Goal: Information Seeking & Learning: Learn about a topic

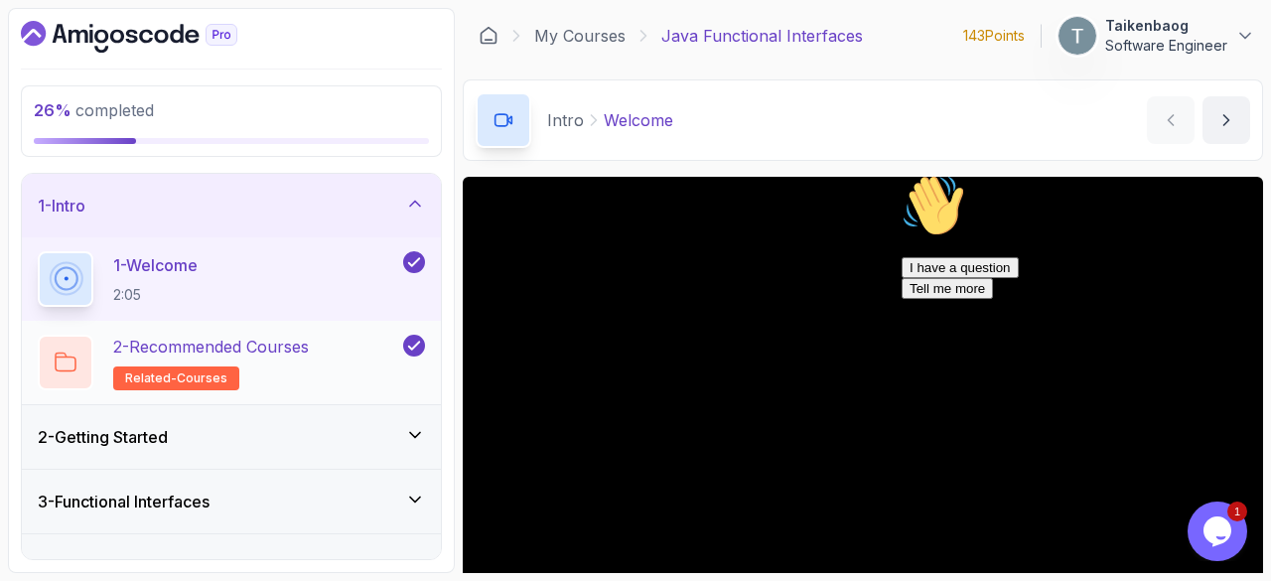
scroll to position [163, 0]
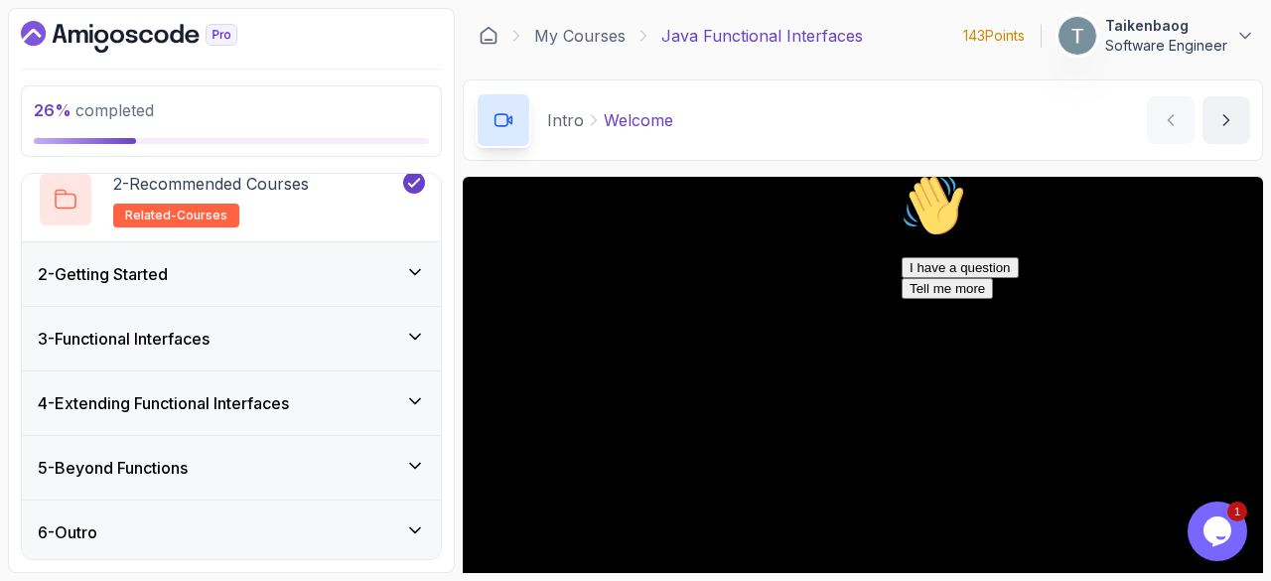
click at [1016, 139] on div "Intro Welcome Welcome by [PERSON_NAME]" at bounding box center [863, 119] width 800 height 81
click at [345, 336] on div "3 - Functional Interfaces" at bounding box center [231, 339] width 387 height 24
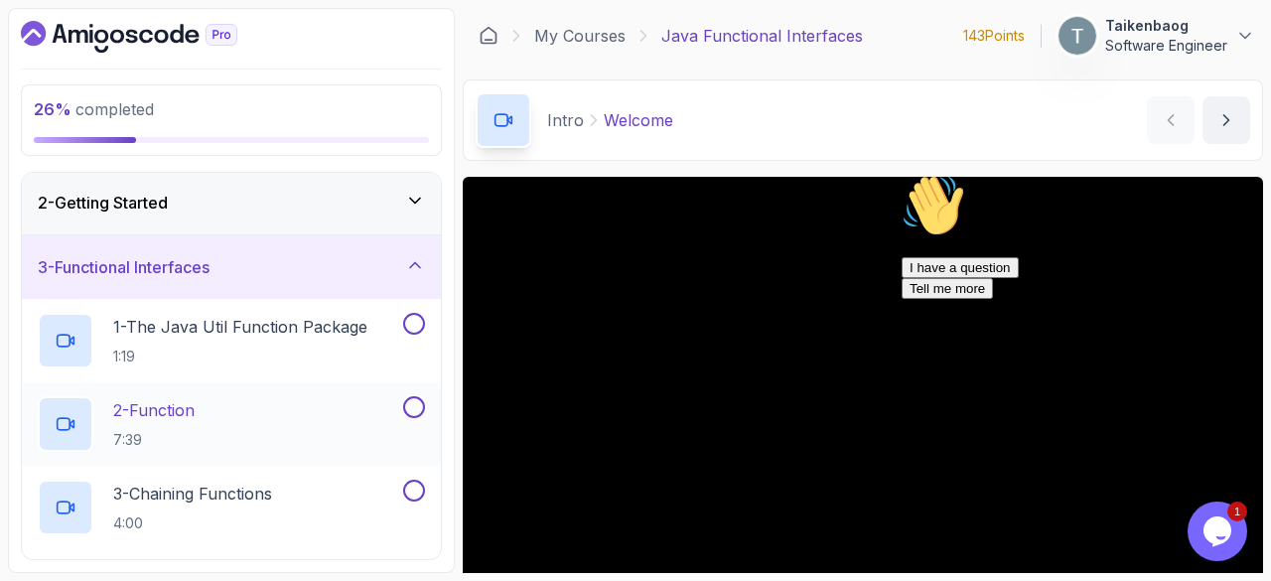
scroll to position [0, 0]
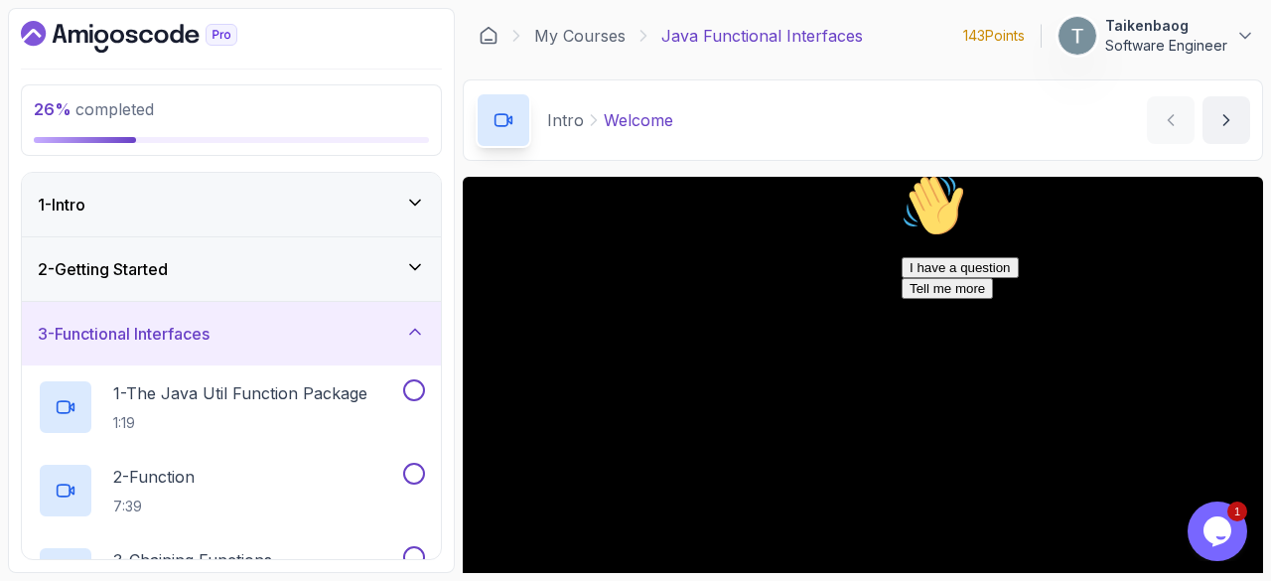
click at [354, 327] on div "3 - Functional Interfaces" at bounding box center [231, 334] width 387 height 24
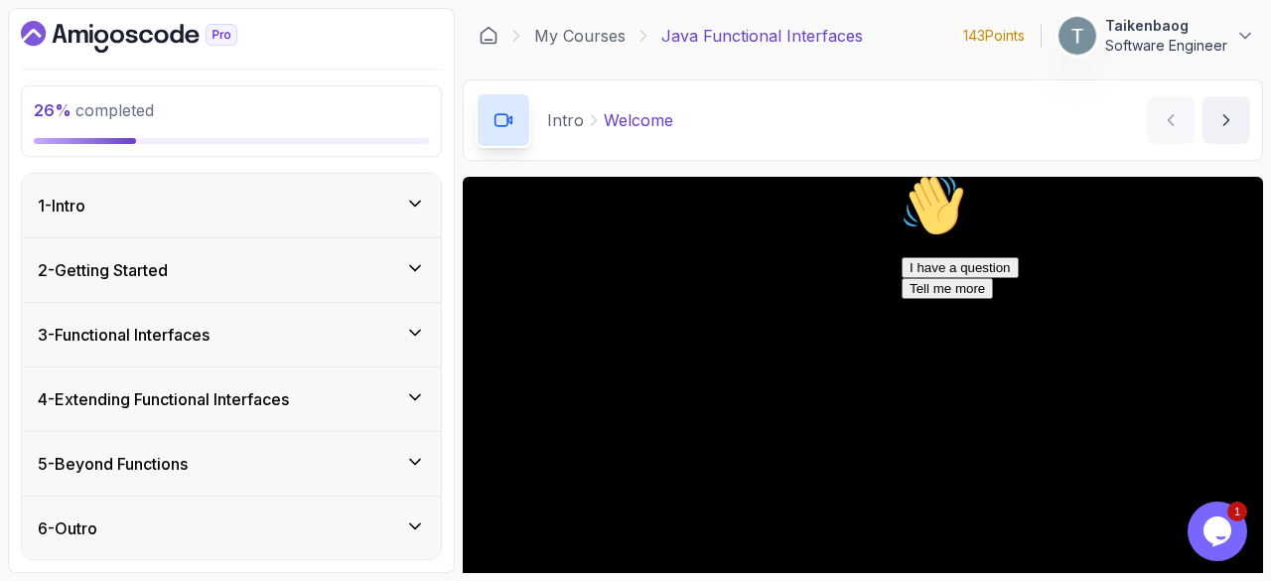
click at [349, 245] on div "2 - Getting Started" at bounding box center [231, 270] width 419 height 64
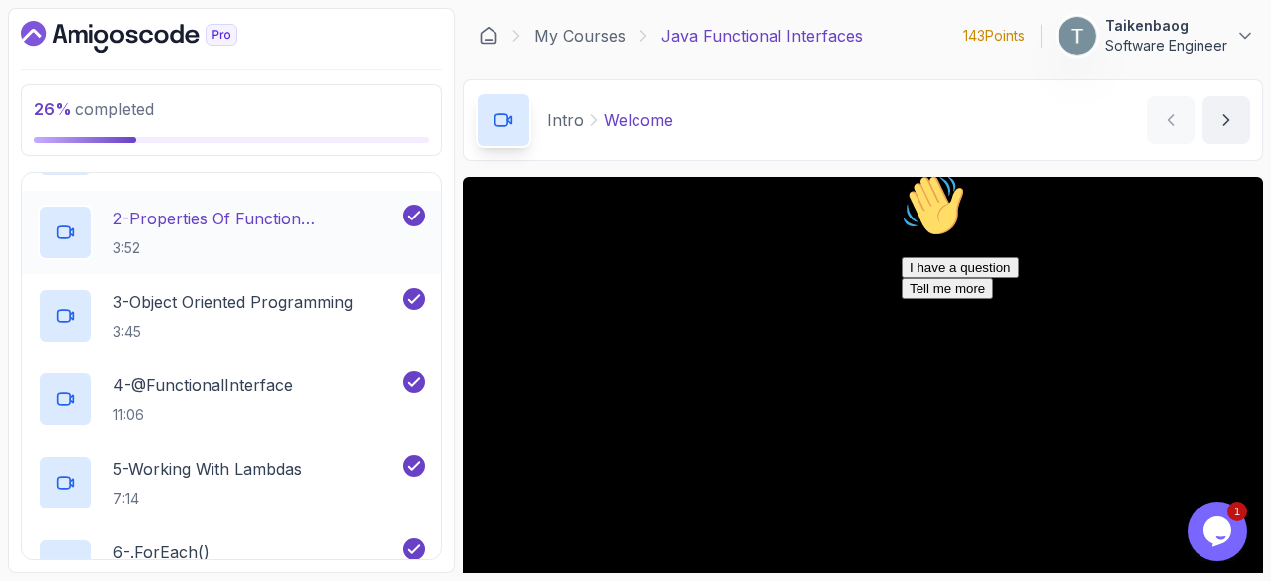
scroll to position [195, 0]
click at [291, 383] on p "4 - @FunctionalInterface" at bounding box center [203, 384] width 180 height 24
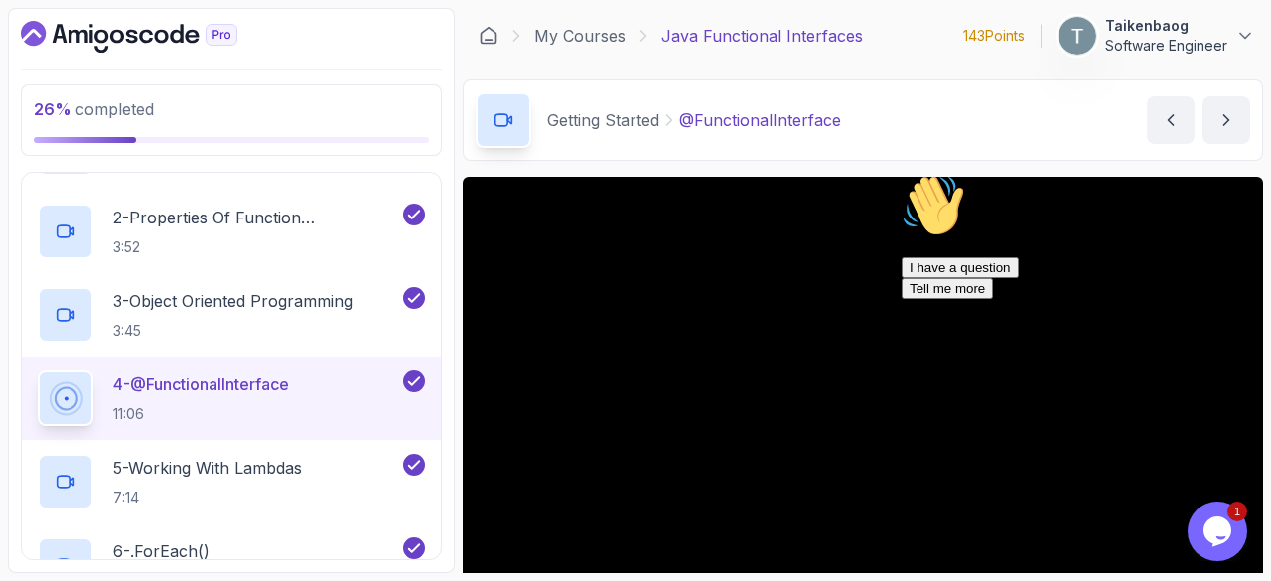
click at [901, 174] on icon "Chat attention grabber" at bounding box center [901, 174] width 0 height 0
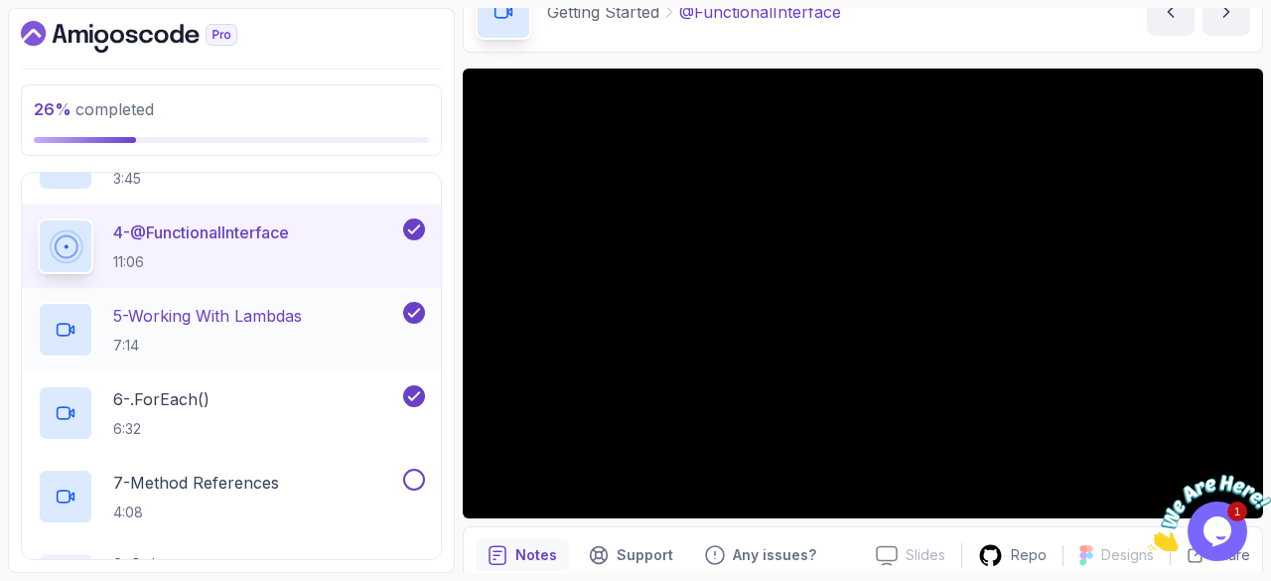
scroll to position [347, 0]
click at [278, 326] on h2 "5 - Working With Lambdas 7:14" at bounding box center [207, 329] width 189 height 52
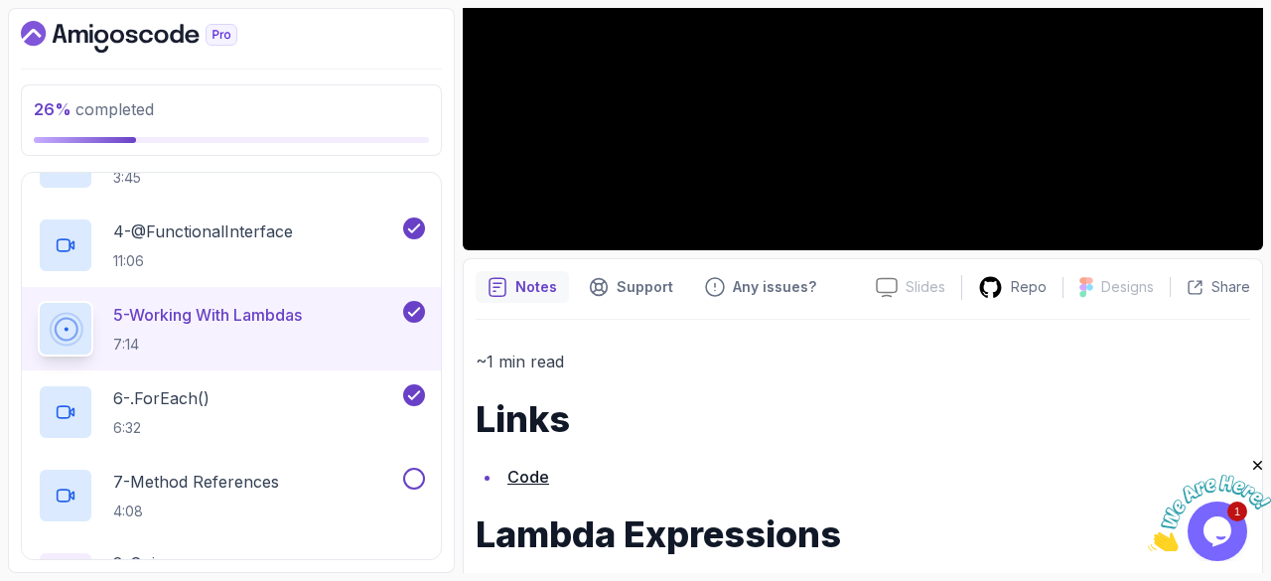
scroll to position [377, 0]
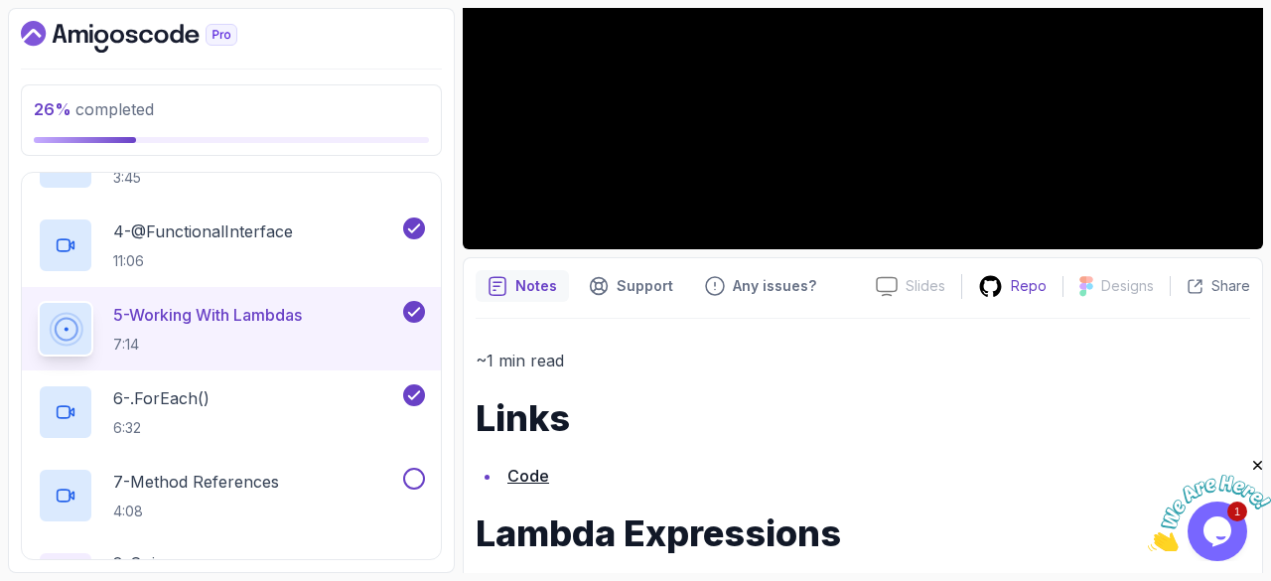
click at [1011, 283] on div "Repo" at bounding box center [1012, 286] width 100 height 25
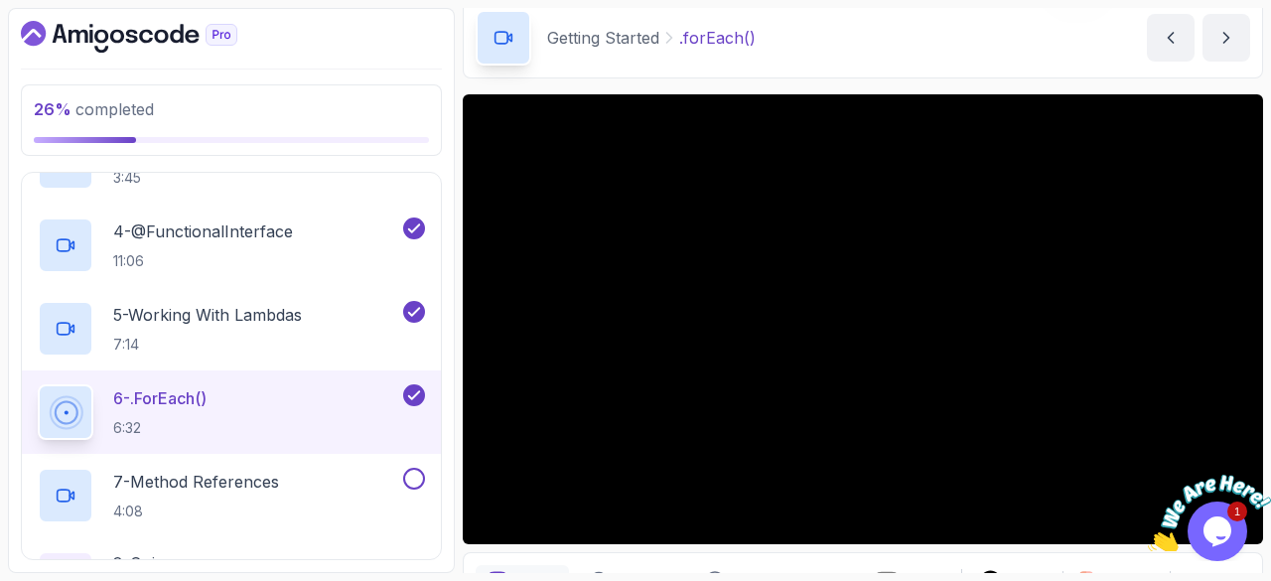
scroll to position [75, 0]
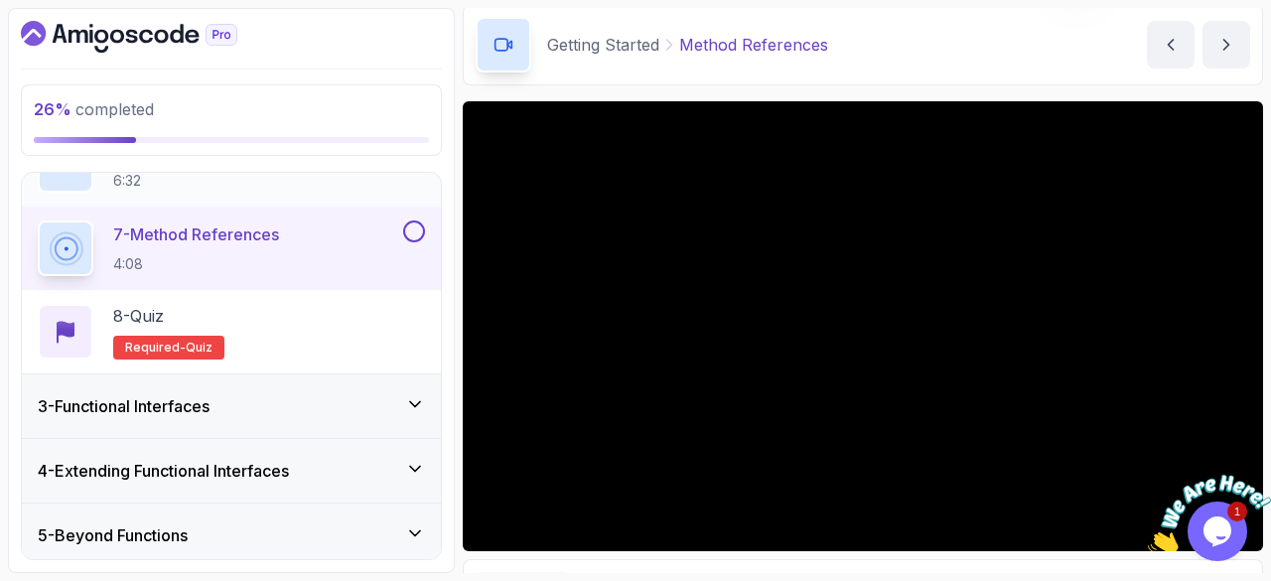
scroll to position [663, 0]
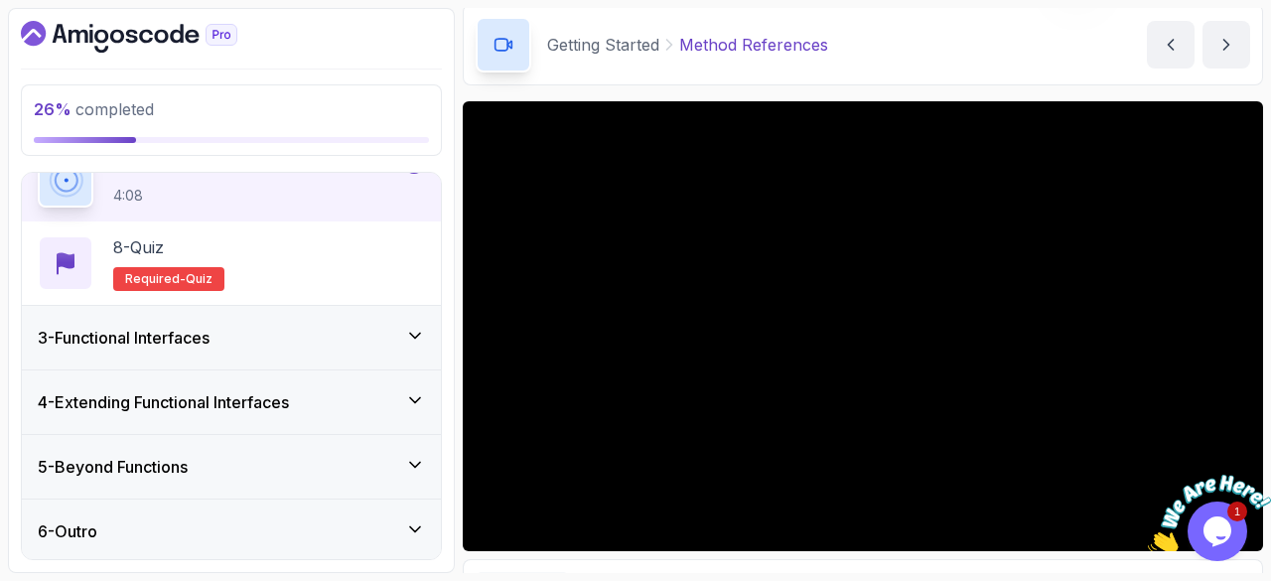
click at [408, 330] on icon at bounding box center [415, 336] width 20 height 20
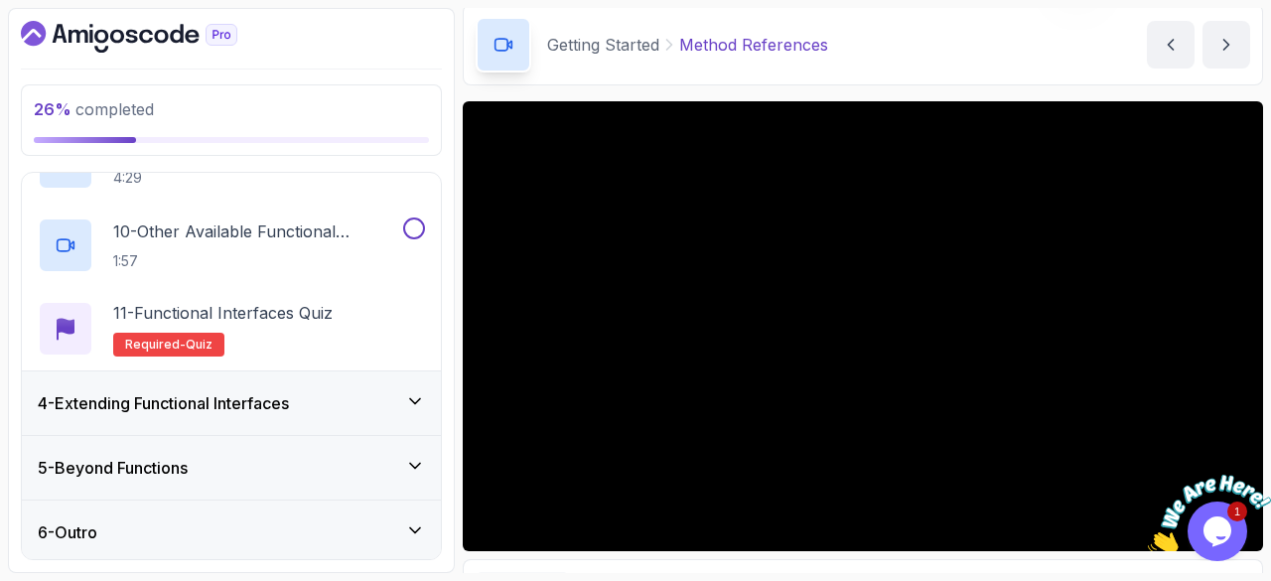
scroll to position [913, 0]
click at [403, 397] on div "4 - Extending Functional Interfaces" at bounding box center [231, 402] width 387 height 24
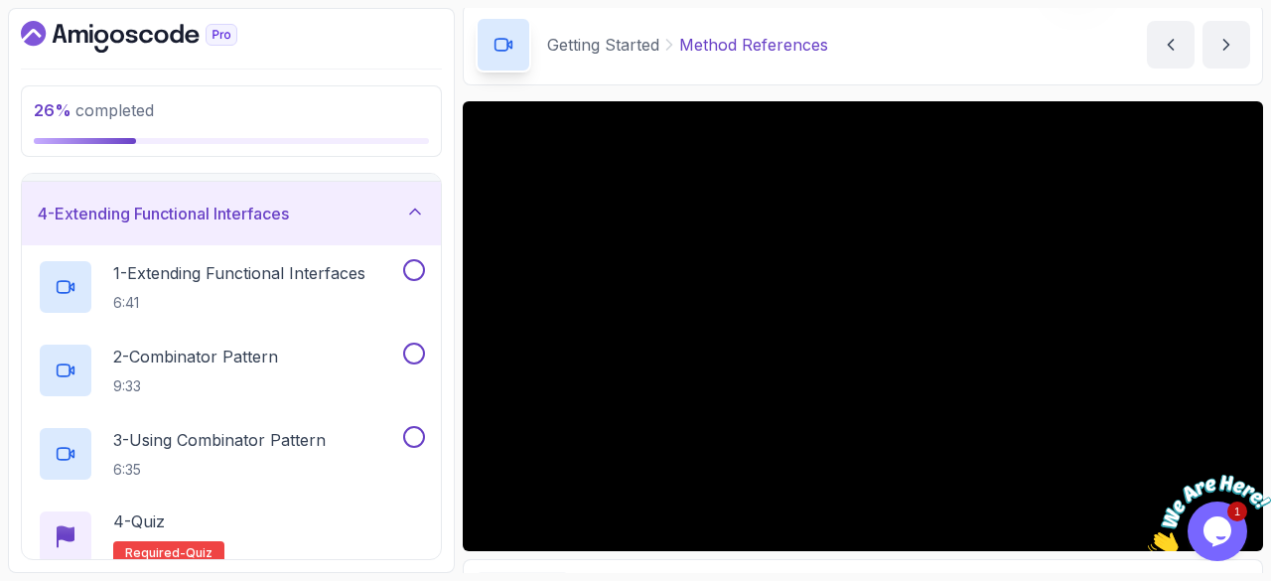
scroll to position [187, 0]
click at [420, 214] on icon at bounding box center [415, 211] width 20 height 20
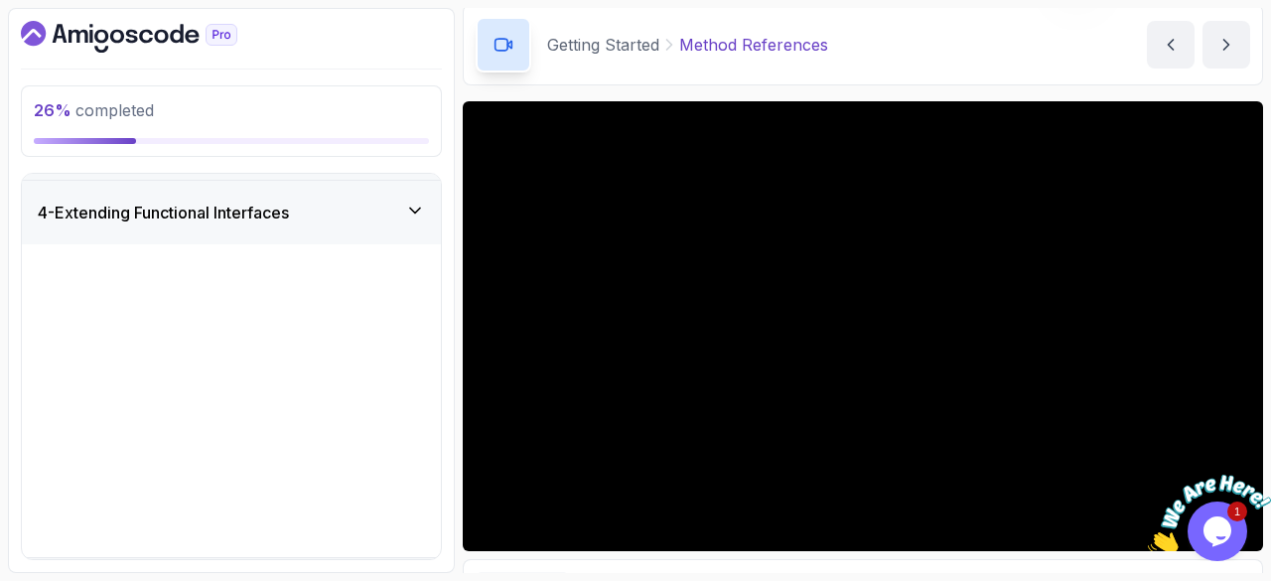
scroll to position [0, 0]
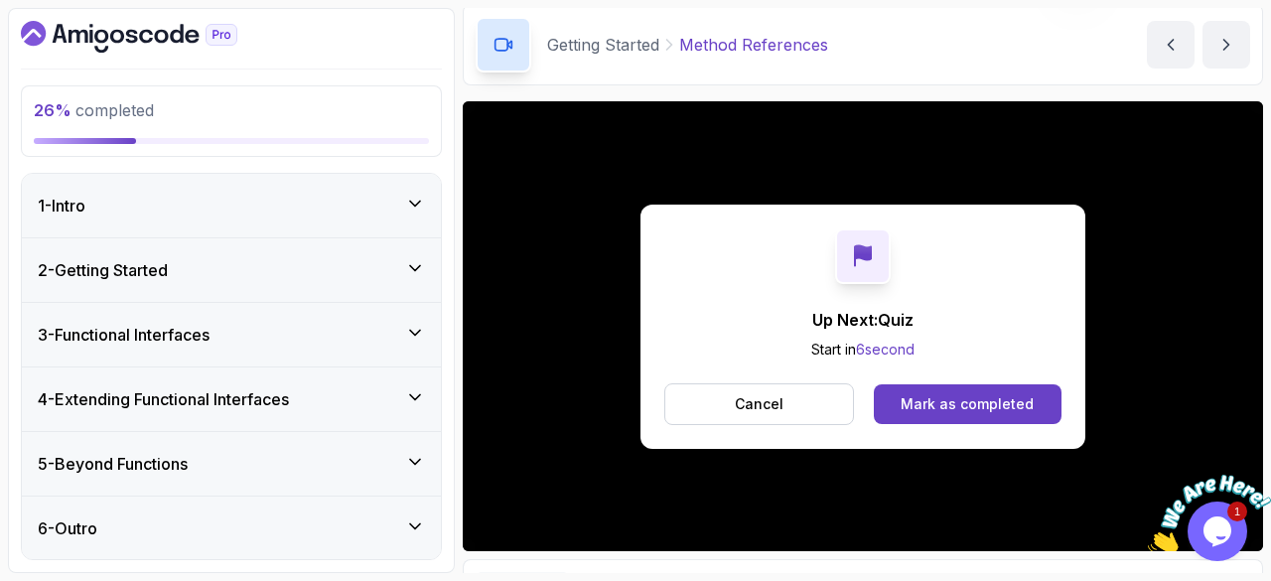
click at [22, 367] on button "4 - Extending Functional Interfaces" at bounding box center [231, 399] width 419 height 64
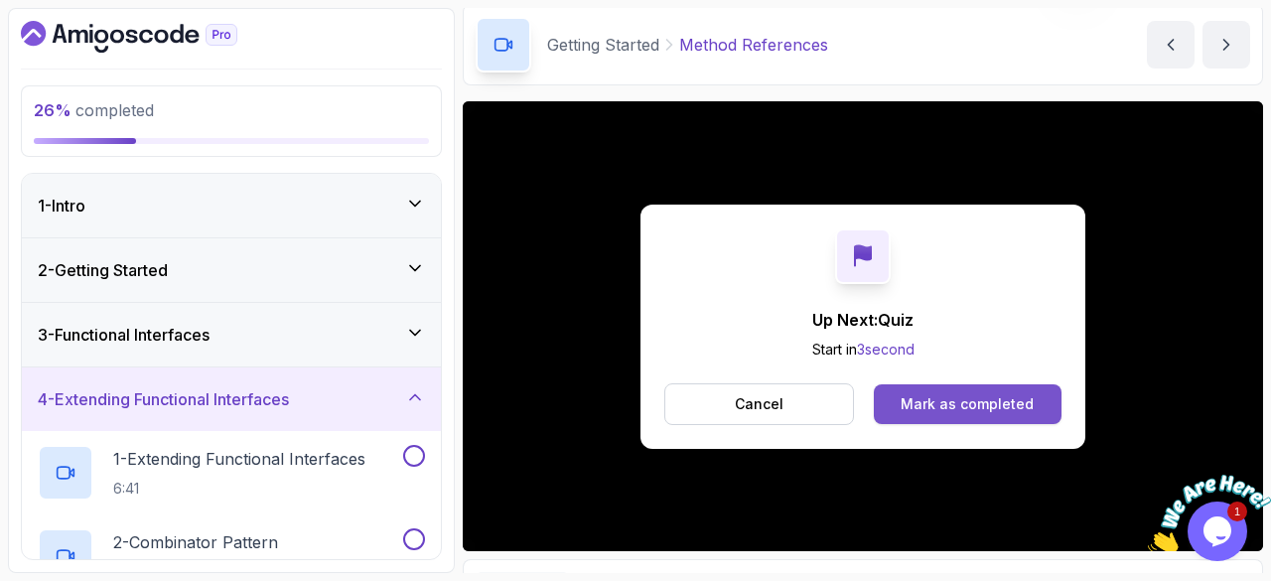
click at [906, 414] on button "Mark as completed" at bounding box center [967, 404] width 188 height 40
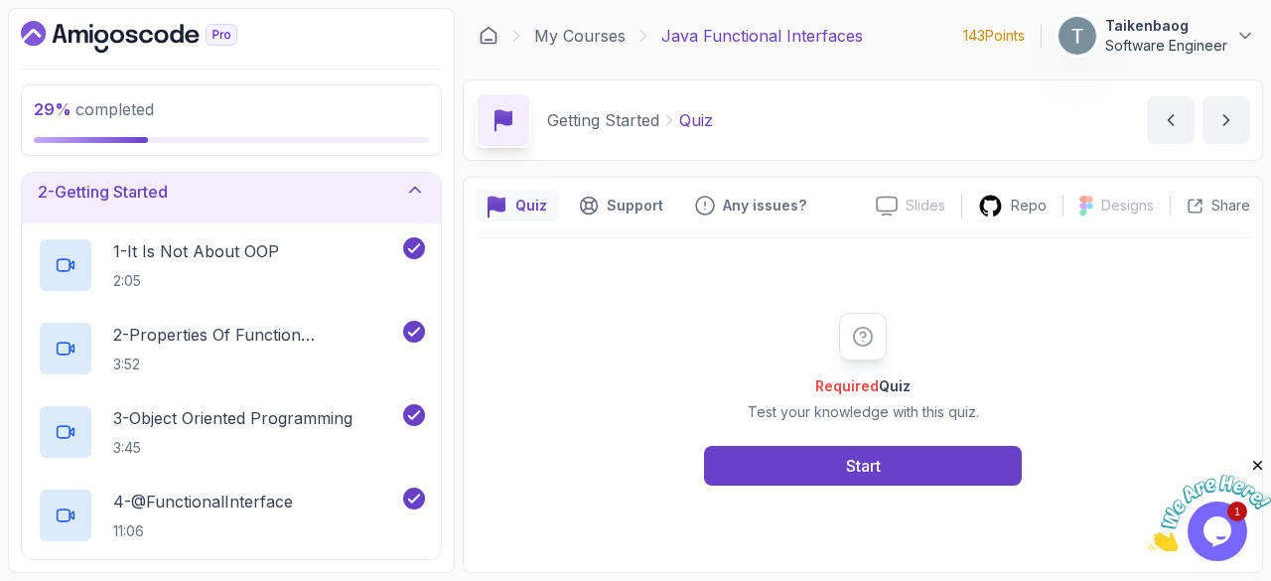
scroll to position [71, 0]
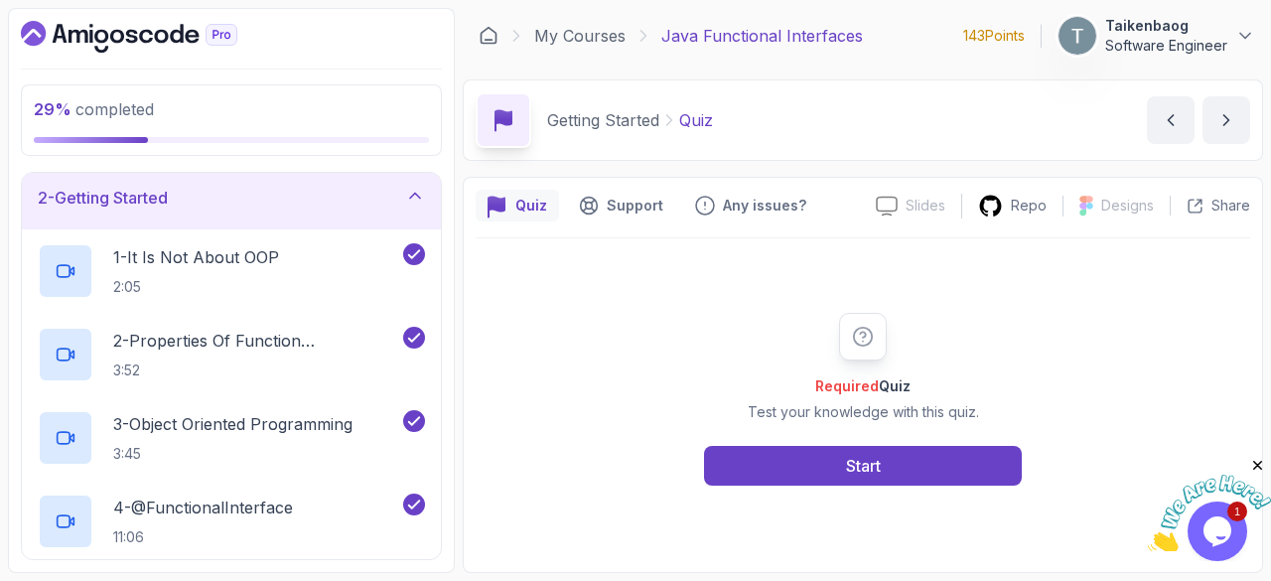
click at [407, 193] on icon at bounding box center [415, 196] width 20 height 20
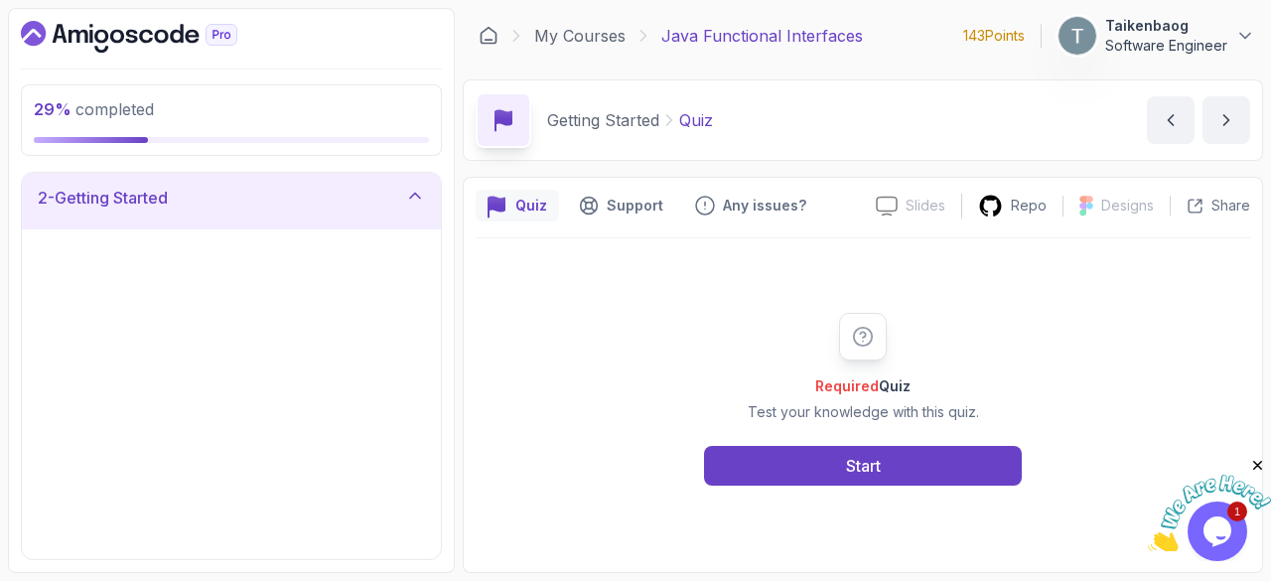
scroll to position [0, 0]
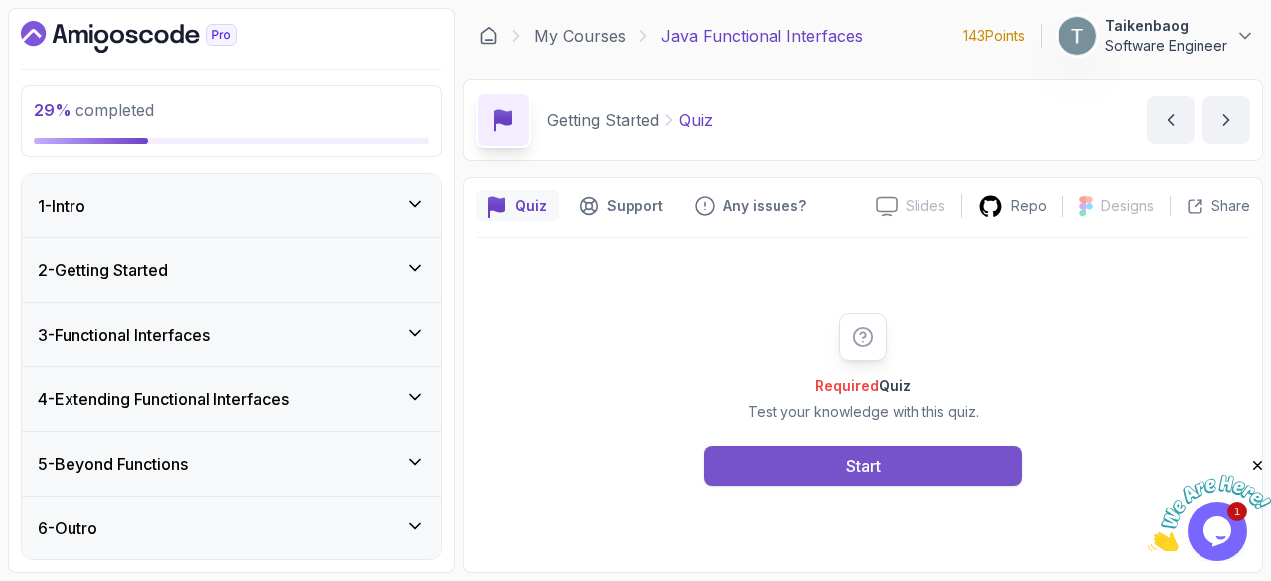
click at [849, 460] on div "Start" at bounding box center [863, 466] width 35 height 24
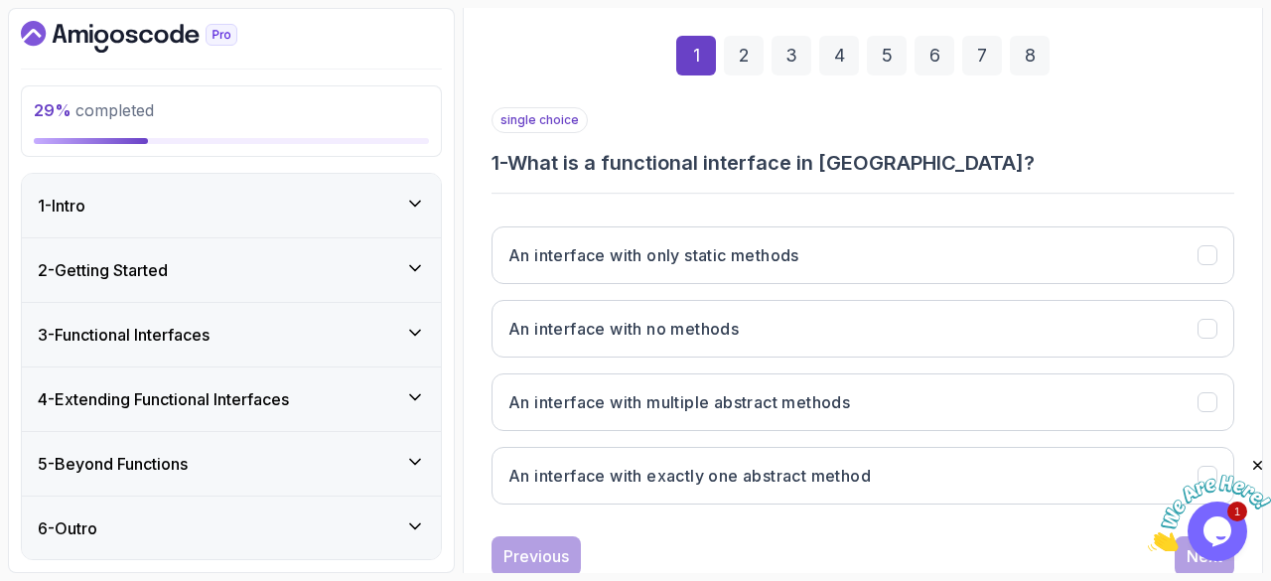
scroll to position [279, 0]
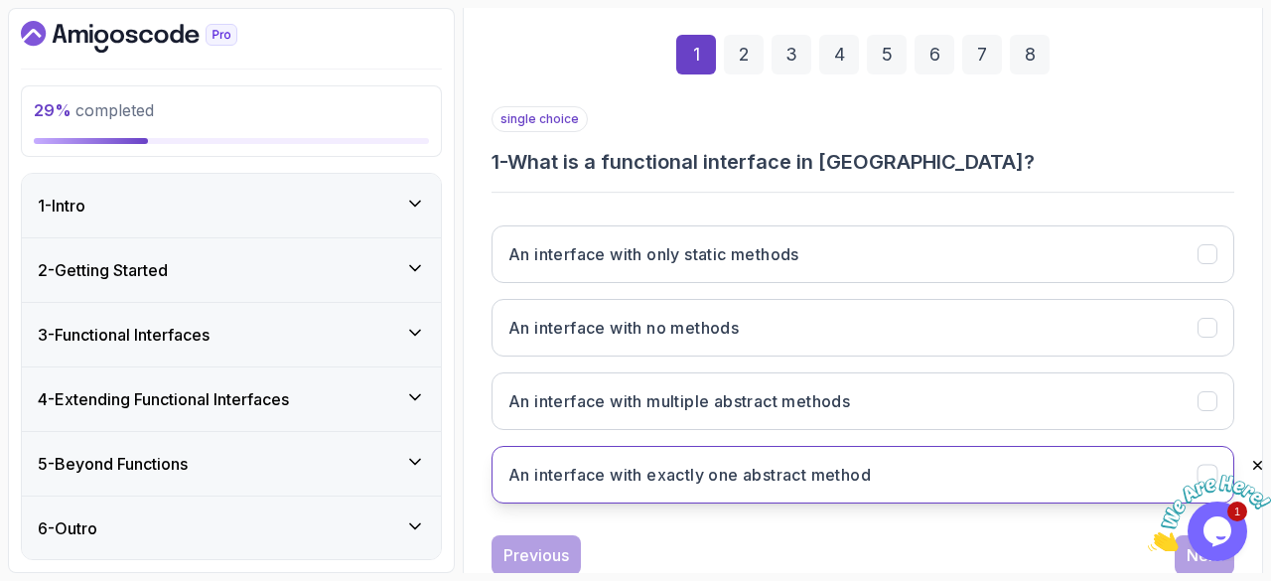
click at [720, 476] on h3 "An interface with exactly one abstract method" at bounding box center [689, 475] width 362 height 24
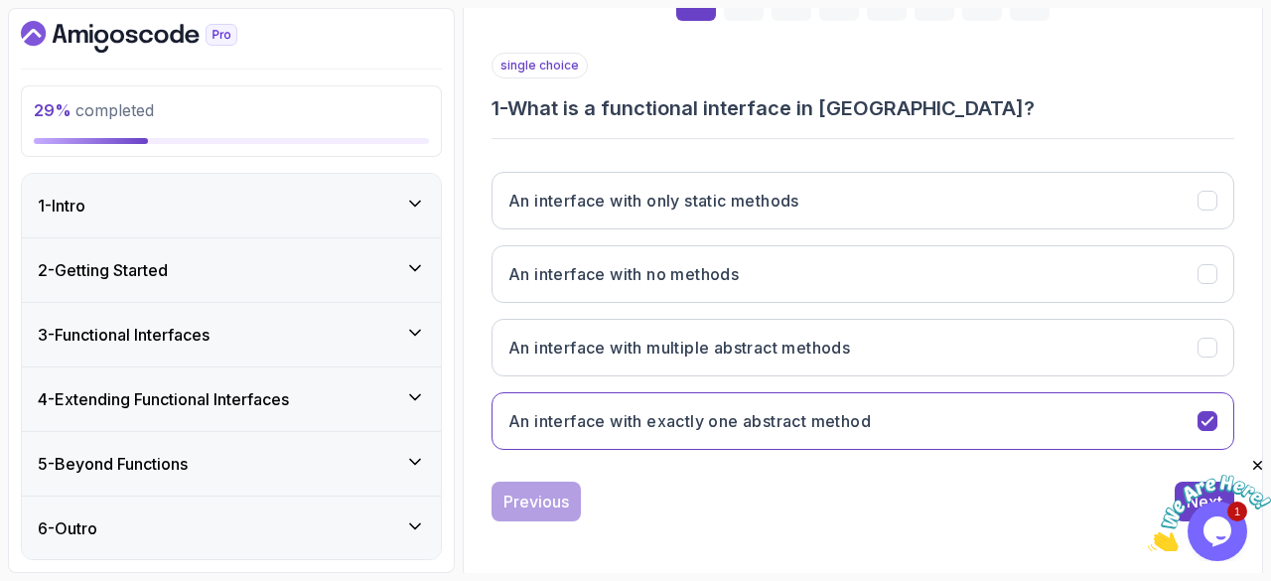
click at [1258, 461] on icon "Close" at bounding box center [1258, 466] width 18 height 18
click at [1181, 488] on button "Next" at bounding box center [1204, 501] width 60 height 40
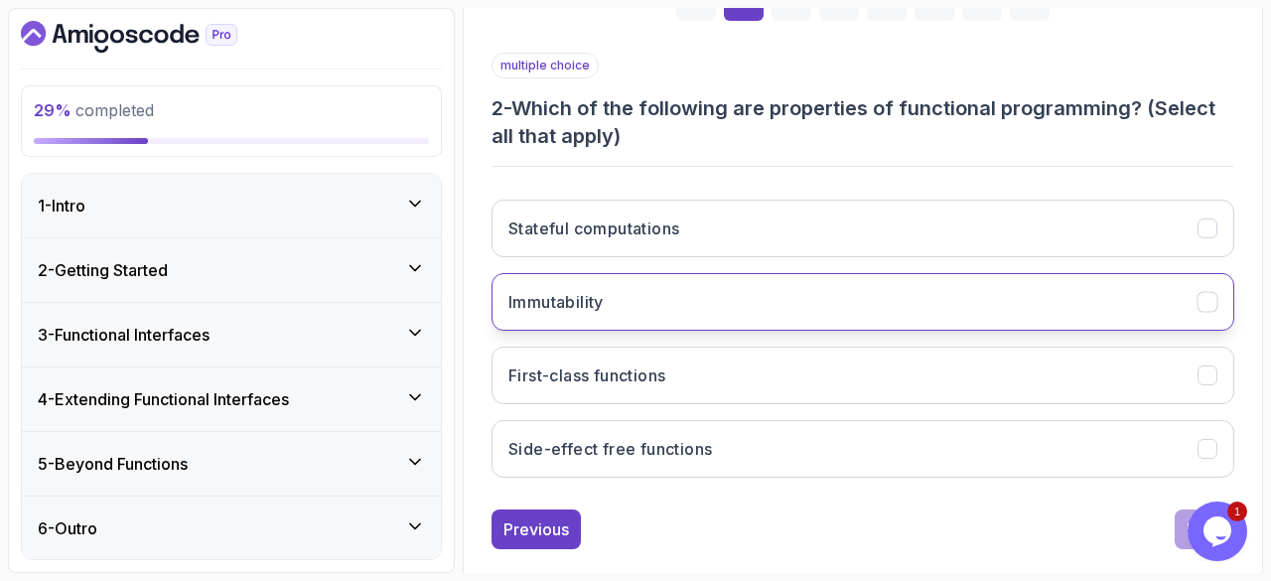
click at [1205, 300] on icon "Immutability" at bounding box center [1207, 302] width 19 height 19
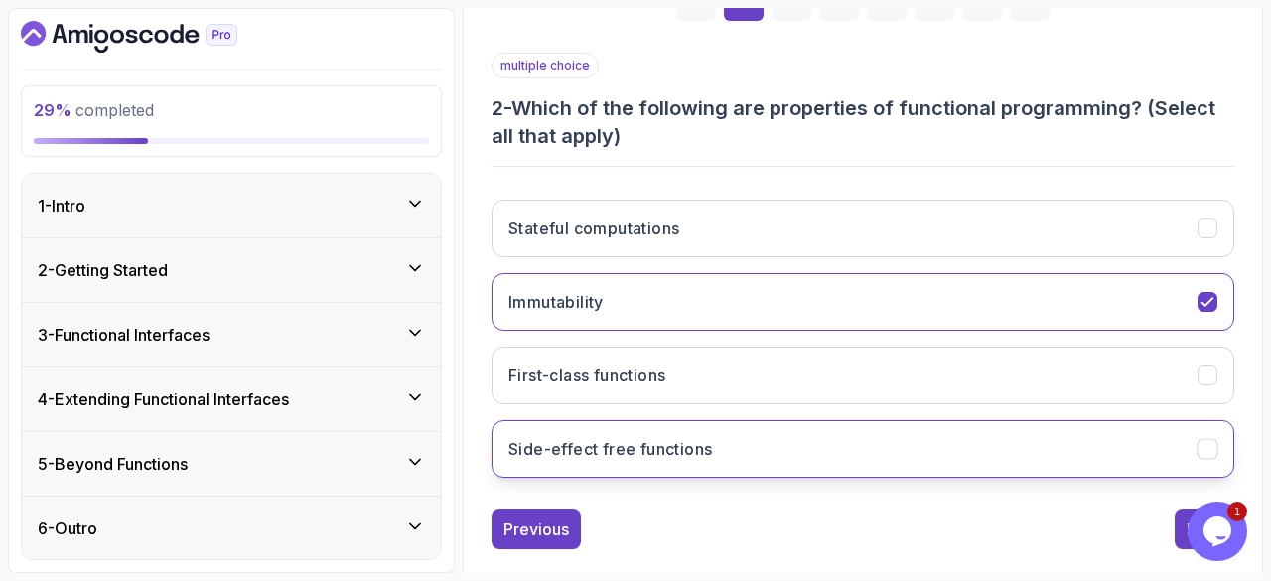
click at [1212, 445] on icon "Side-effect free functions" at bounding box center [1206, 449] width 11 height 8
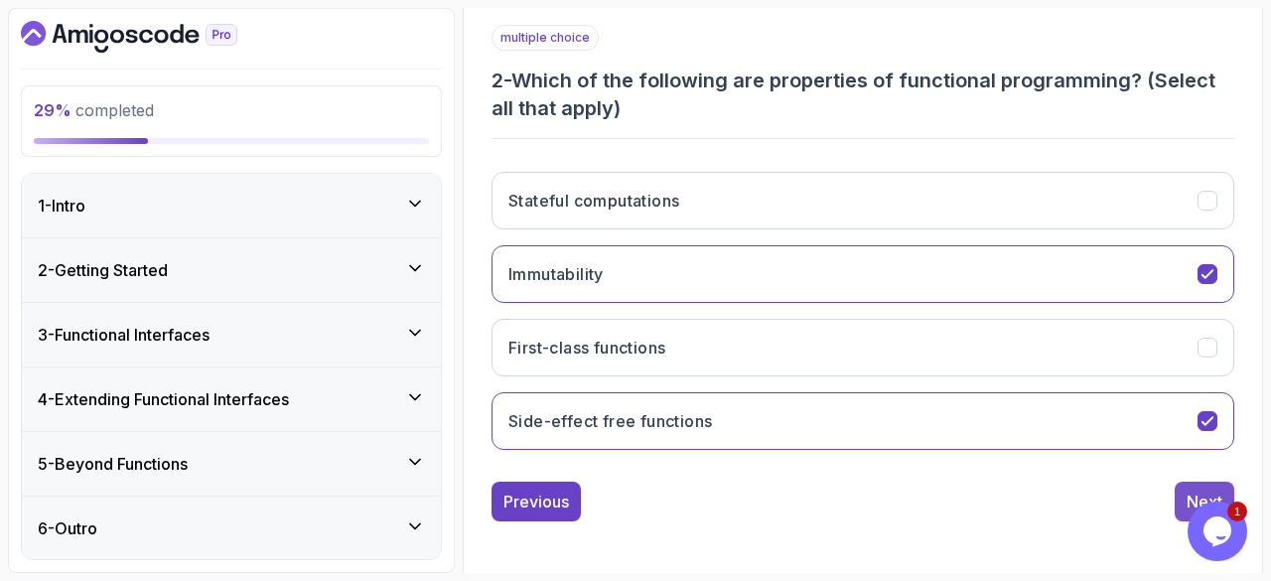
click at [1191, 489] on div "Next" at bounding box center [1204, 501] width 36 height 24
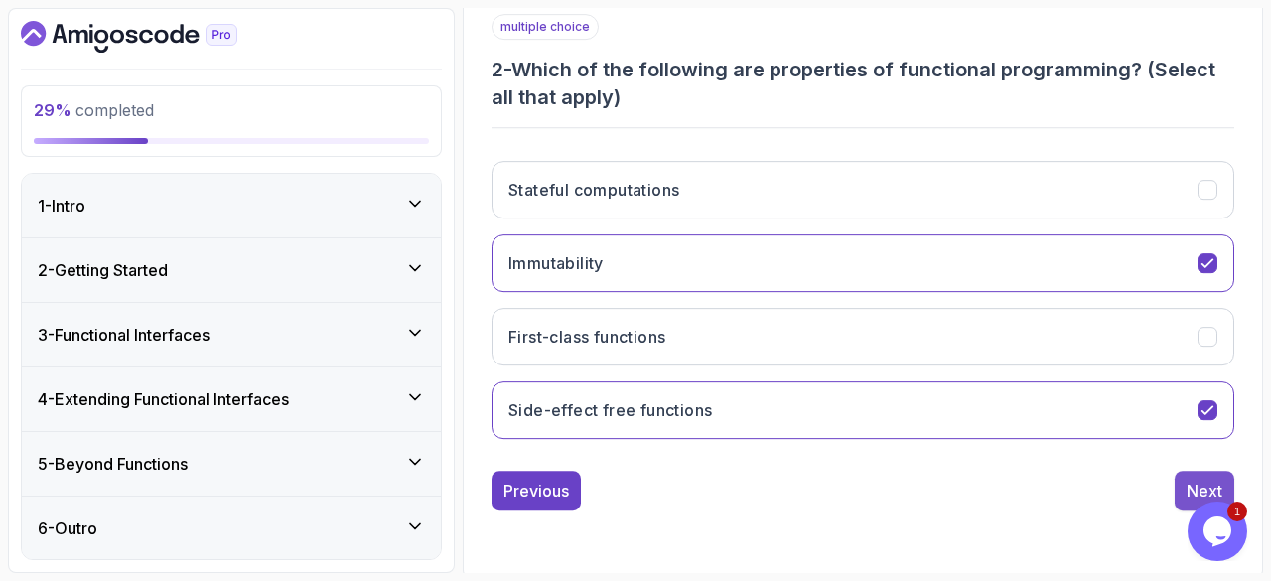
scroll to position [333, 0]
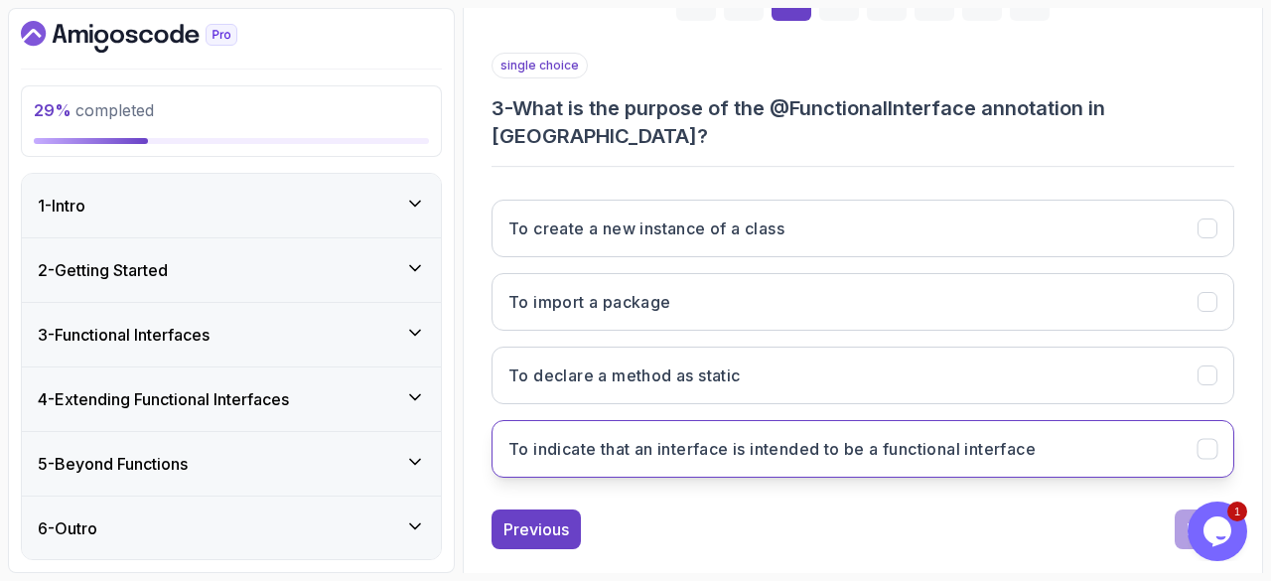
click at [1206, 445] on icon "To indicate that an interface is intended to be a functional interface" at bounding box center [1206, 449] width 11 height 8
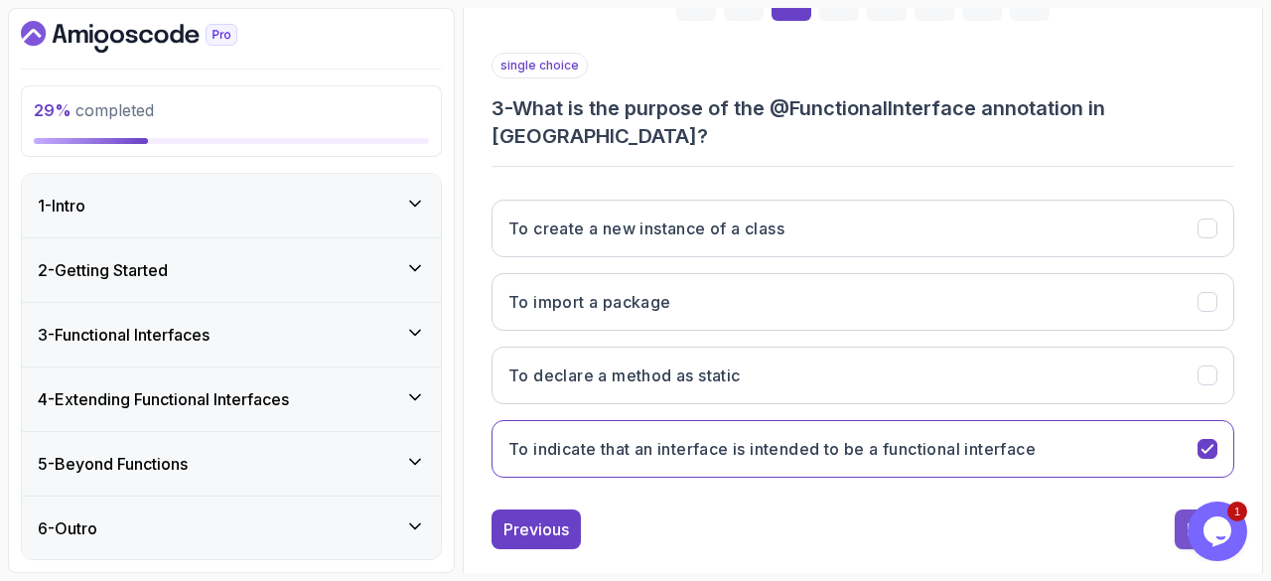
click at [1191, 509] on button "Next" at bounding box center [1204, 529] width 60 height 40
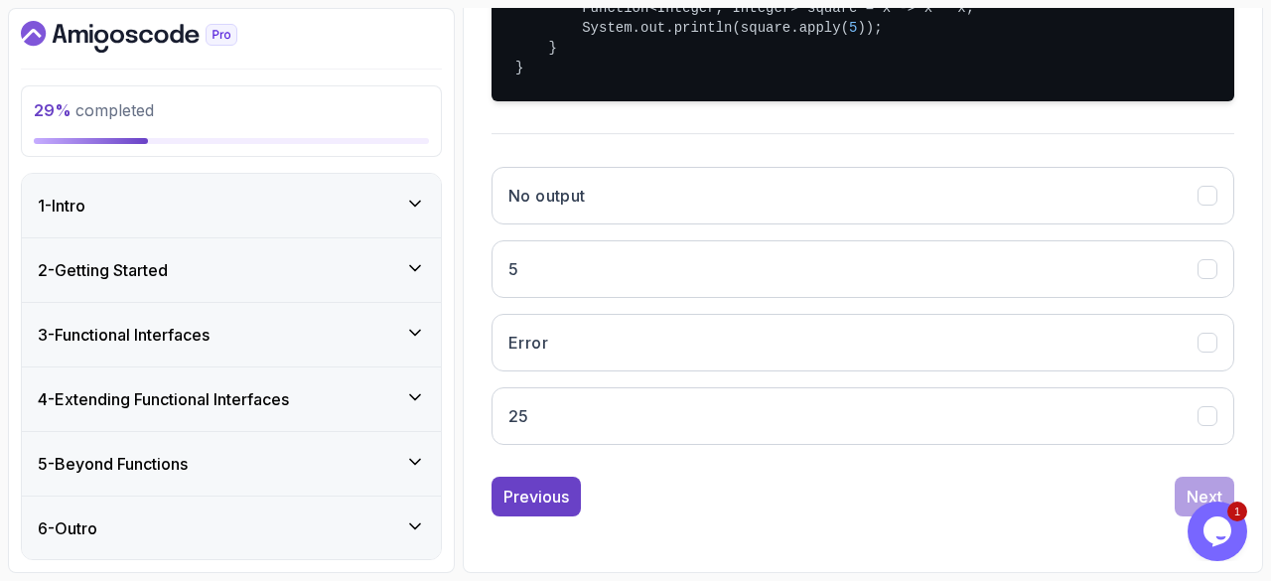
scroll to position [564, 0]
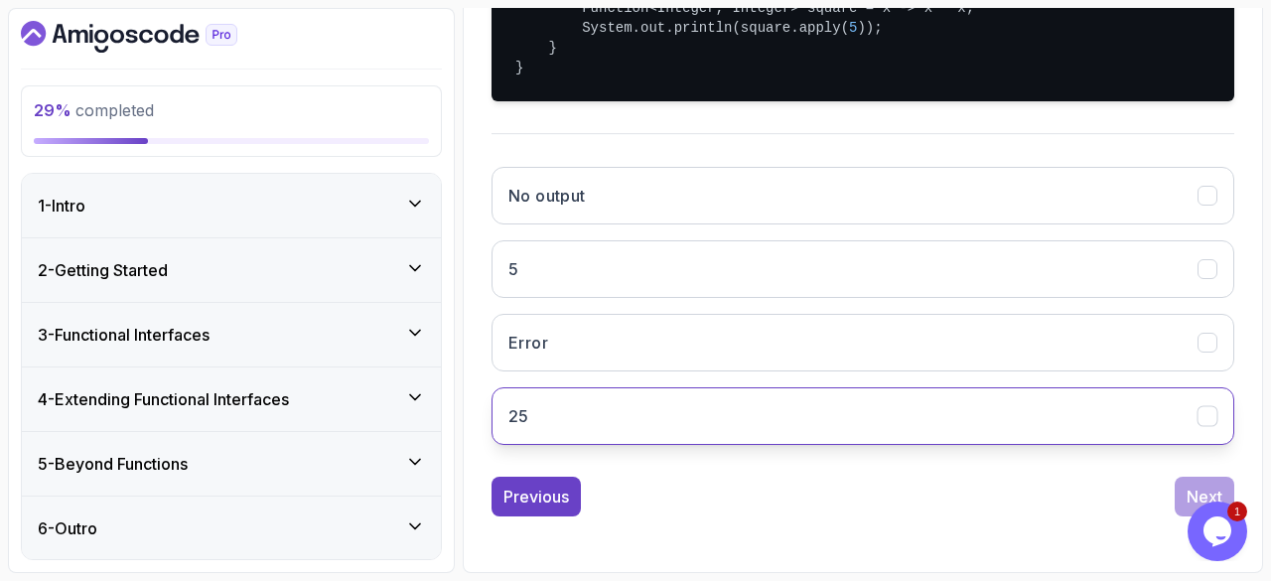
click at [1203, 426] on icon "25" at bounding box center [1207, 416] width 19 height 19
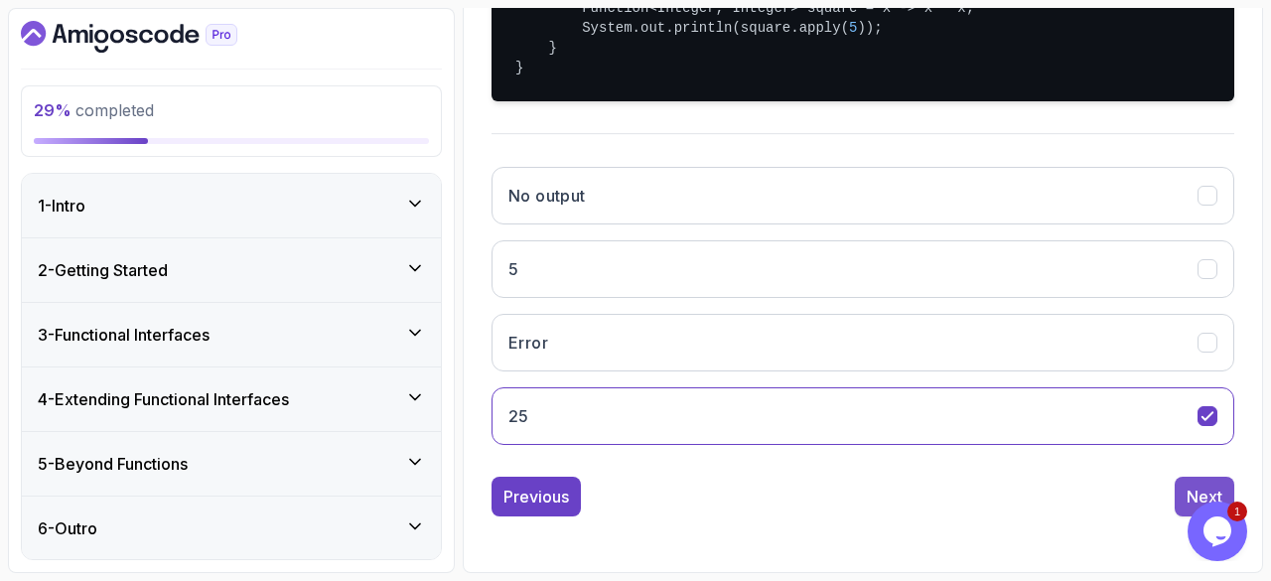
click at [1189, 487] on div "Next" at bounding box center [1204, 496] width 36 height 24
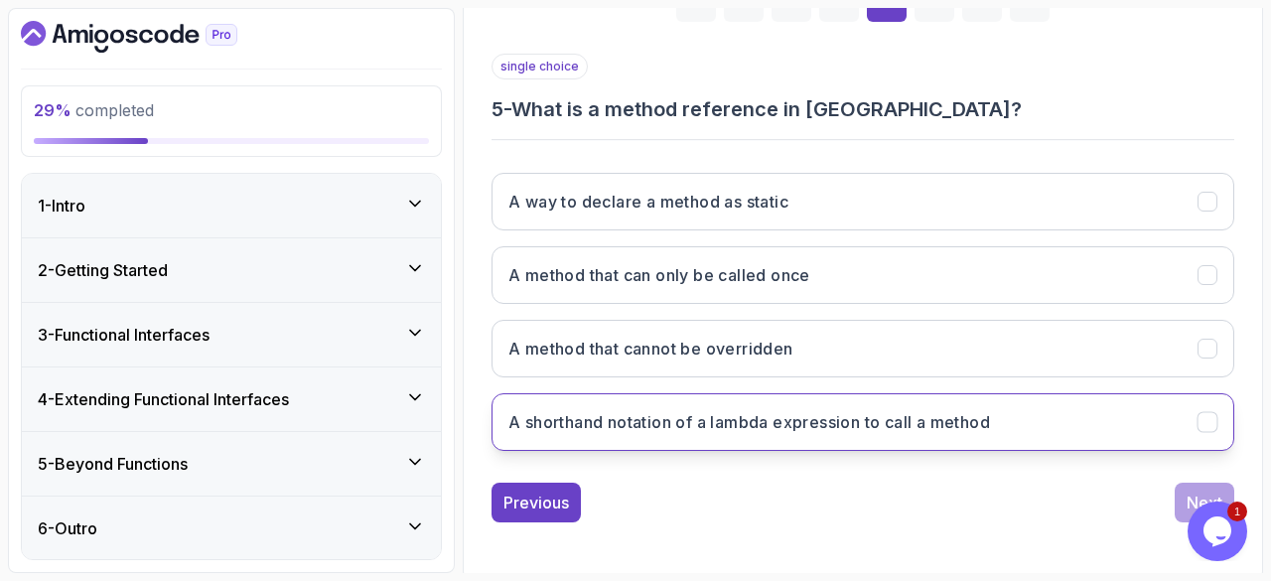
scroll to position [333, 0]
click at [1206, 412] on icon "A shorthand notation of a lambda expression to call a method" at bounding box center [1207, 421] width 19 height 19
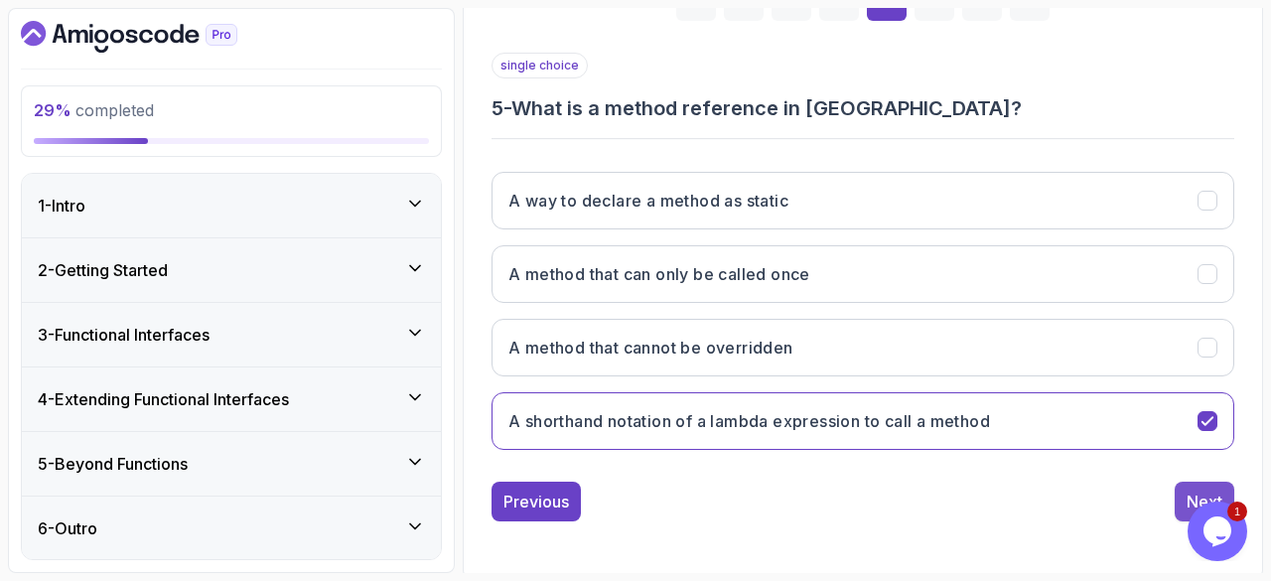
click at [1193, 483] on button "Next" at bounding box center [1204, 501] width 60 height 40
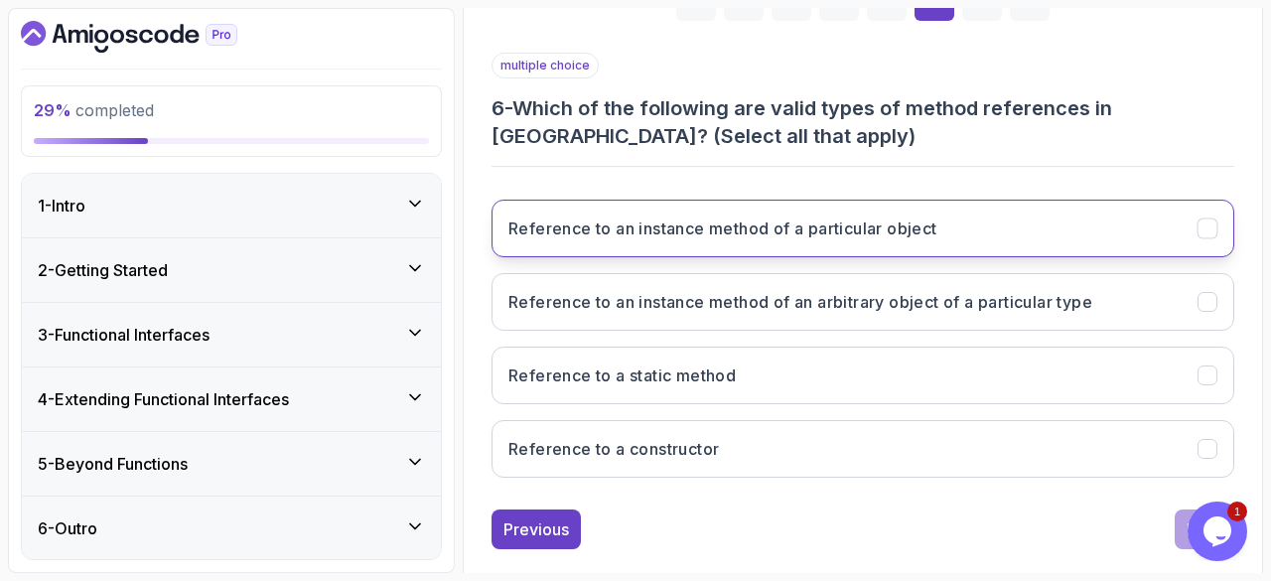
click at [1209, 232] on icon "Reference to an instance method of a particular object" at bounding box center [1207, 228] width 19 height 19
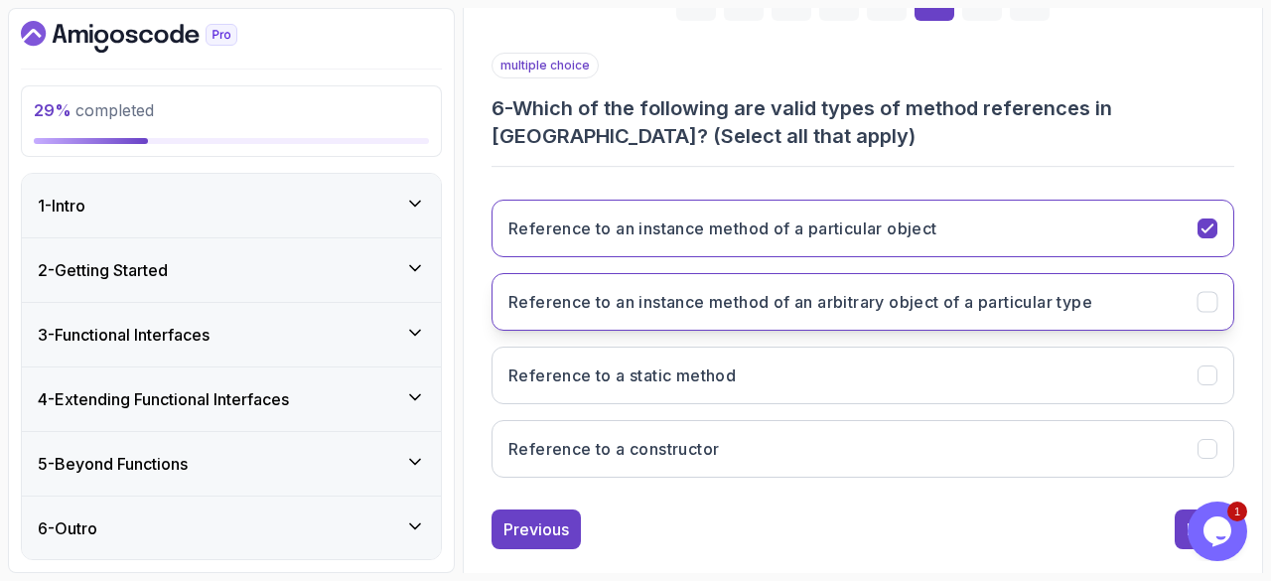
click at [1201, 296] on icon "Reference to an instance method of an arbitrary object of a particular type" at bounding box center [1207, 302] width 19 height 19
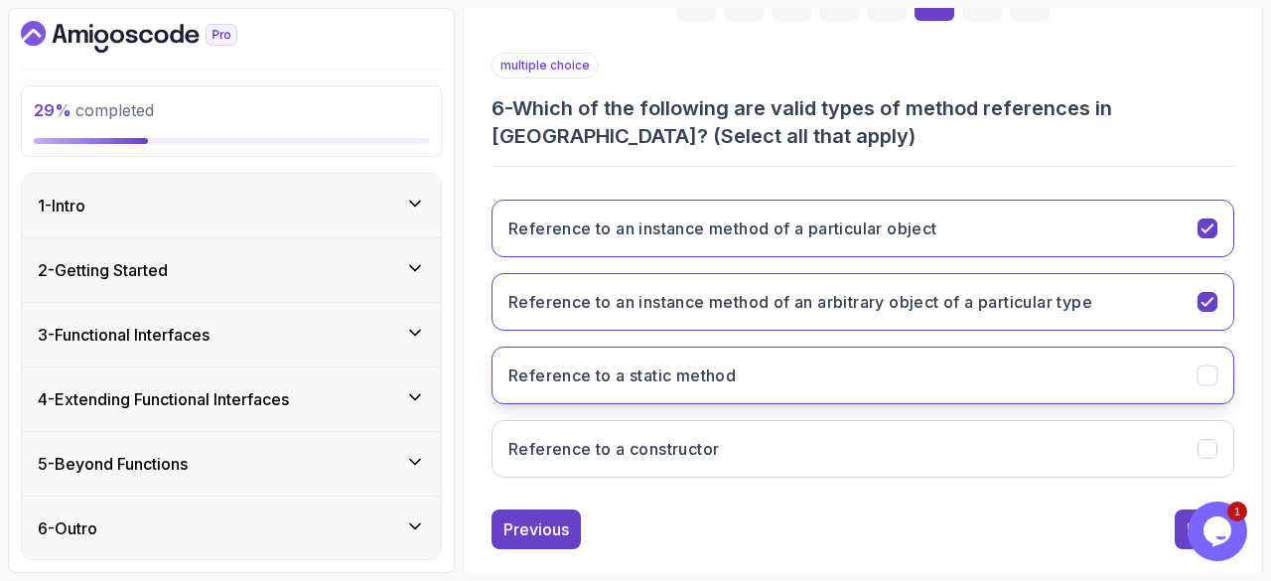
click at [1212, 371] on icon "Reference to a static method" at bounding box center [1206, 375] width 11 height 8
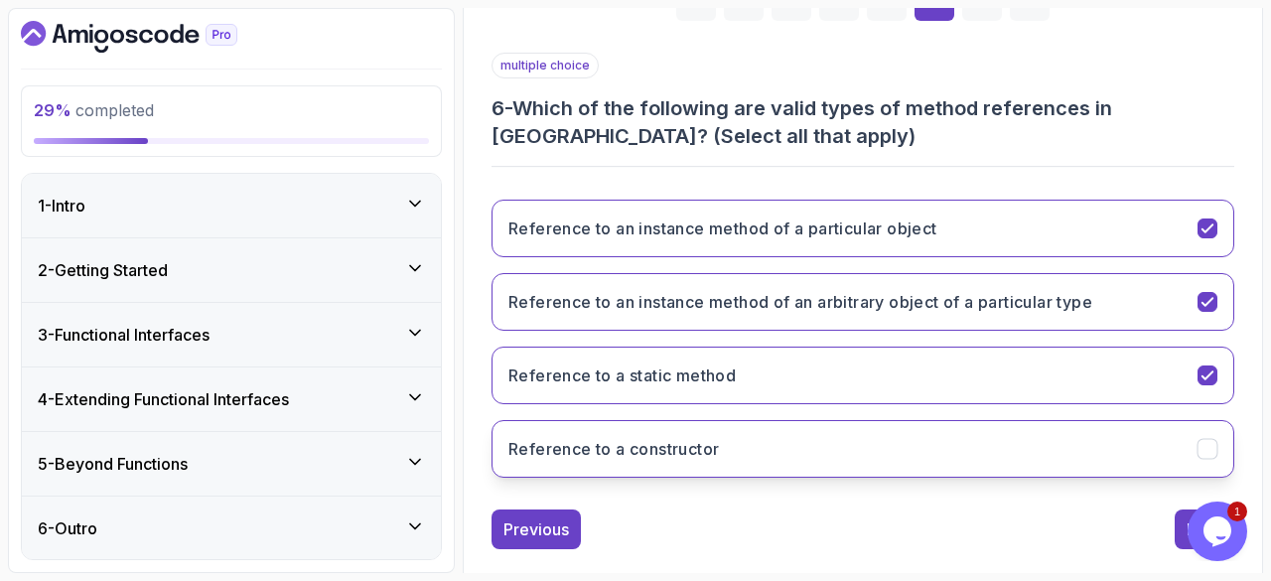
scroll to position [360, 0]
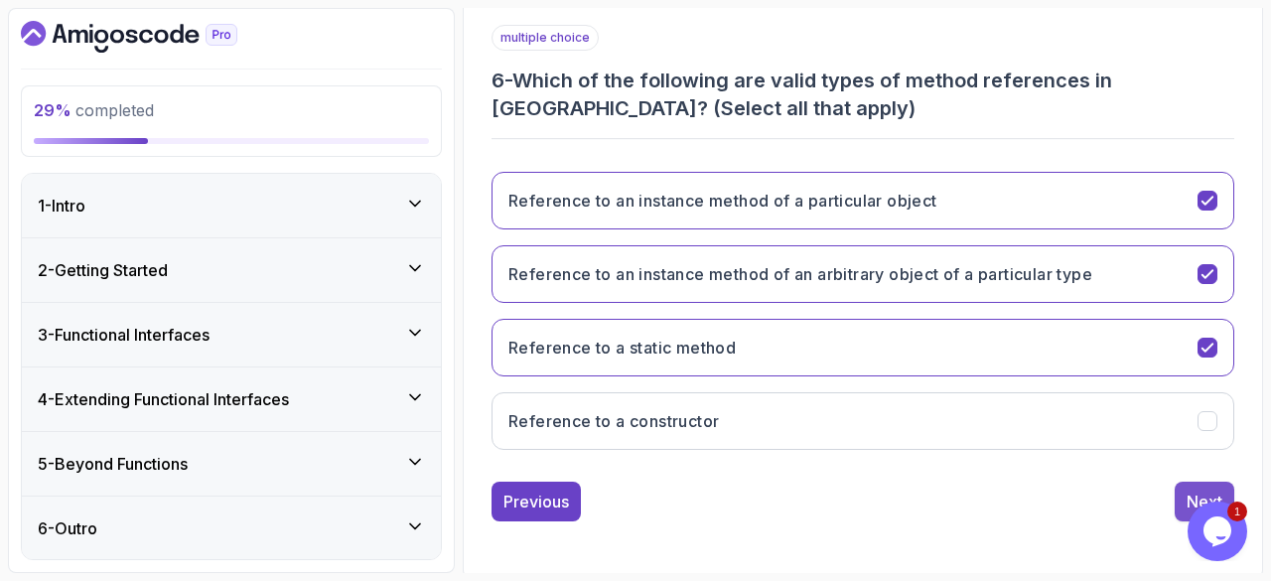
click at [1185, 487] on button "Next" at bounding box center [1204, 501] width 60 height 40
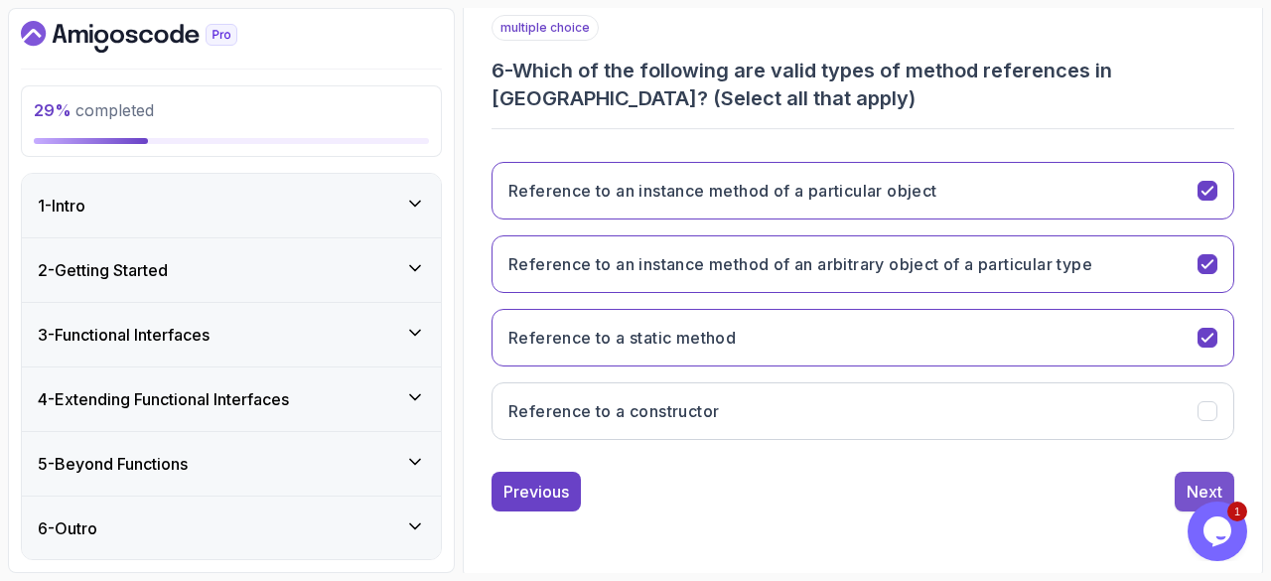
scroll to position [333, 0]
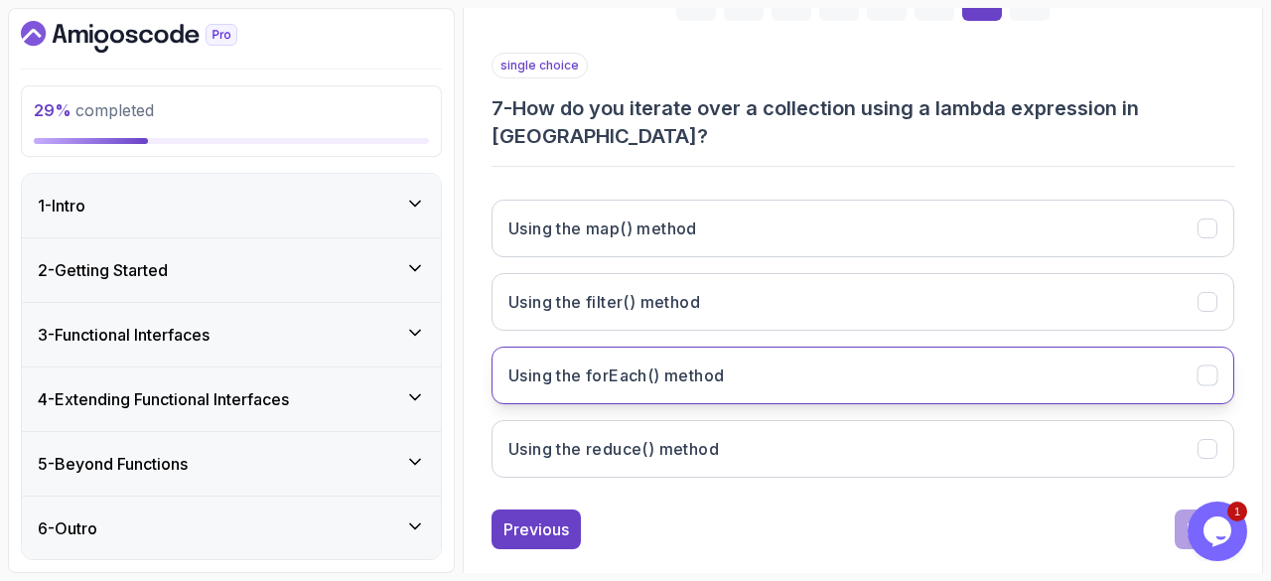
click at [1201, 366] on icon "Using the forEach() method" at bounding box center [1207, 375] width 19 height 19
click at [1189, 517] on div "Next" at bounding box center [1204, 529] width 36 height 24
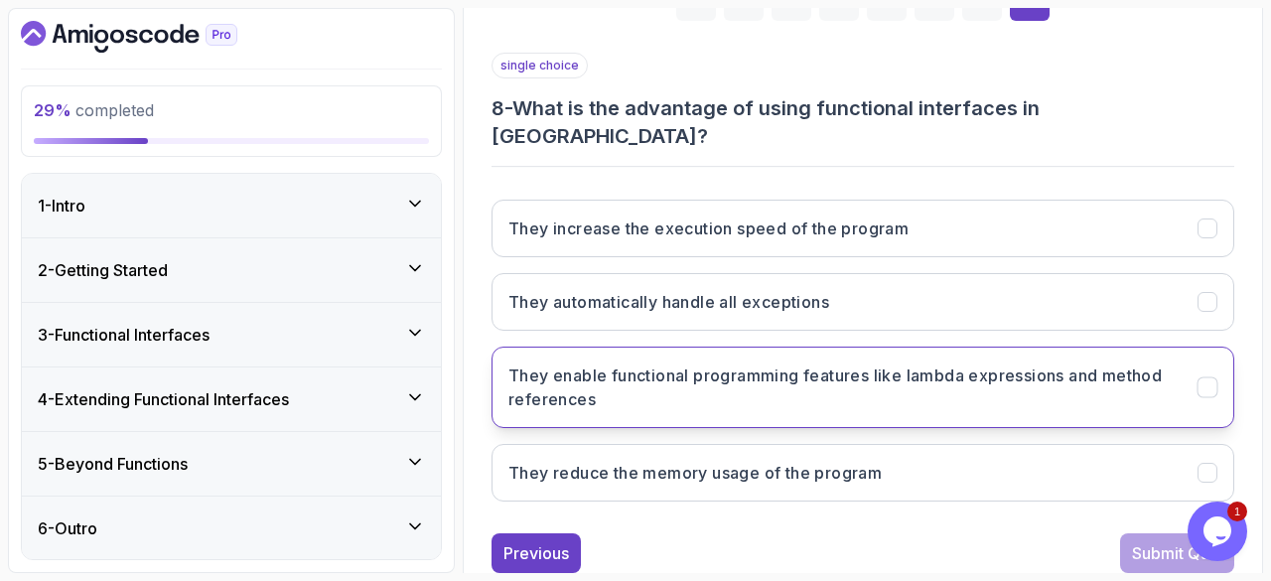
click at [1062, 364] on h3 "They enable functional programming features like lambda expressions and method …" at bounding box center [840, 387] width 665 height 48
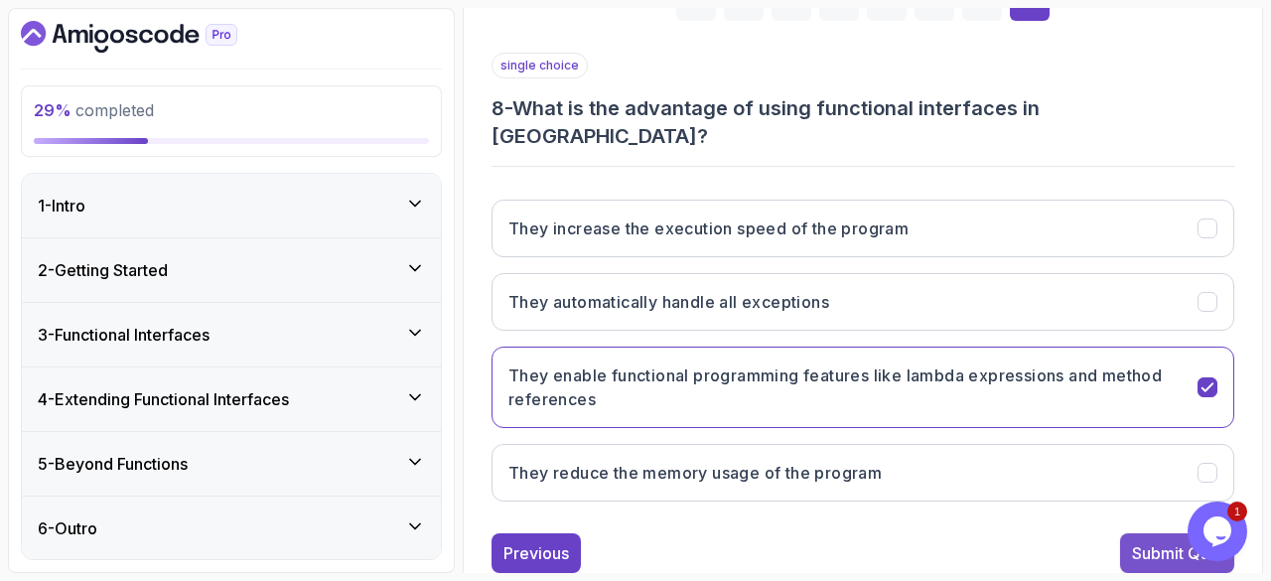
click at [1153, 541] on div "Submit Quiz" at bounding box center [1177, 553] width 90 height 24
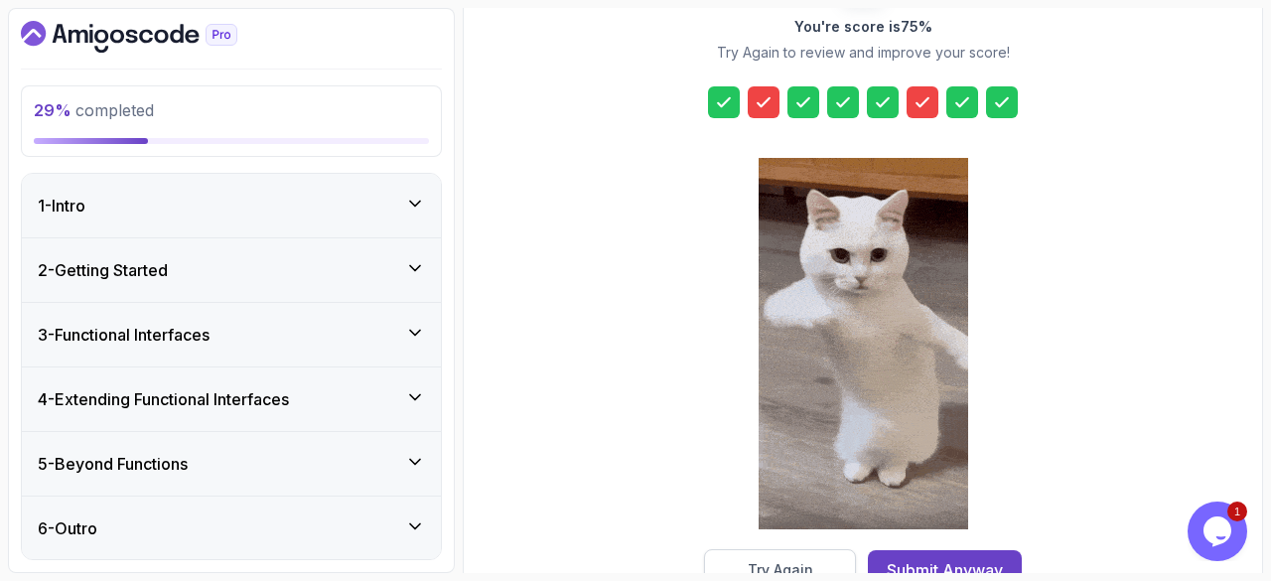
scroll to position [368, 0]
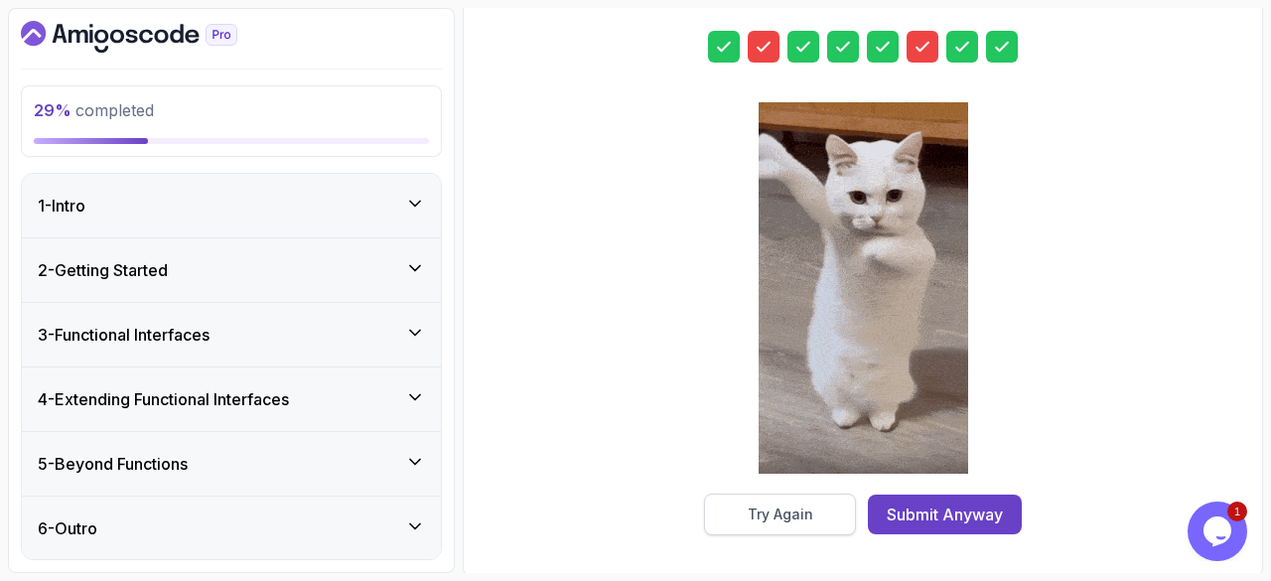
click at [776, 508] on div "Try Again" at bounding box center [780, 514] width 66 height 20
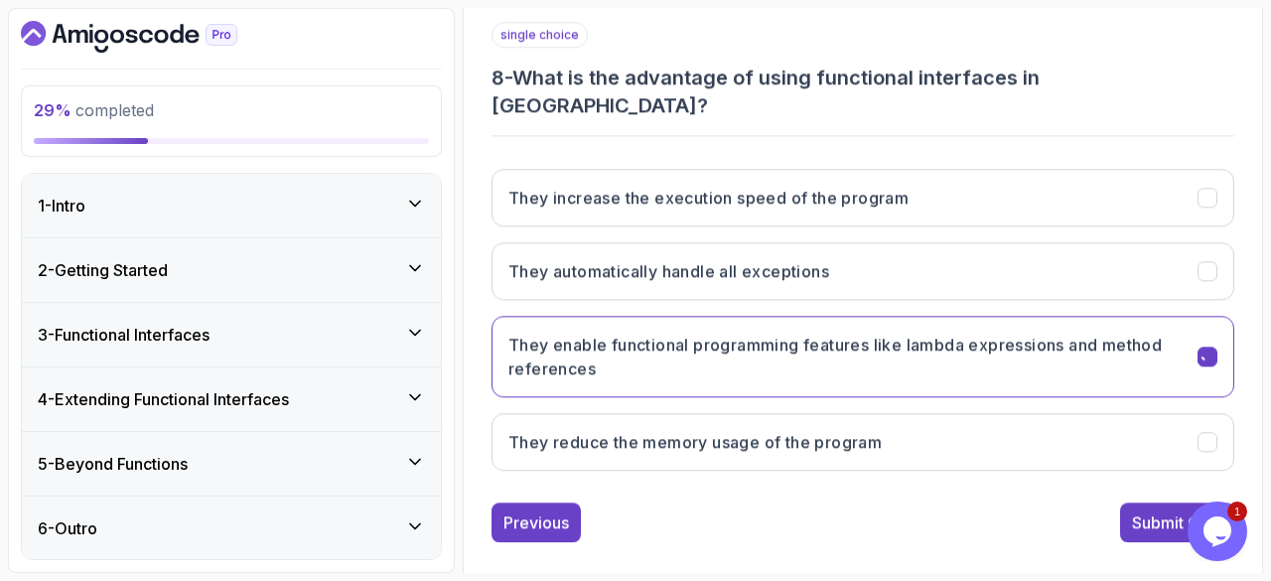
scroll to position [356, 0]
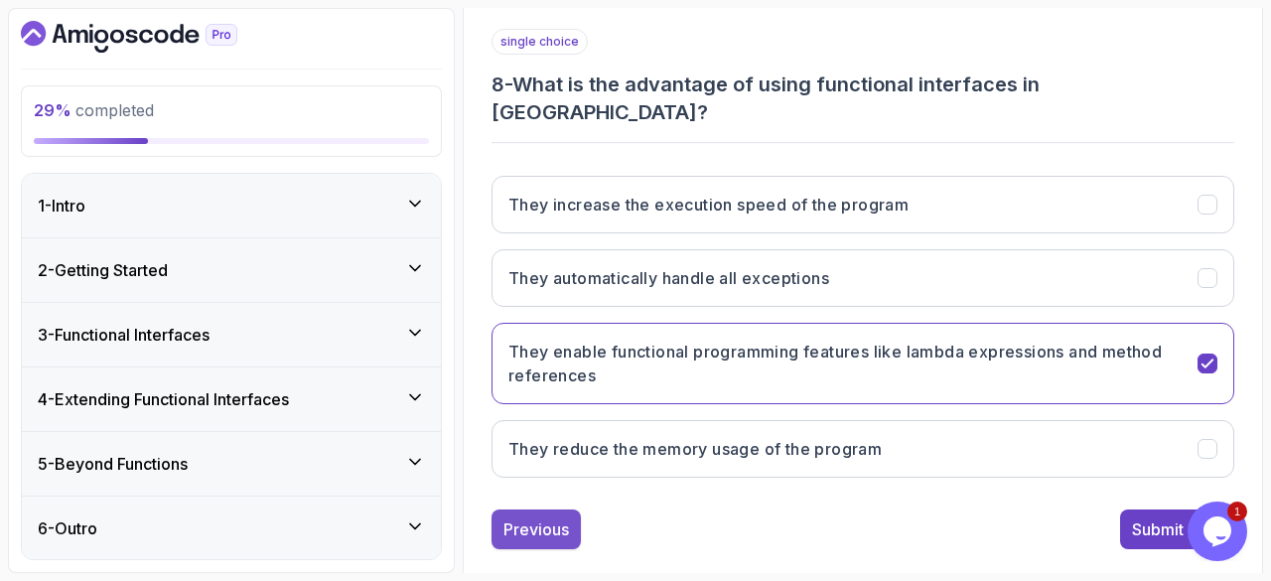
click at [521, 517] on div "Previous" at bounding box center [536, 529] width 66 height 24
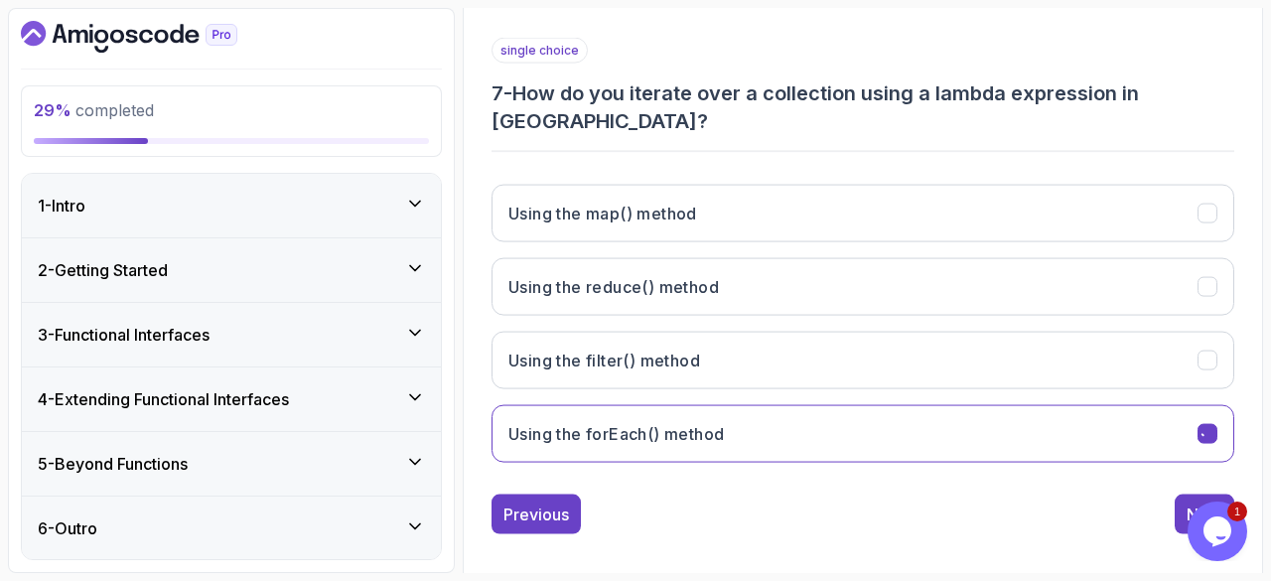
scroll to position [333, 0]
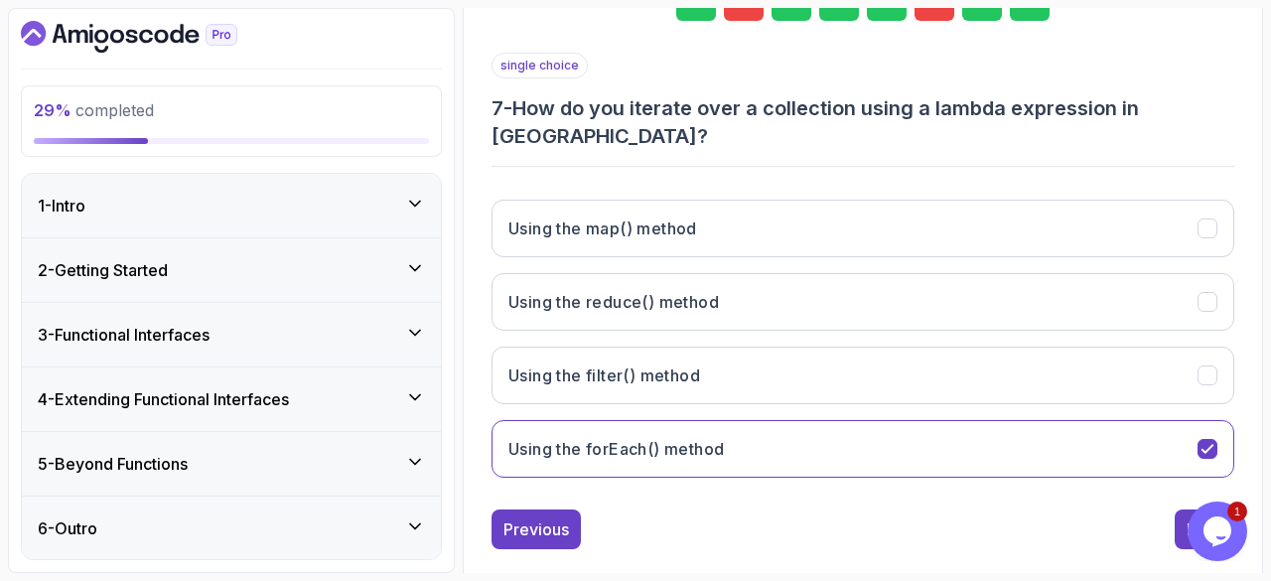
click at [521, 517] on div "Previous" at bounding box center [536, 529] width 66 height 24
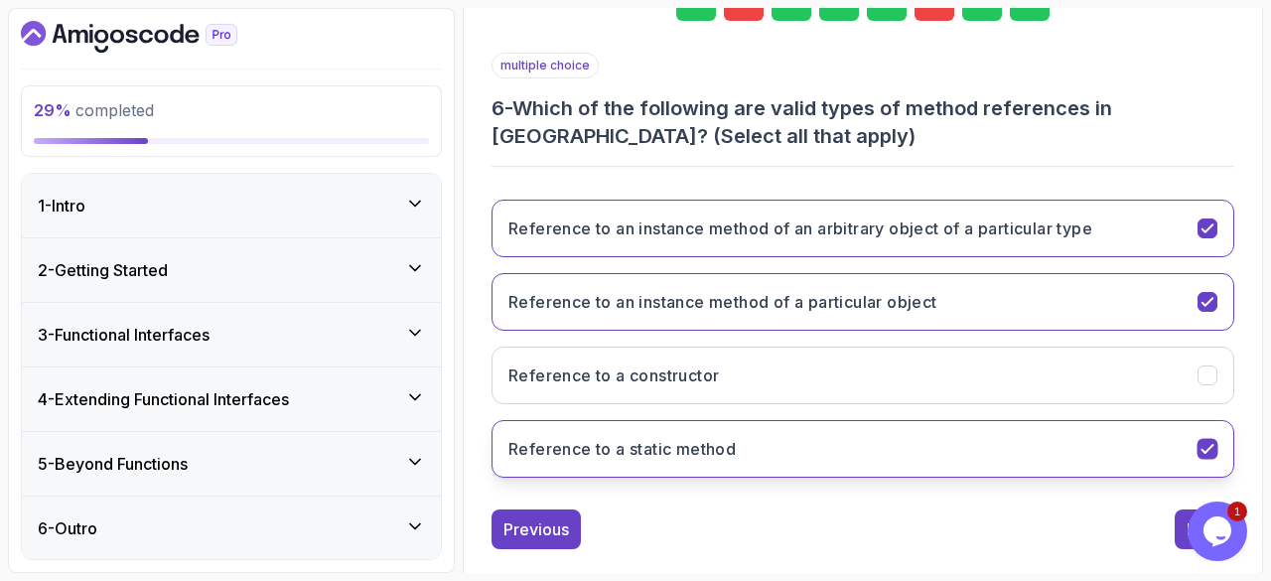
click at [1211, 452] on icon "Reference to a static method" at bounding box center [1207, 449] width 19 height 19
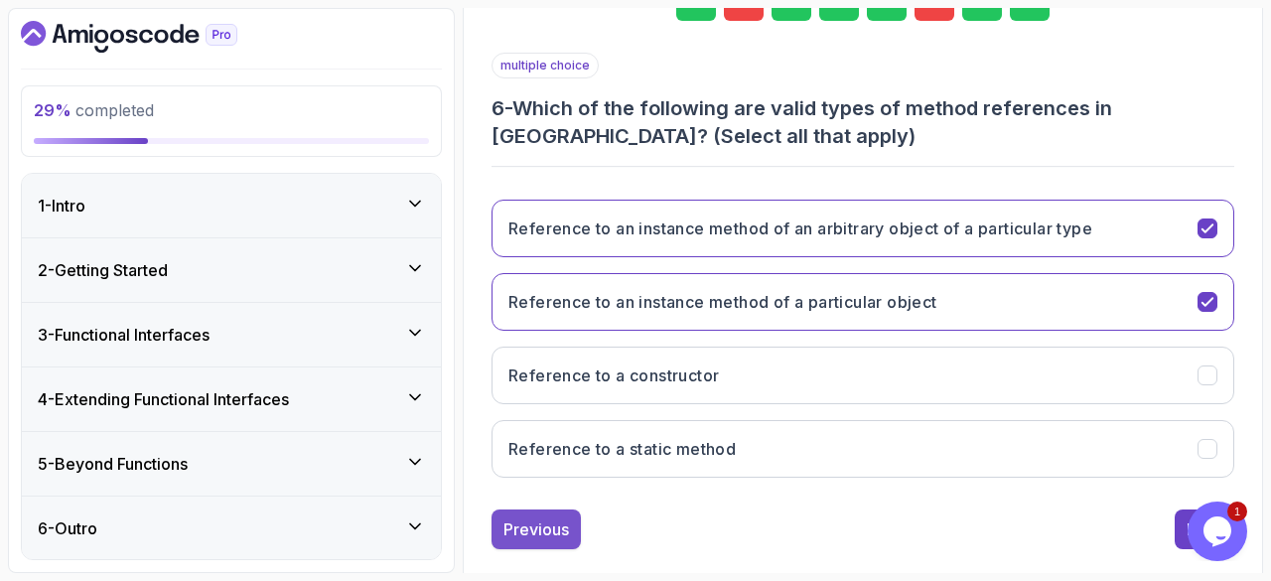
click at [536, 519] on div "Previous" at bounding box center [536, 529] width 66 height 24
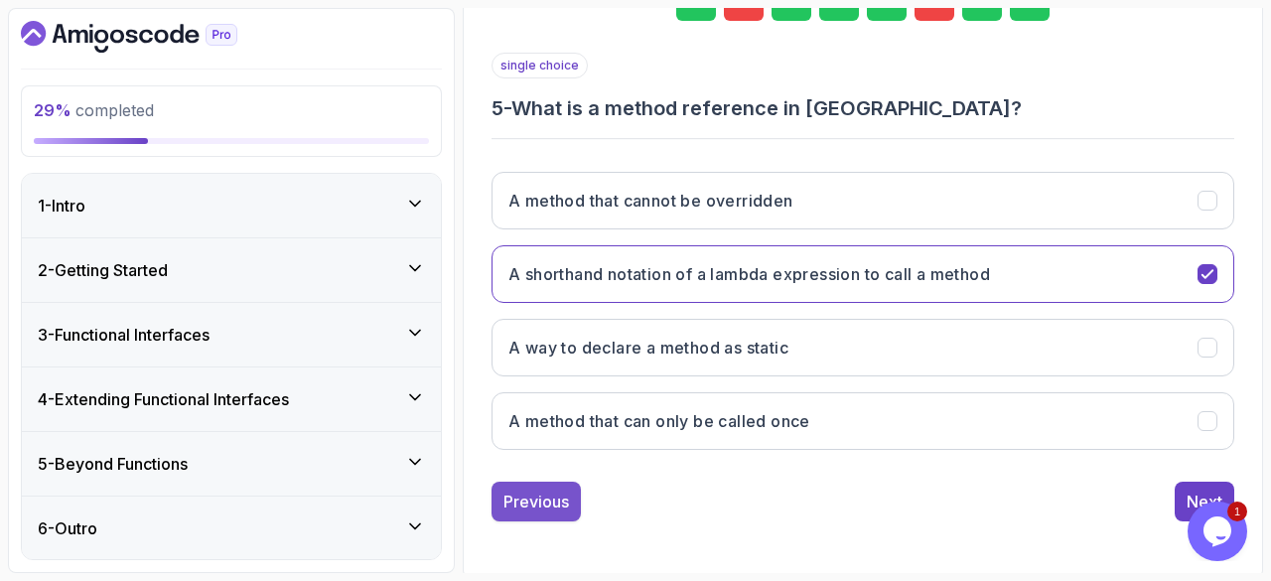
click at [532, 489] on div "Previous" at bounding box center [536, 501] width 66 height 24
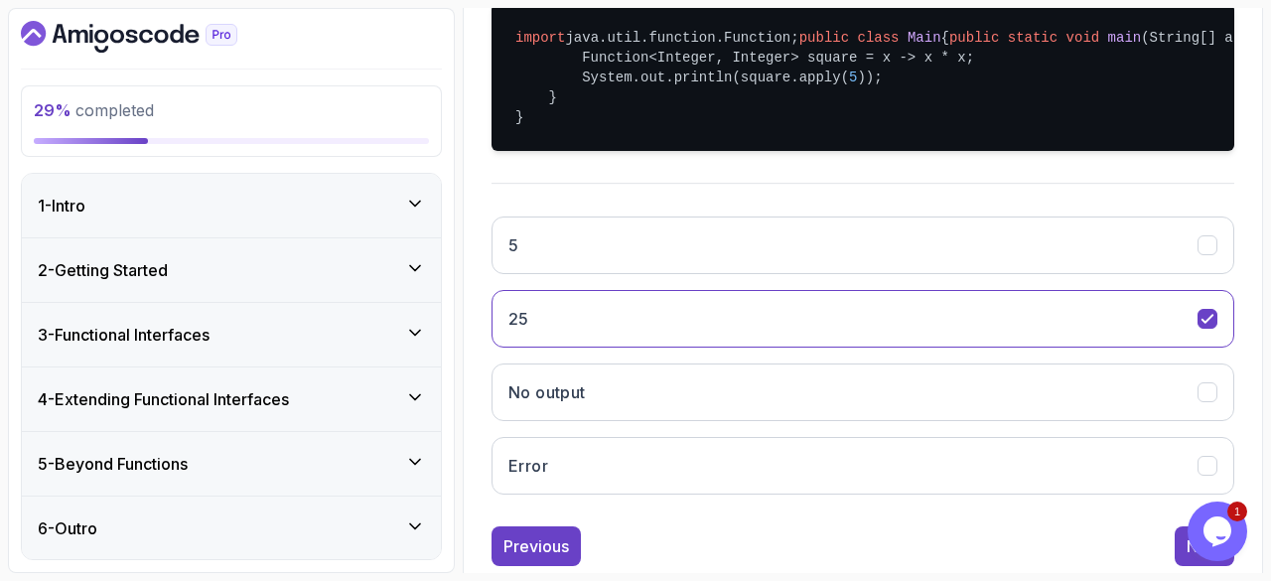
scroll to position [587, 0]
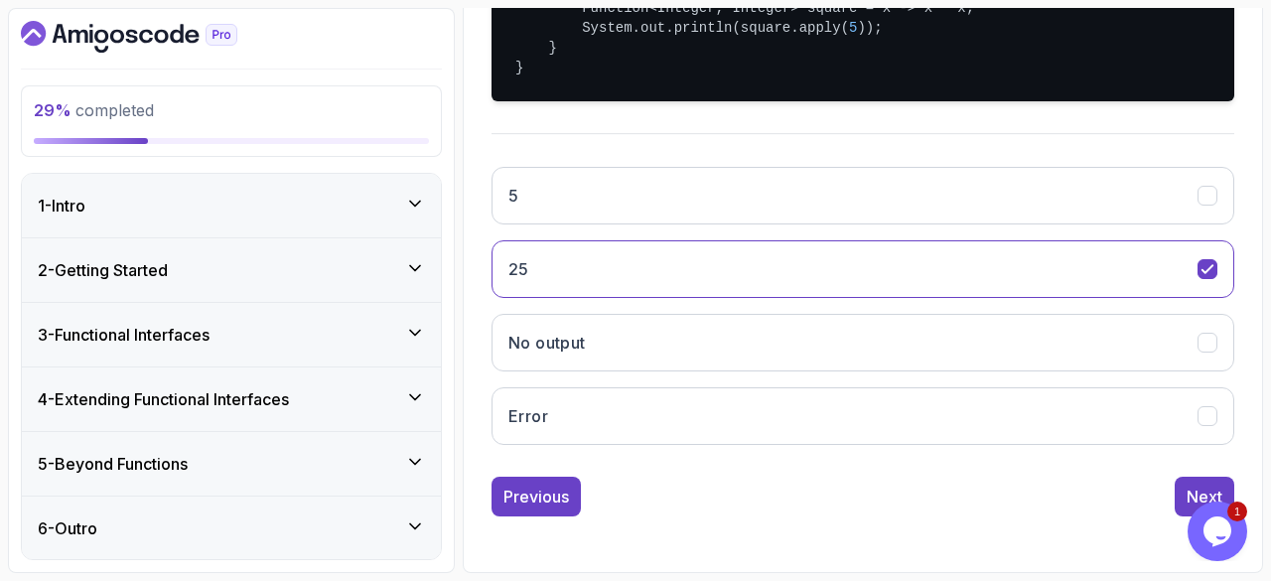
click at [532, 488] on div "Previous" at bounding box center [536, 496] width 66 height 24
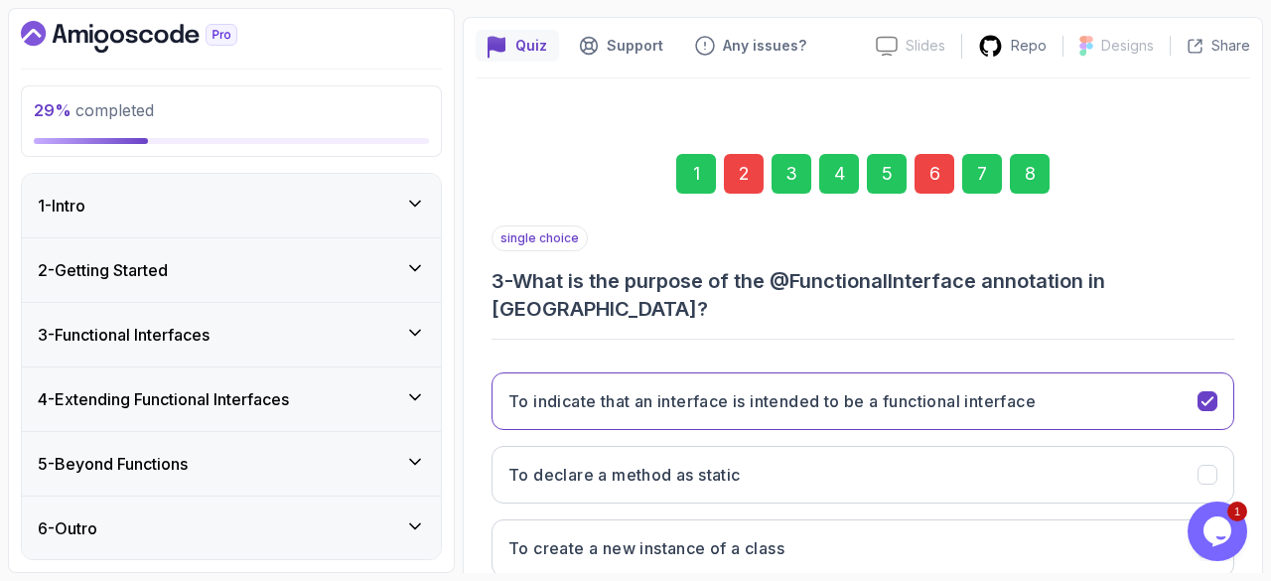
scroll to position [333, 0]
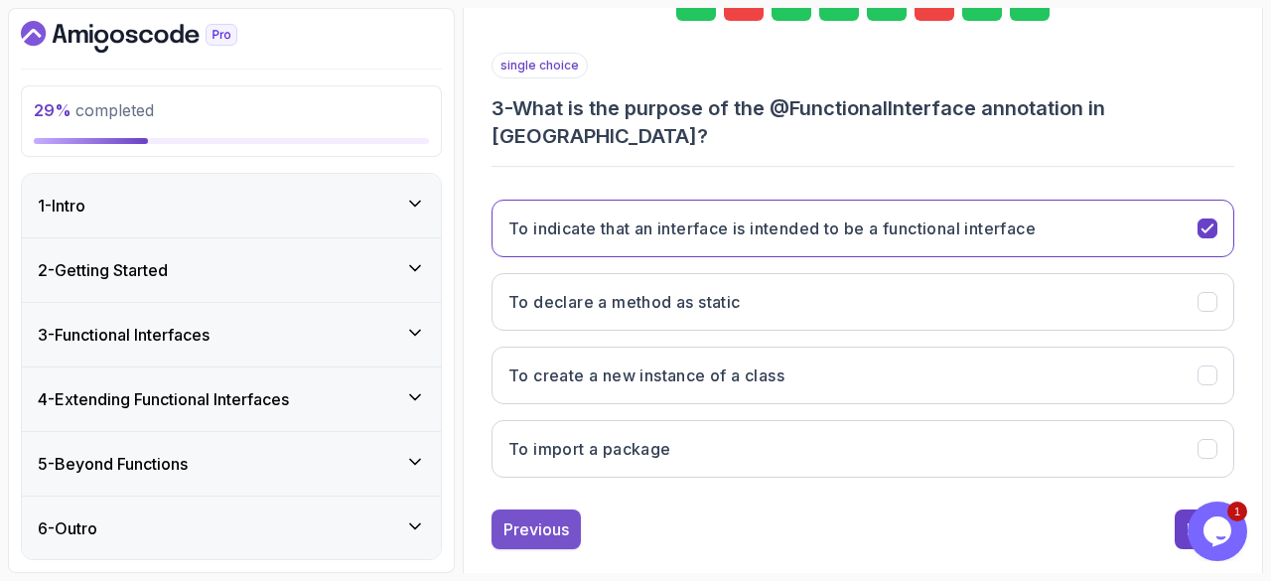
click at [537, 509] on button "Previous" at bounding box center [535, 529] width 89 height 40
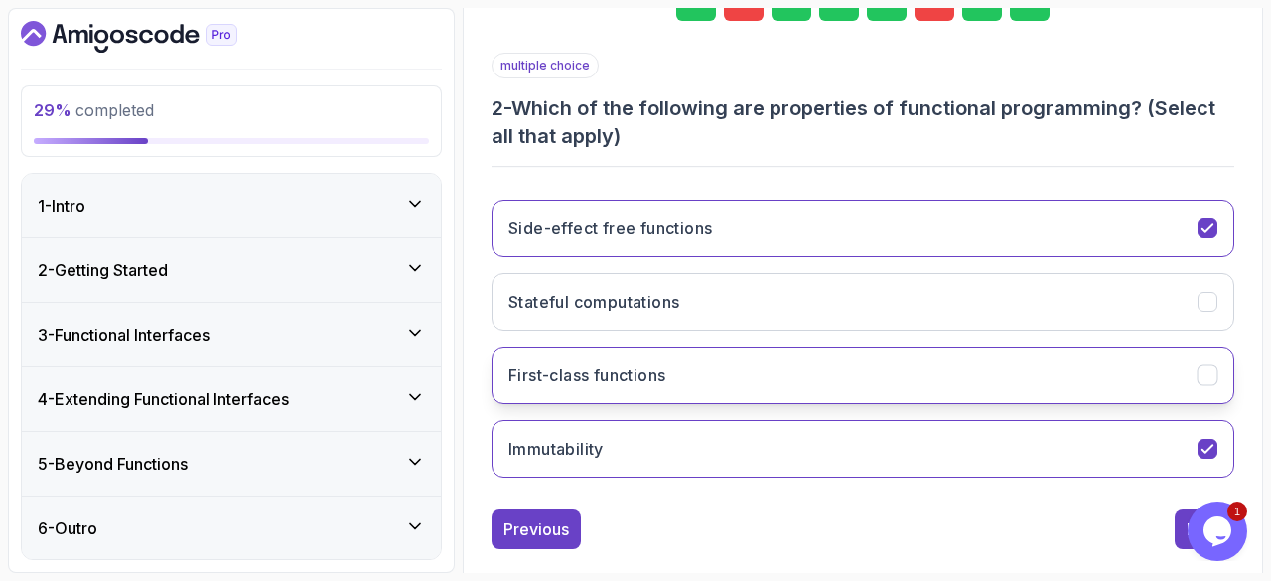
click at [1211, 366] on icon "First-class functions" at bounding box center [1207, 375] width 19 height 19
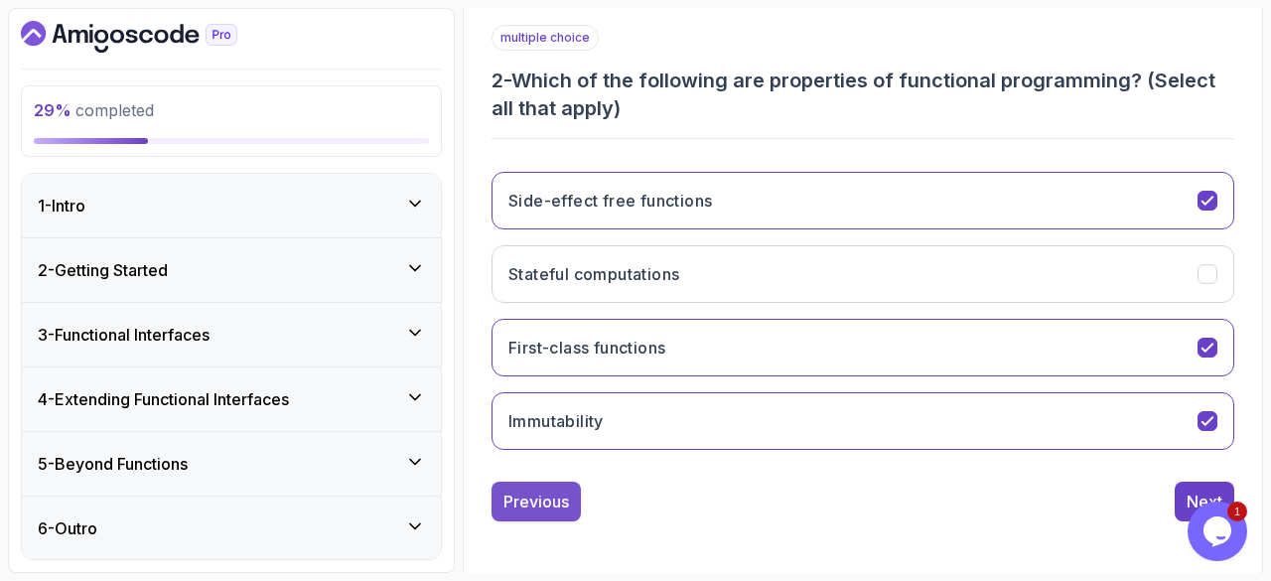
click at [527, 495] on div "Previous" at bounding box center [536, 501] width 66 height 24
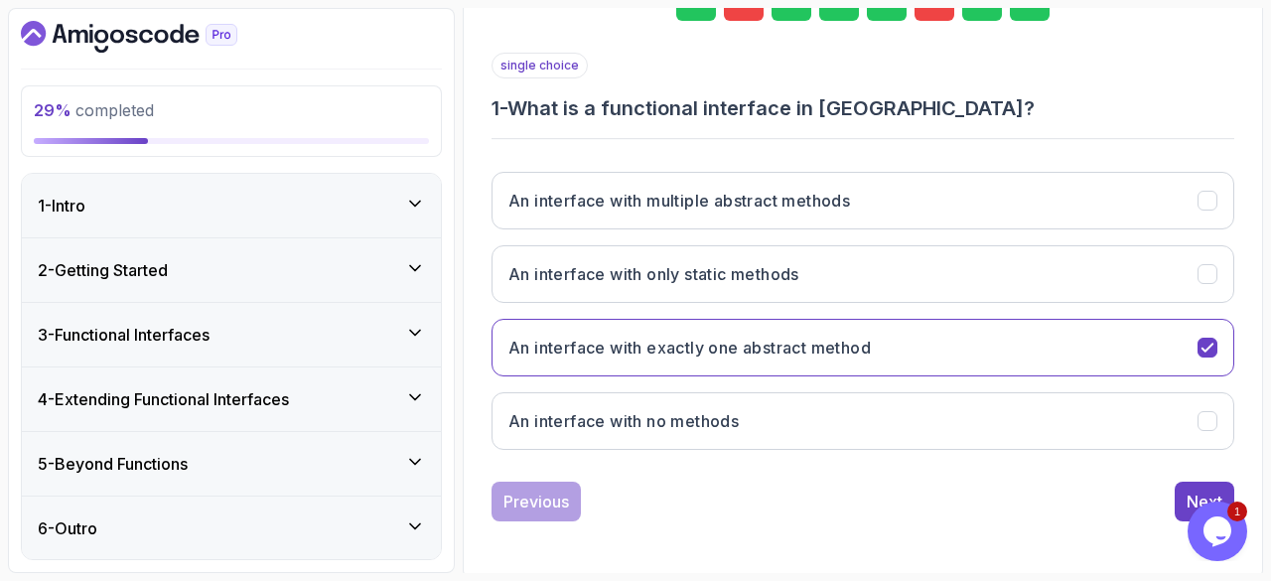
scroll to position [236, 0]
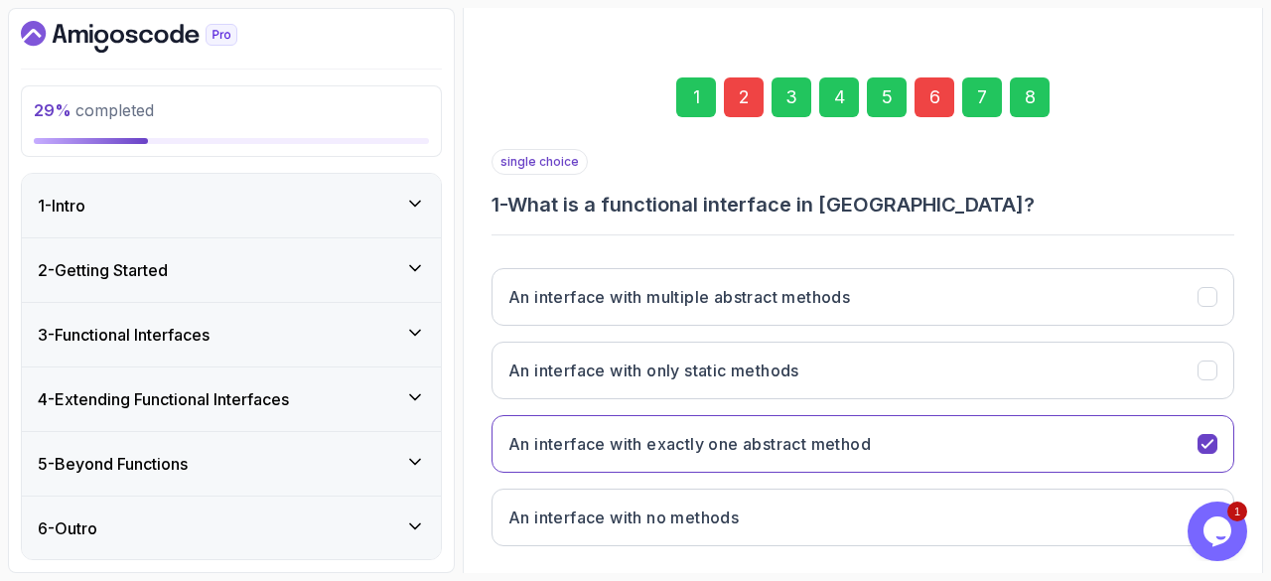
click at [1030, 90] on div "8" at bounding box center [1029, 97] width 40 height 40
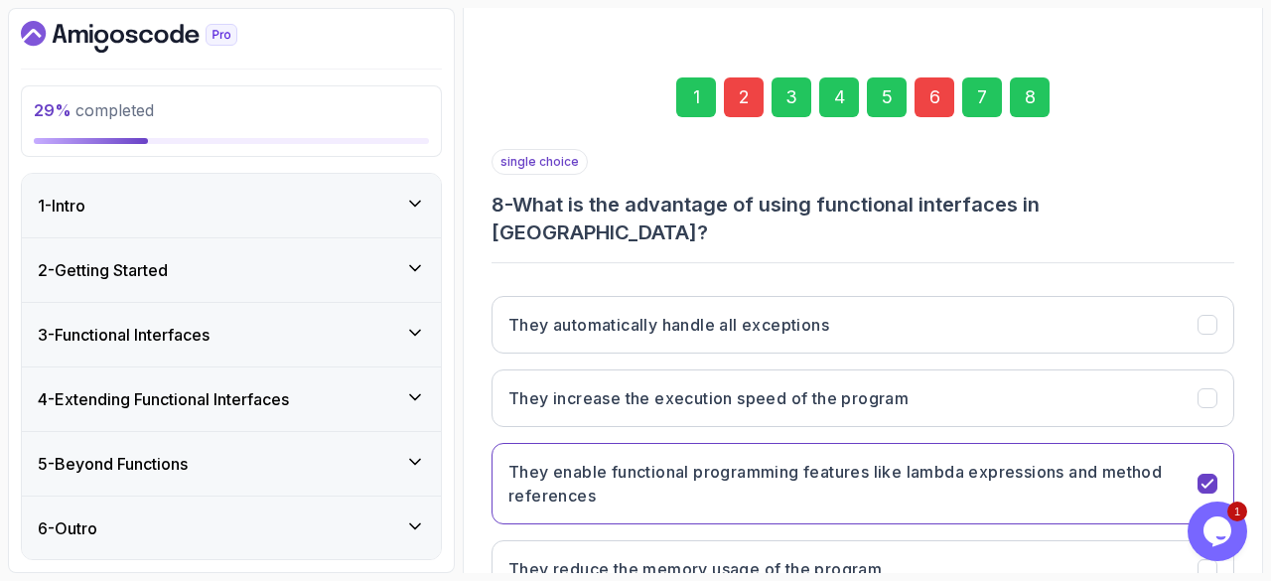
scroll to position [356, 0]
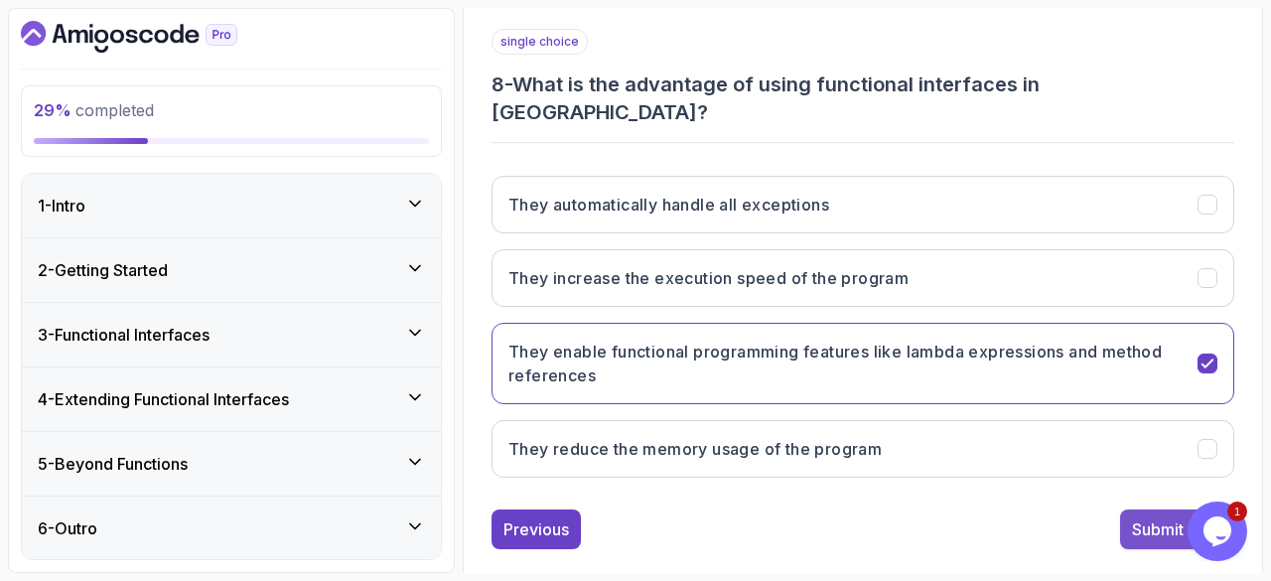
click at [1157, 517] on div "Submit Quiz" at bounding box center [1177, 529] width 90 height 24
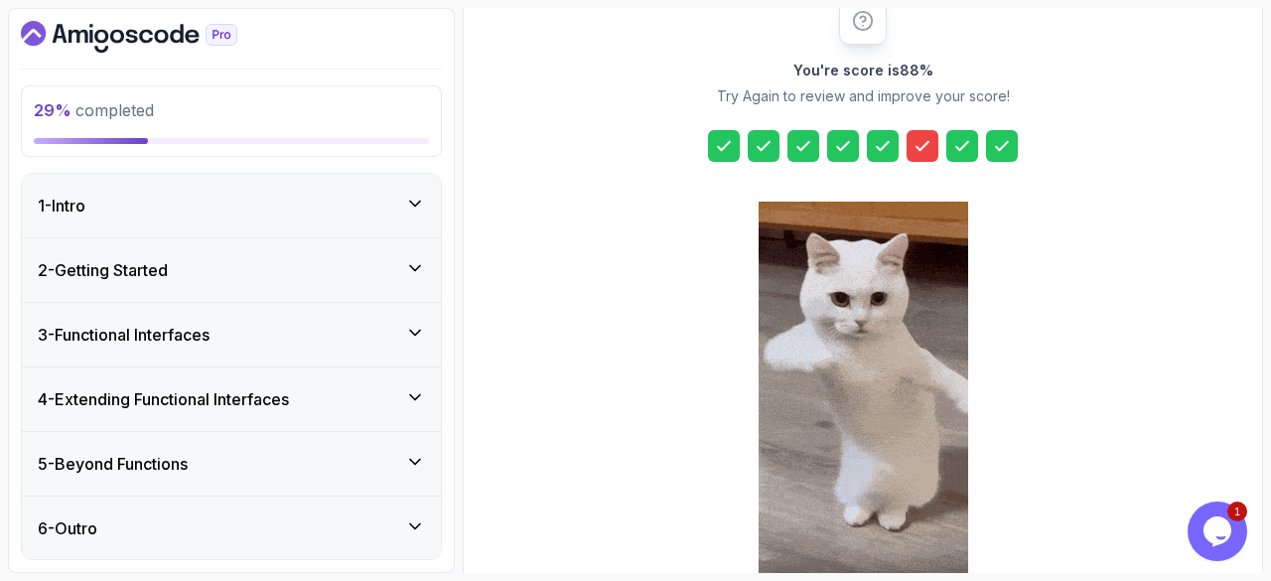
scroll to position [368, 0]
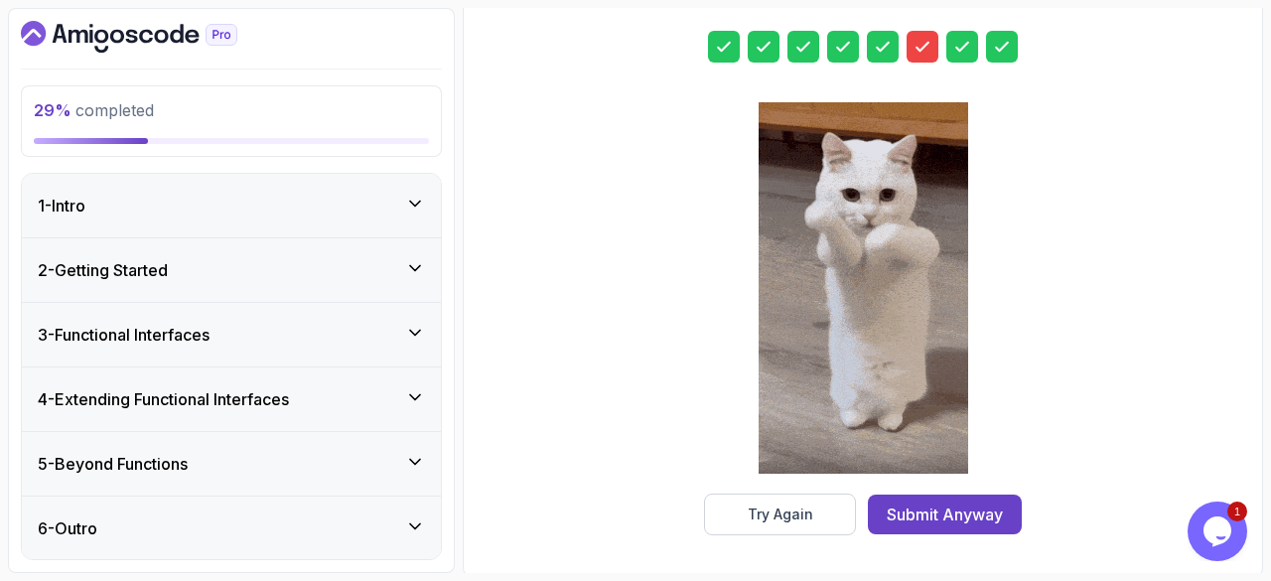
click at [764, 38] on icon at bounding box center [763, 47] width 20 height 20
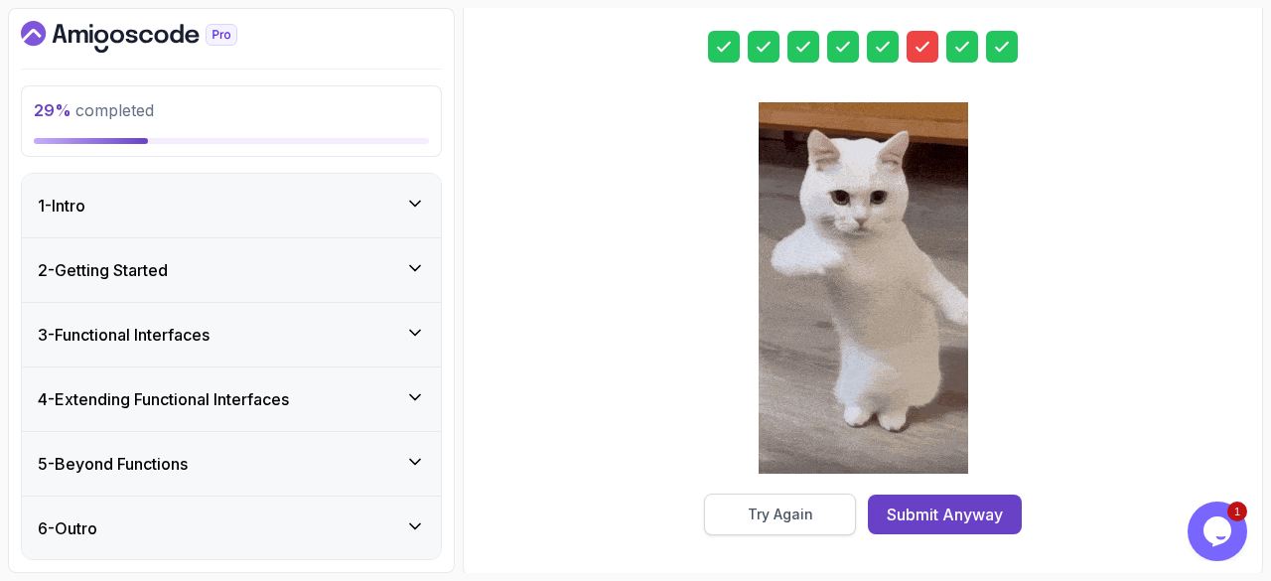
click at [766, 504] on div "Try Again" at bounding box center [780, 514] width 66 height 20
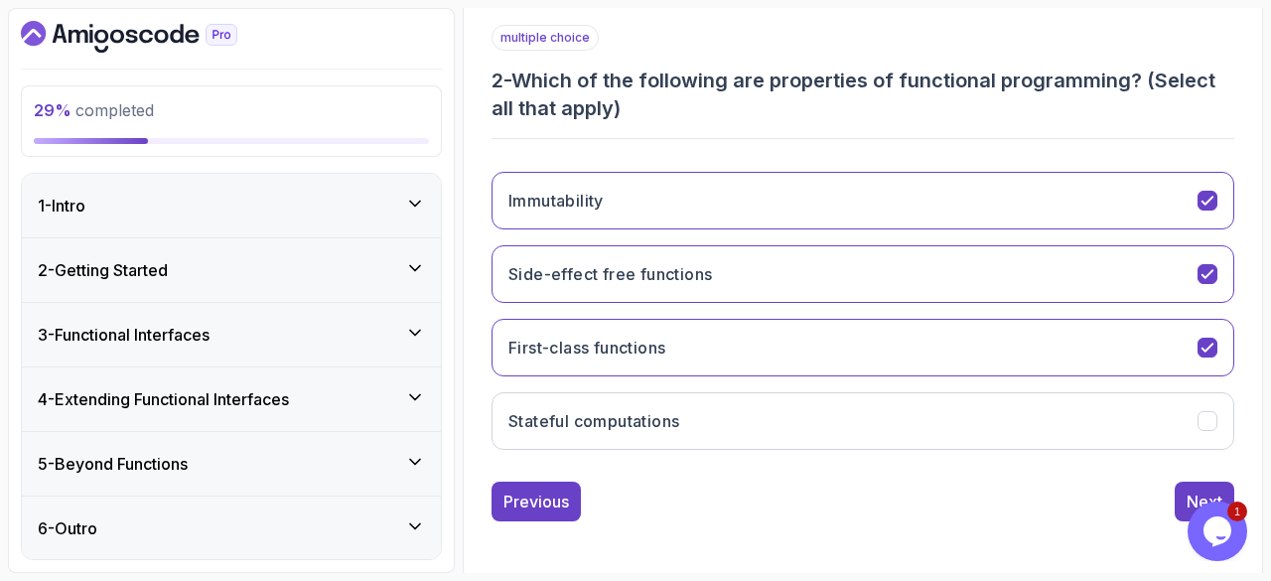
scroll to position [0, 0]
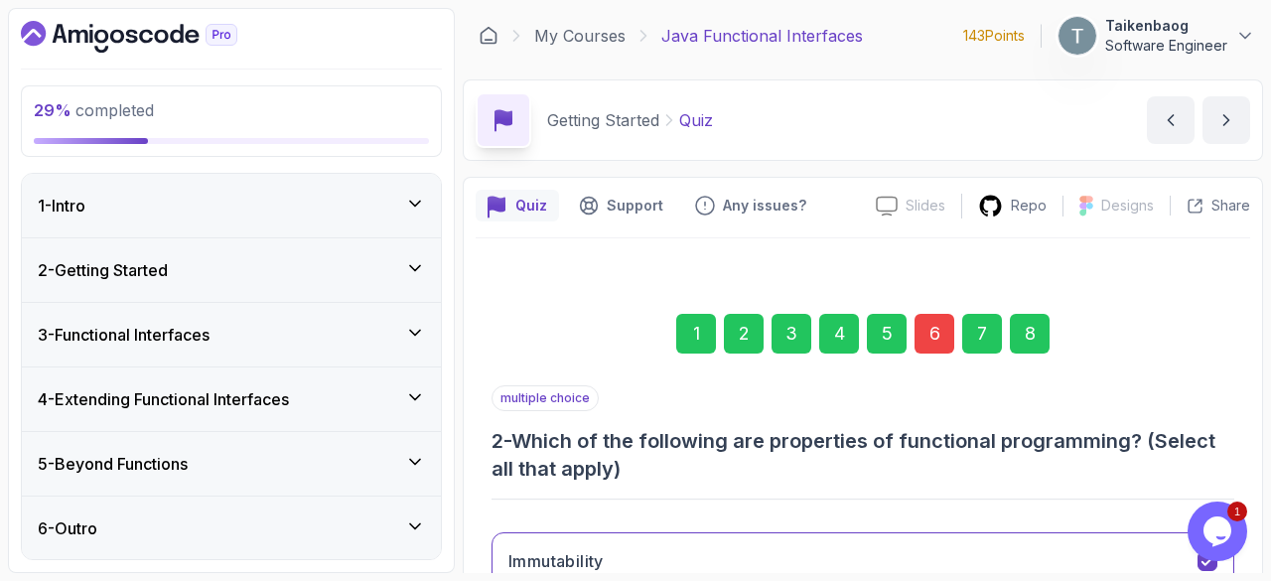
click at [739, 329] on div "2" at bounding box center [744, 334] width 40 height 40
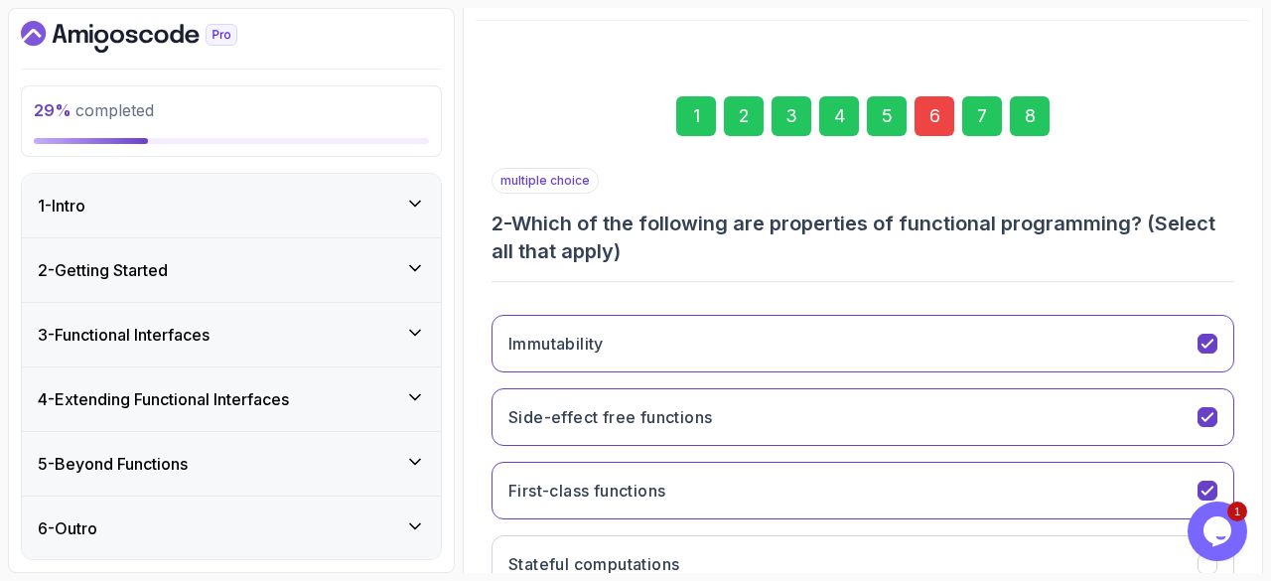
scroll to position [360, 0]
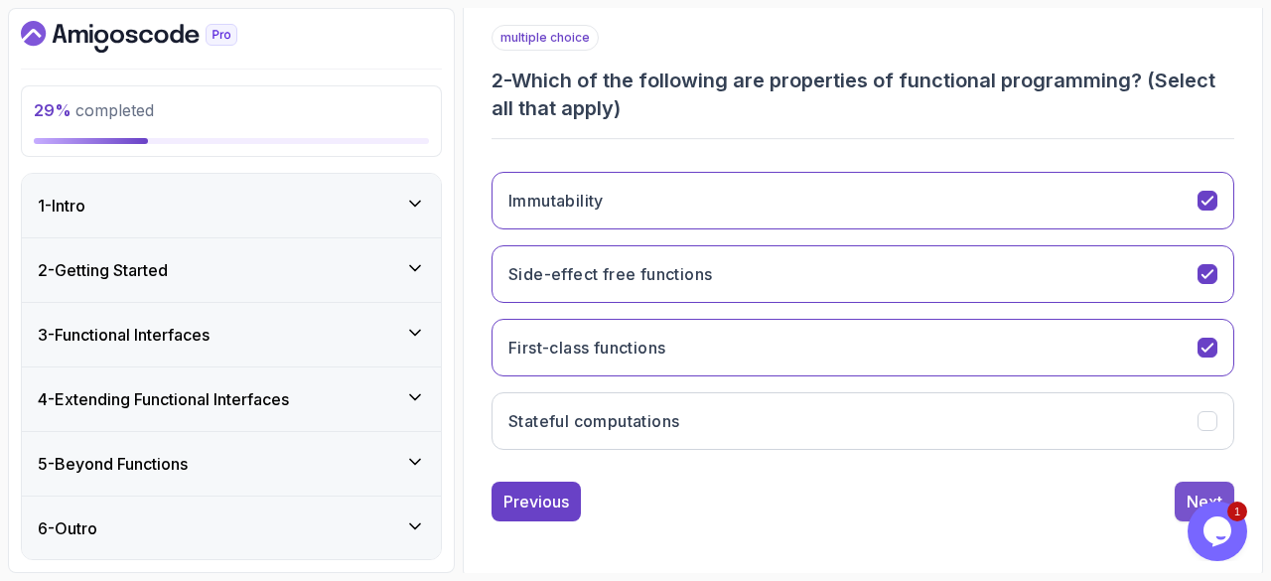
click at [1189, 483] on button "Next" at bounding box center [1204, 501] width 60 height 40
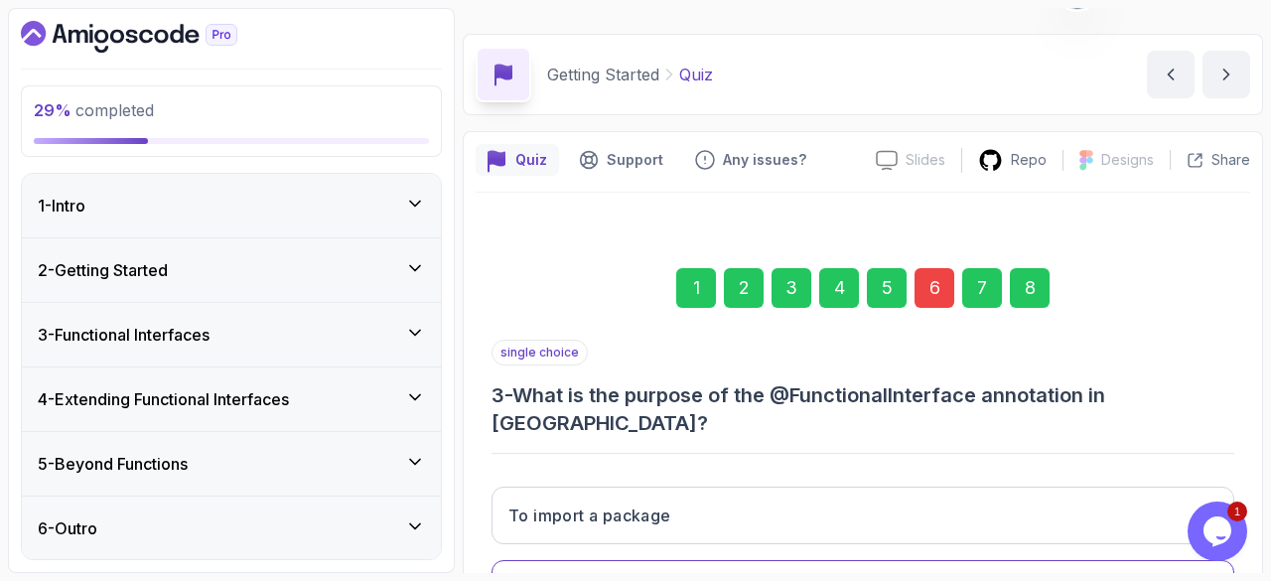
scroll to position [39, 0]
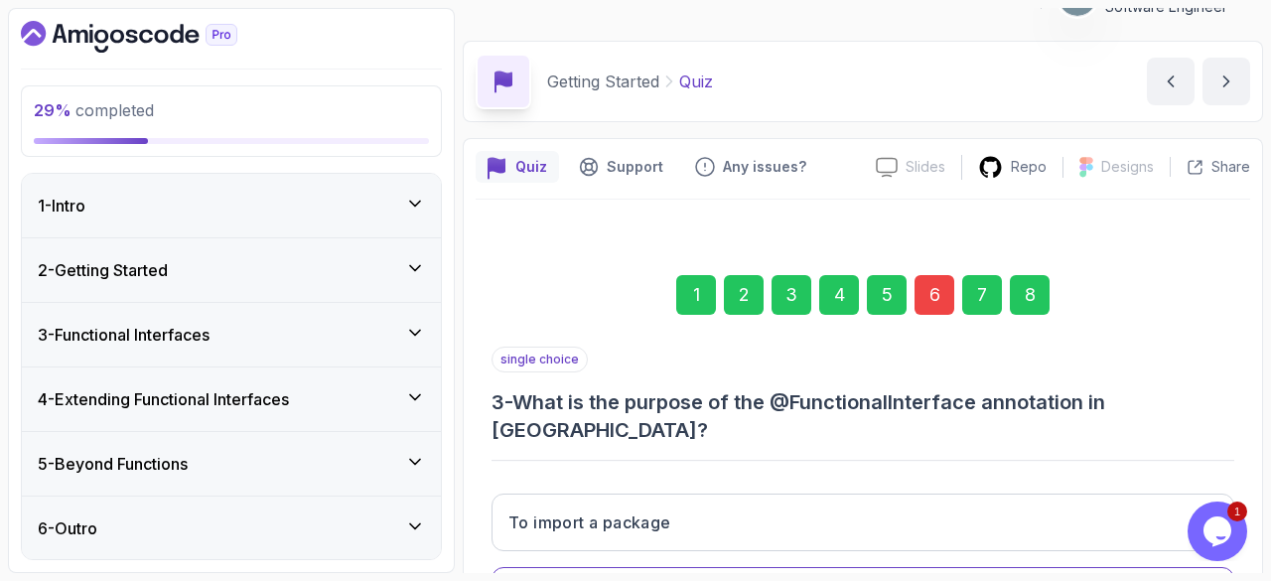
click at [931, 284] on div "6" at bounding box center [934, 295] width 40 height 40
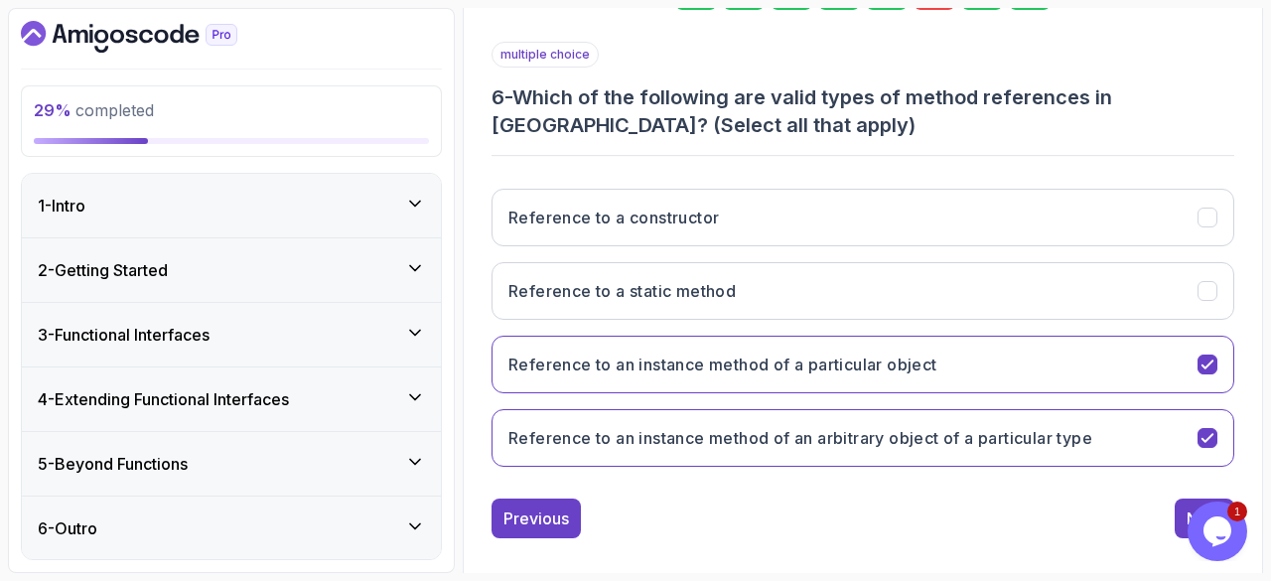
scroll to position [344, 0]
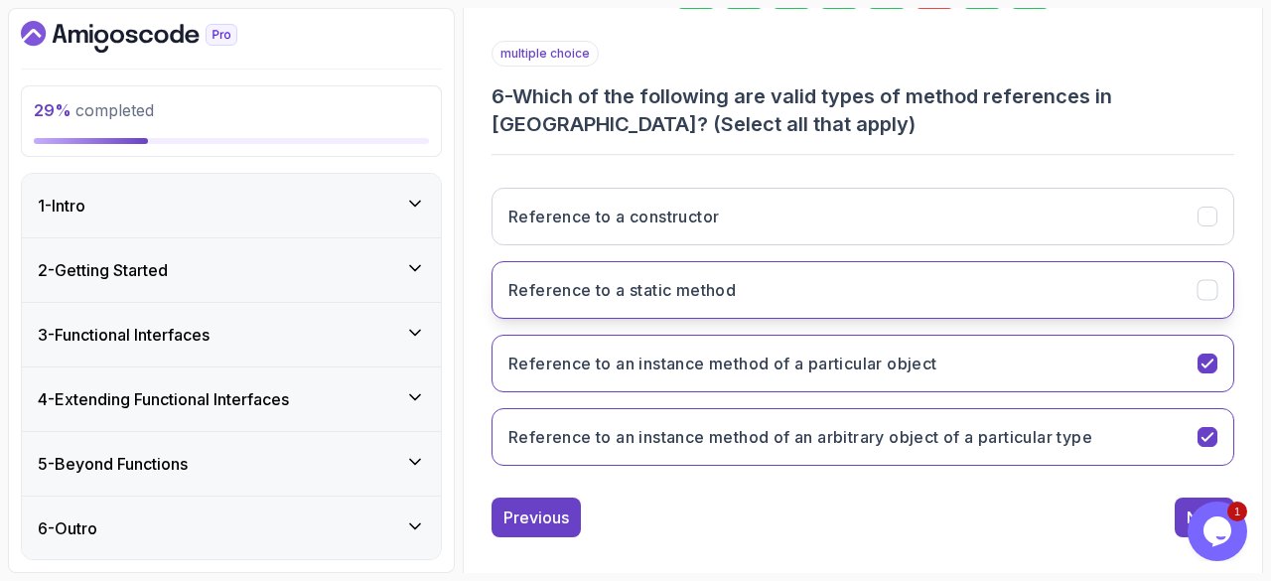
click at [1212, 286] on icon "Reference to a static method" at bounding box center [1206, 290] width 11 height 8
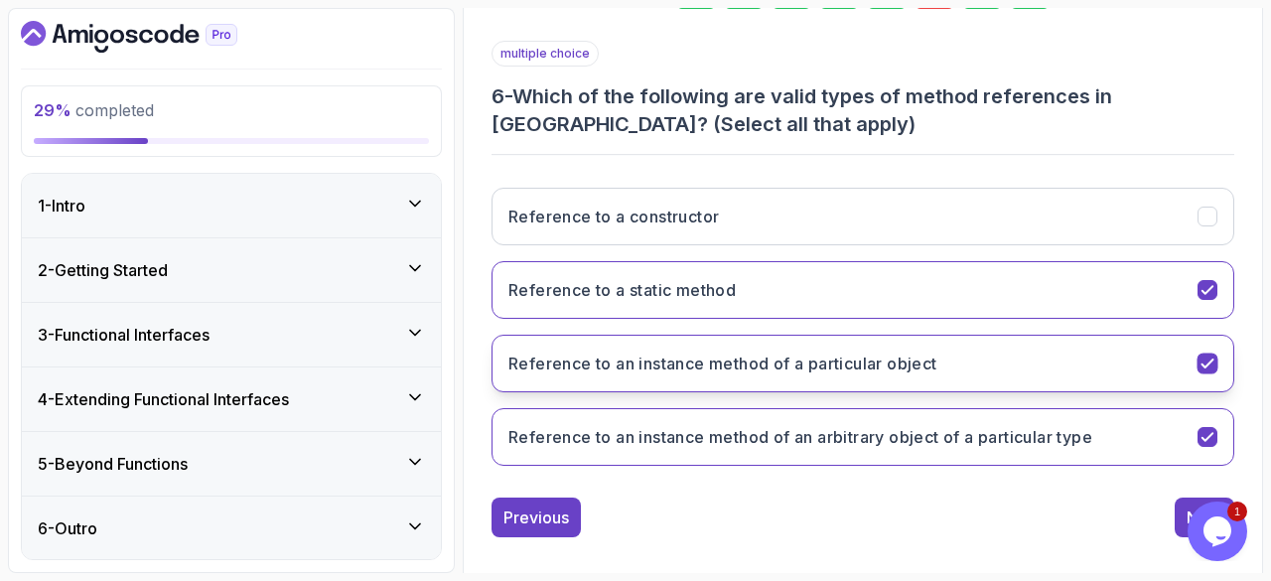
click at [1206, 357] on icon "Reference to an instance method of a particular object" at bounding box center [1207, 363] width 19 height 19
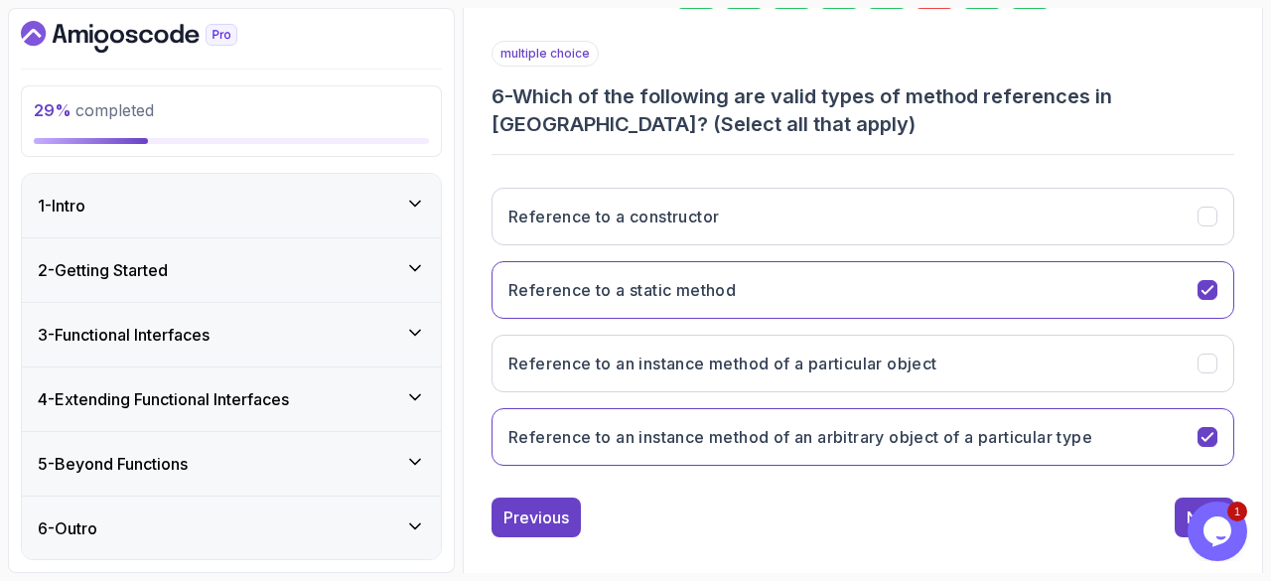
scroll to position [0, 0]
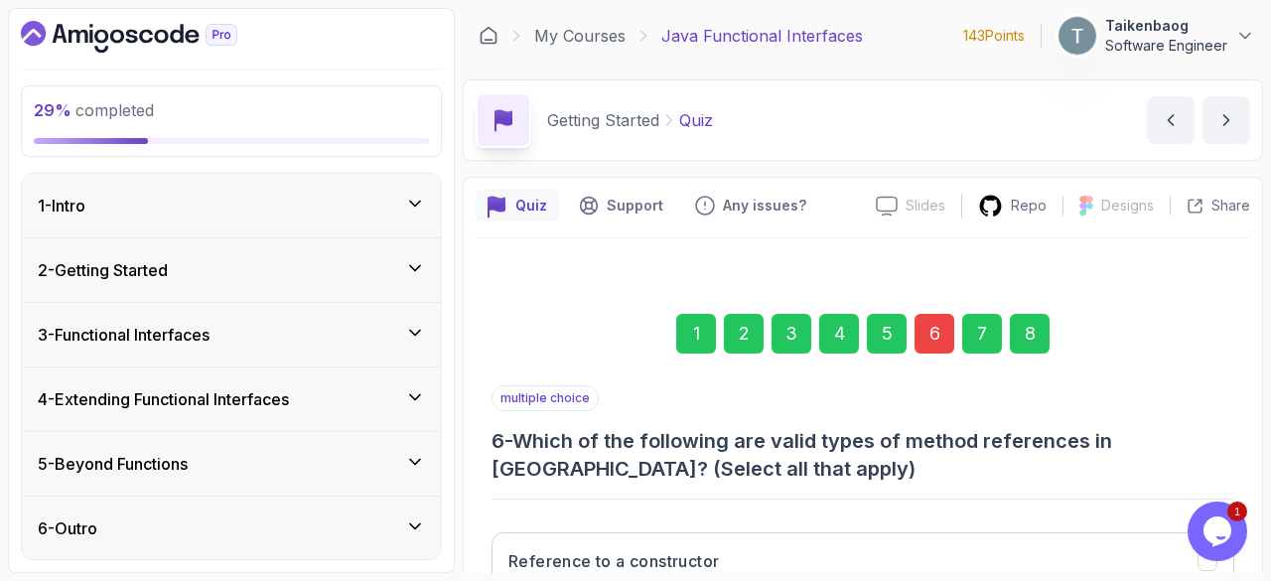
click at [1022, 322] on div "8" at bounding box center [1029, 334] width 40 height 40
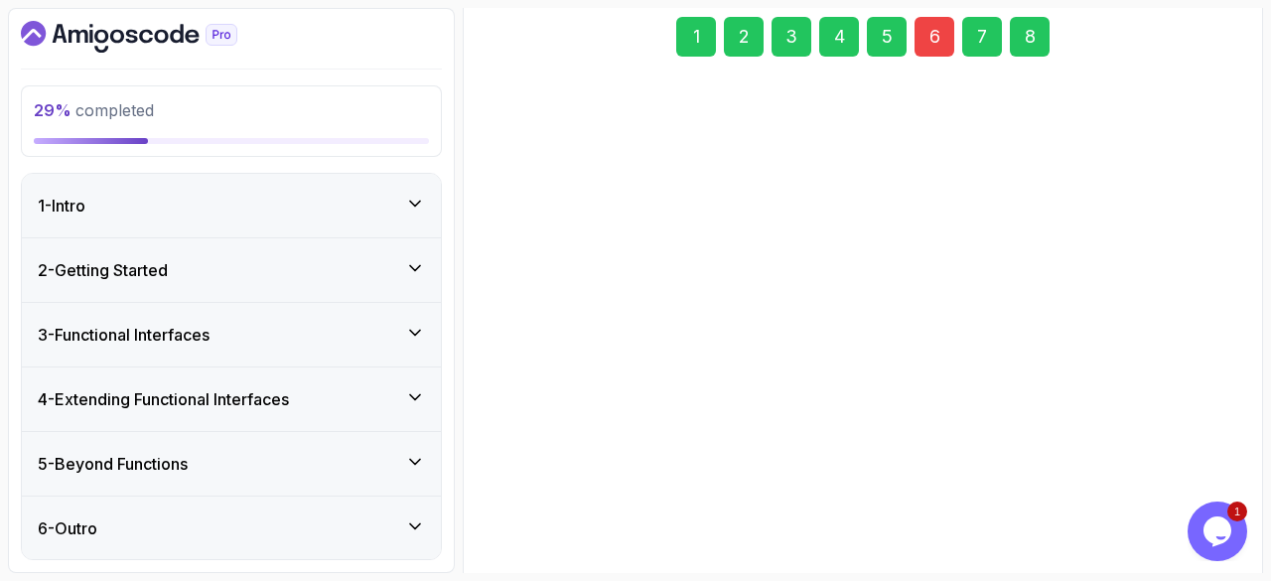
scroll to position [356, 0]
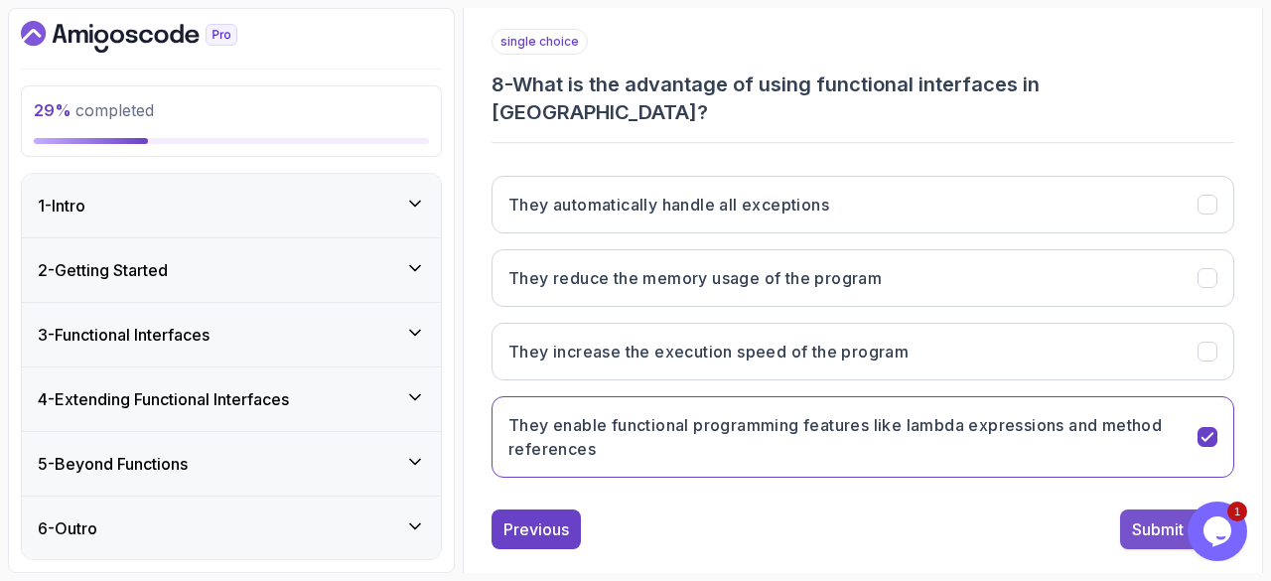
click at [1147, 517] on div "Submit Quiz" at bounding box center [1177, 529] width 90 height 24
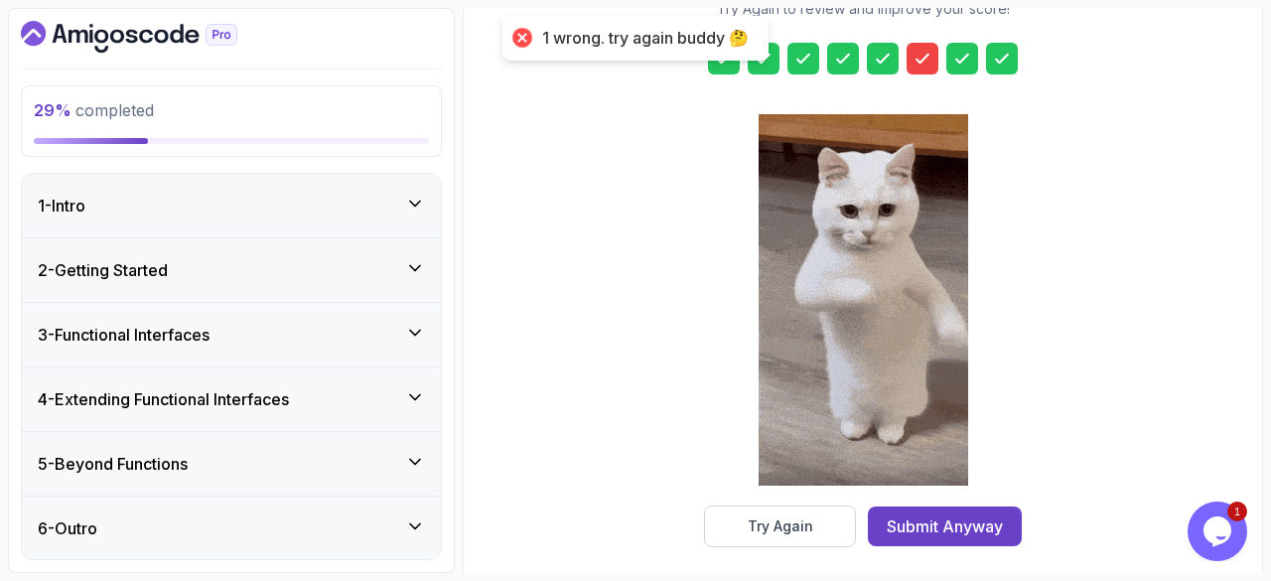
scroll to position [368, 0]
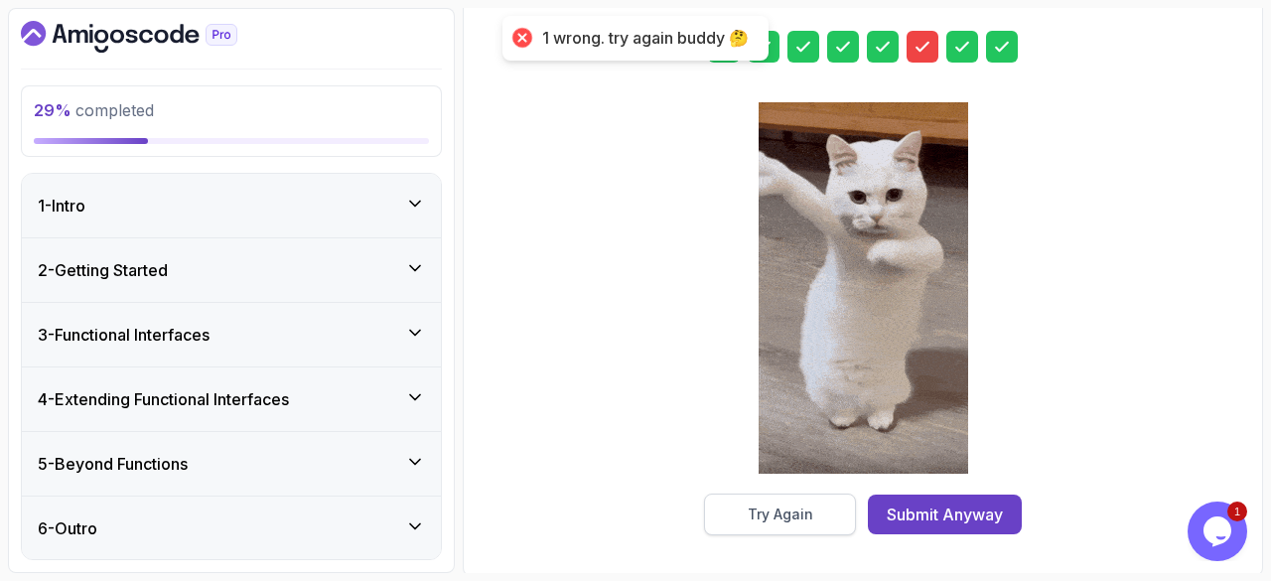
click at [758, 526] on button "Try Again" at bounding box center [780, 514] width 152 height 42
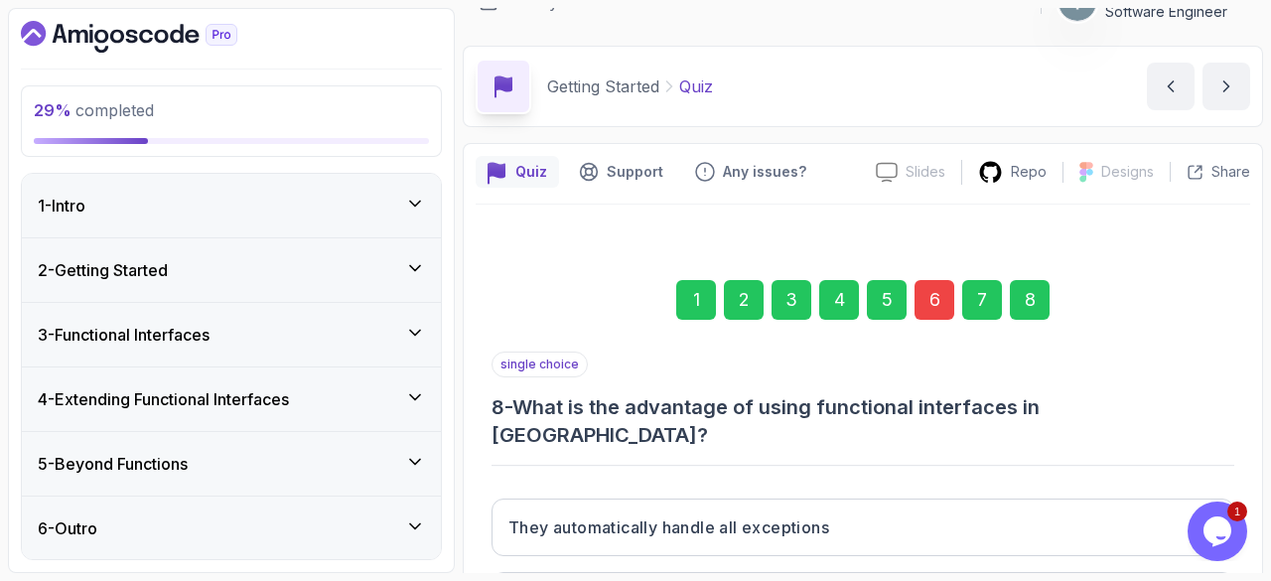
scroll to position [33, 0]
click at [921, 302] on div "6" at bounding box center [934, 301] width 40 height 40
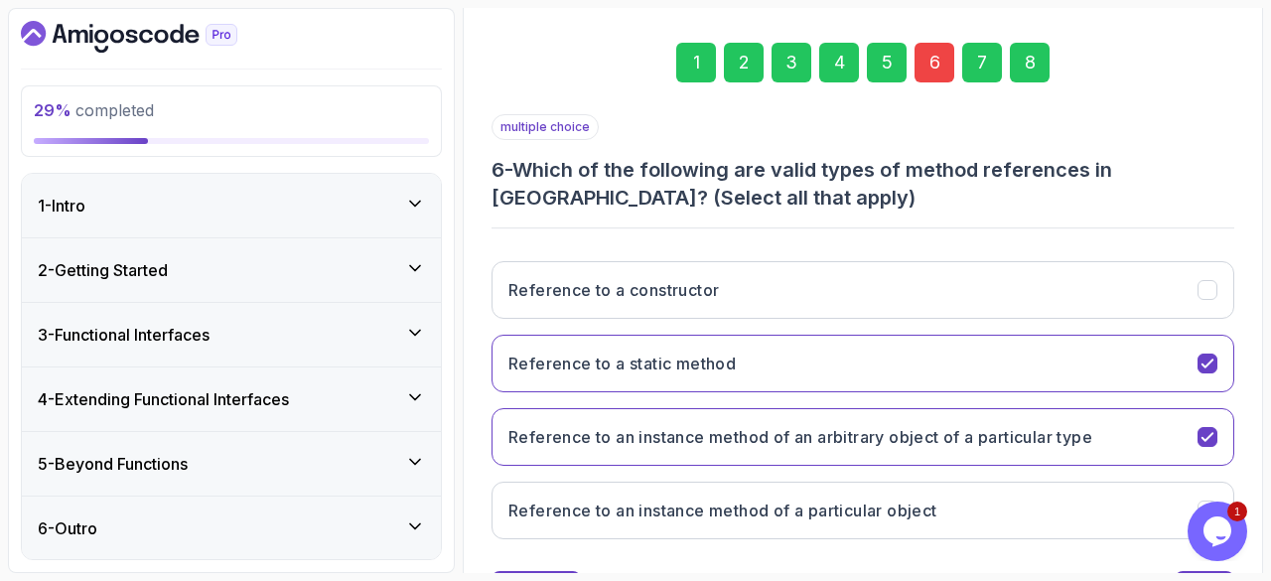
scroll to position [360, 0]
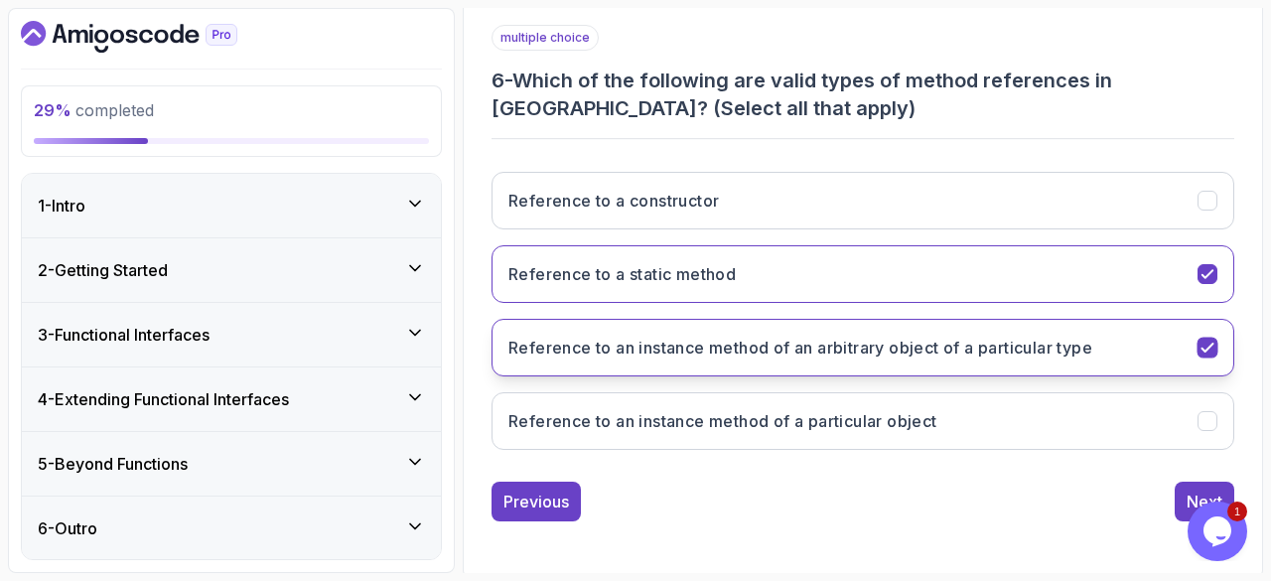
click at [1208, 340] on icon "Reference to an instance method of an arbitrary object of a particular type" at bounding box center [1207, 347] width 19 height 19
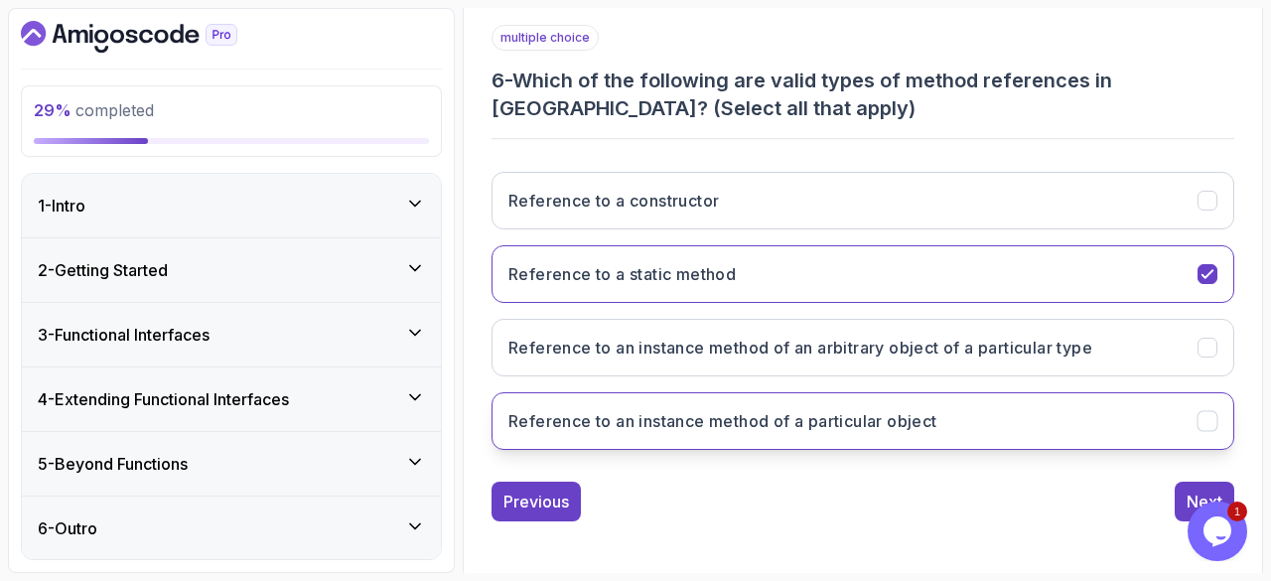
click at [1218, 414] on button "Reference to an instance method of a particular object" at bounding box center [862, 421] width 742 height 58
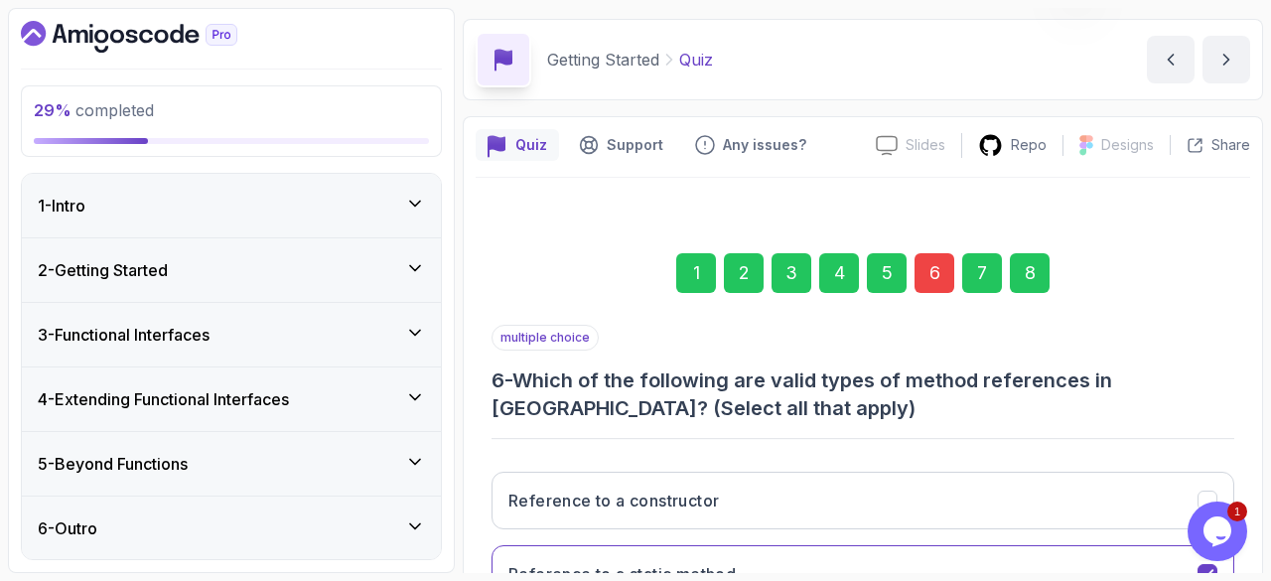
scroll to position [0, 0]
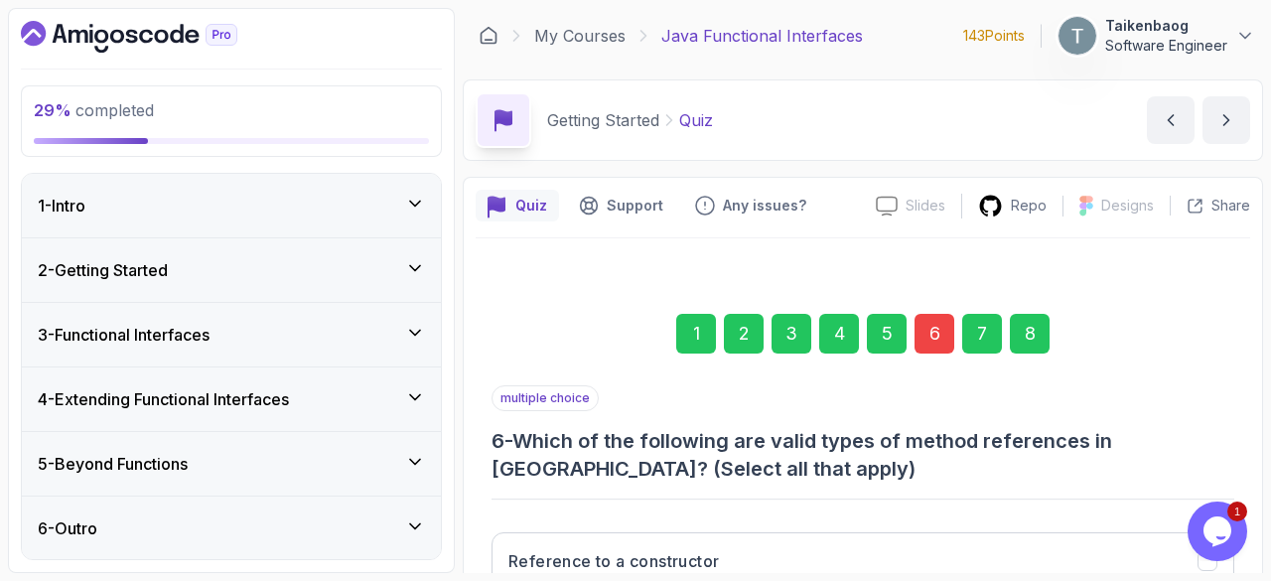
click at [1042, 325] on div "8" at bounding box center [1029, 334] width 40 height 40
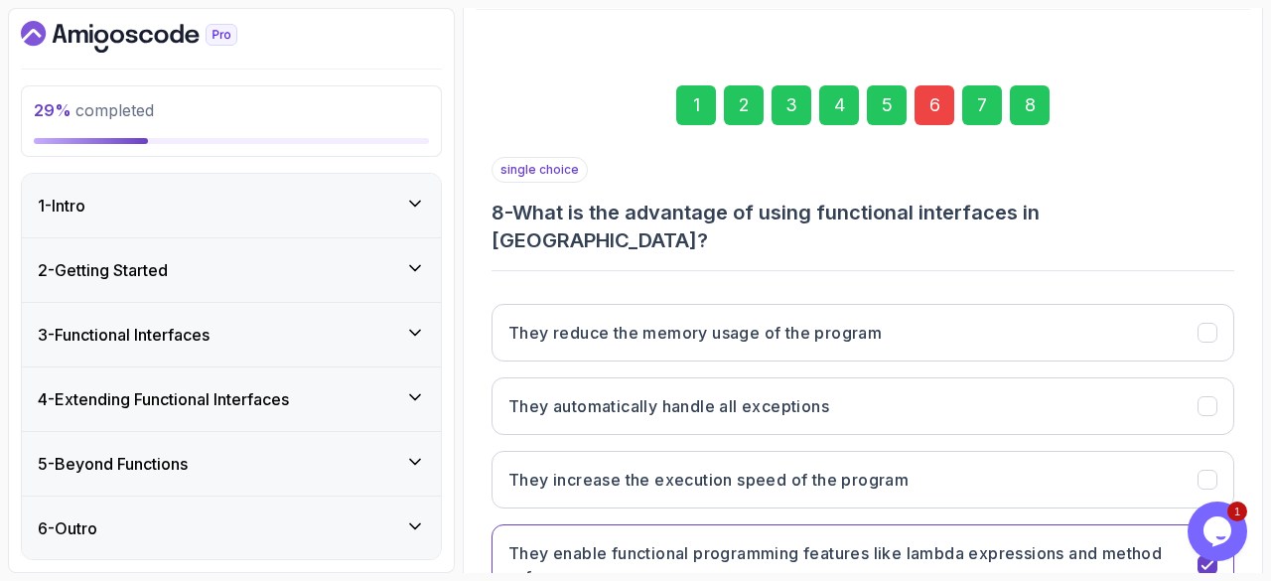
scroll to position [356, 0]
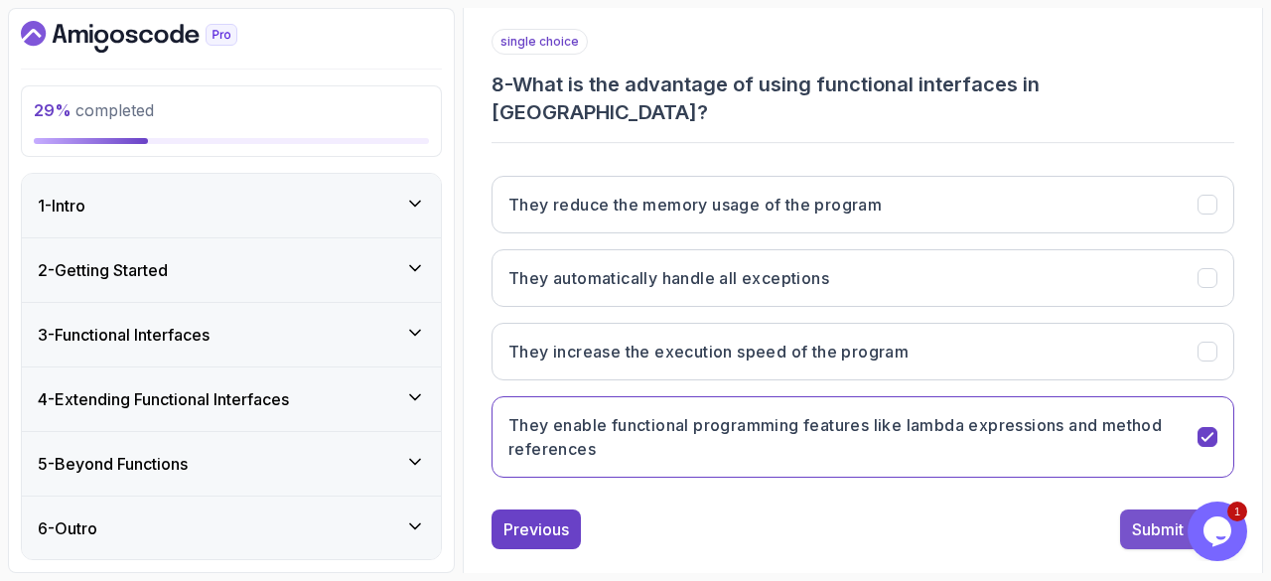
click at [1154, 512] on button "Submit Quiz" at bounding box center [1177, 529] width 114 height 40
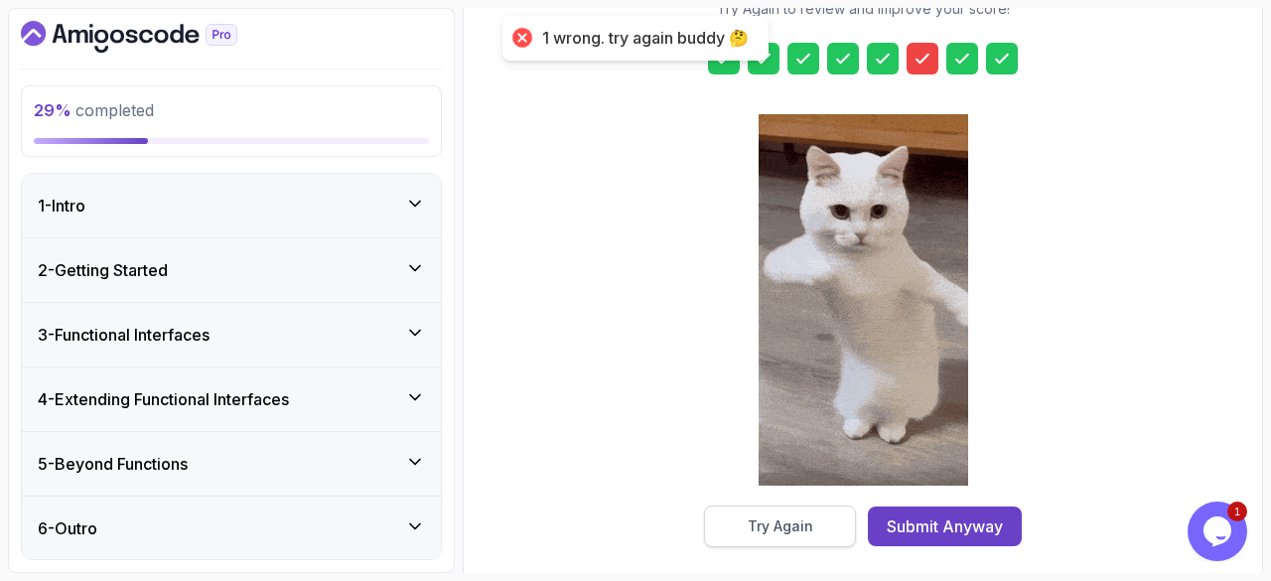
click at [811, 522] on div "Try Again" at bounding box center [780, 526] width 66 height 20
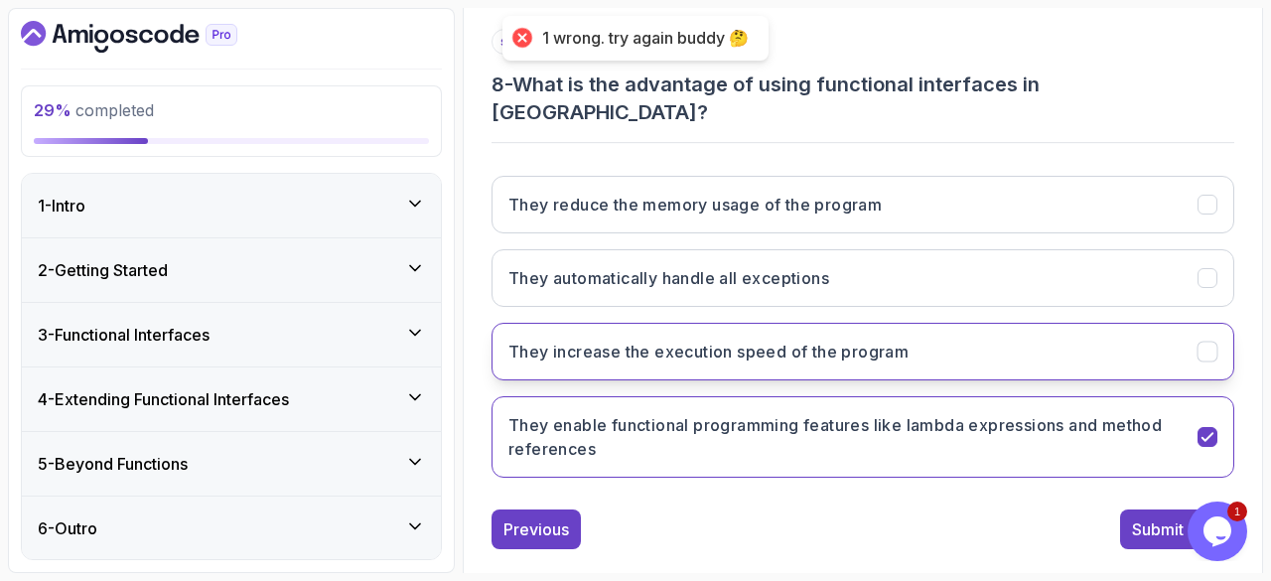
scroll to position [0, 0]
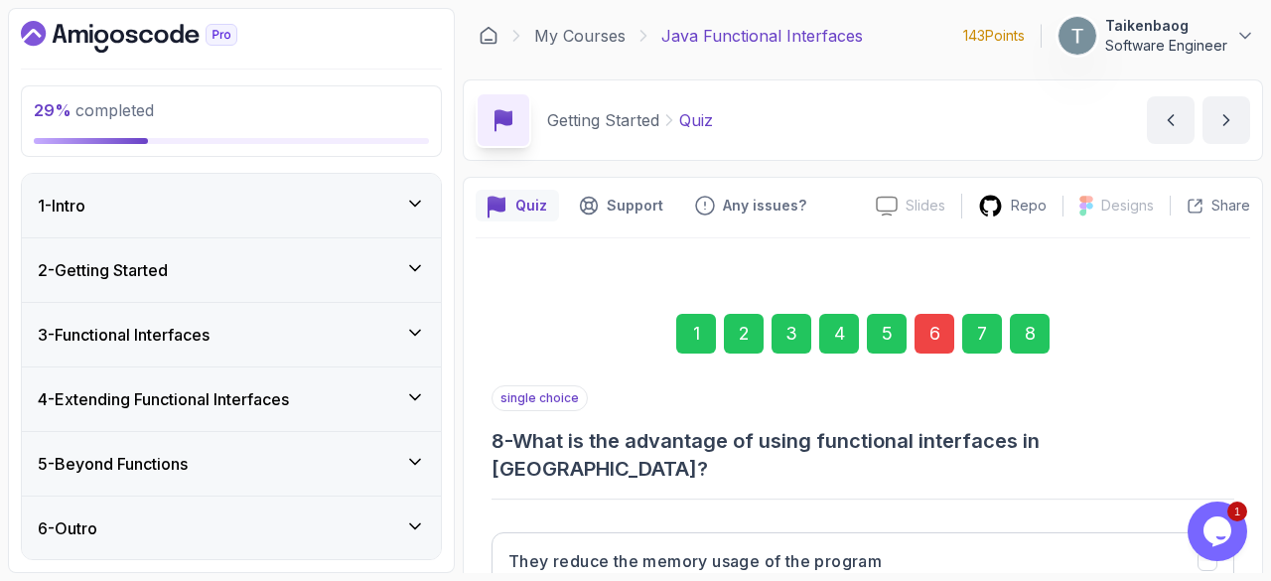
click at [933, 335] on div "6" at bounding box center [934, 334] width 40 height 40
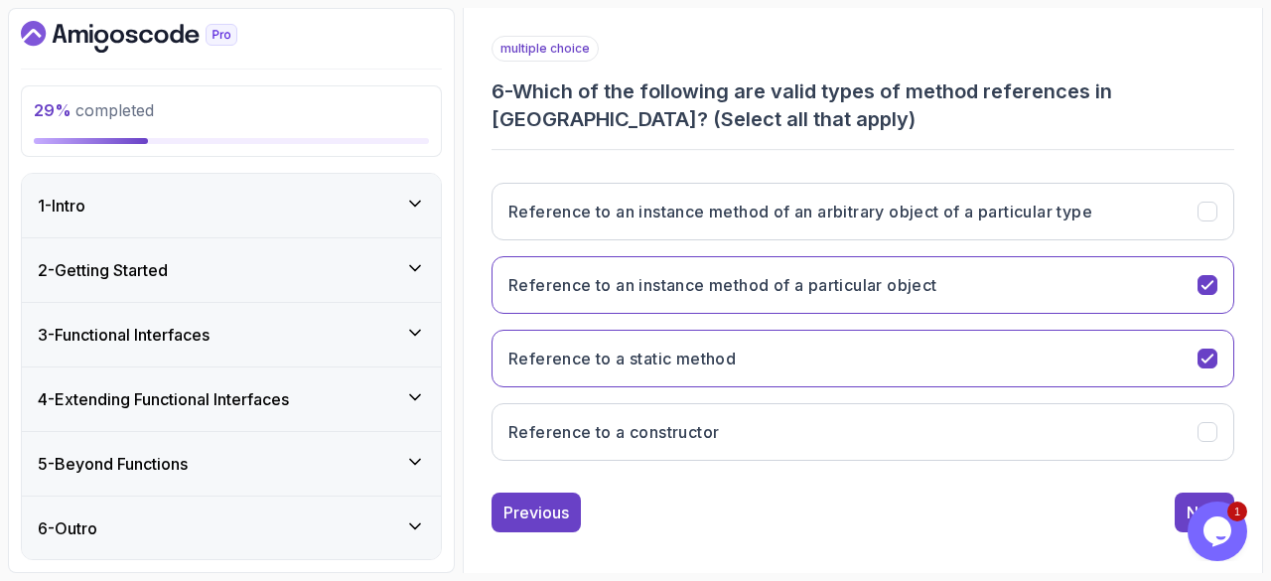
scroll to position [351, 0]
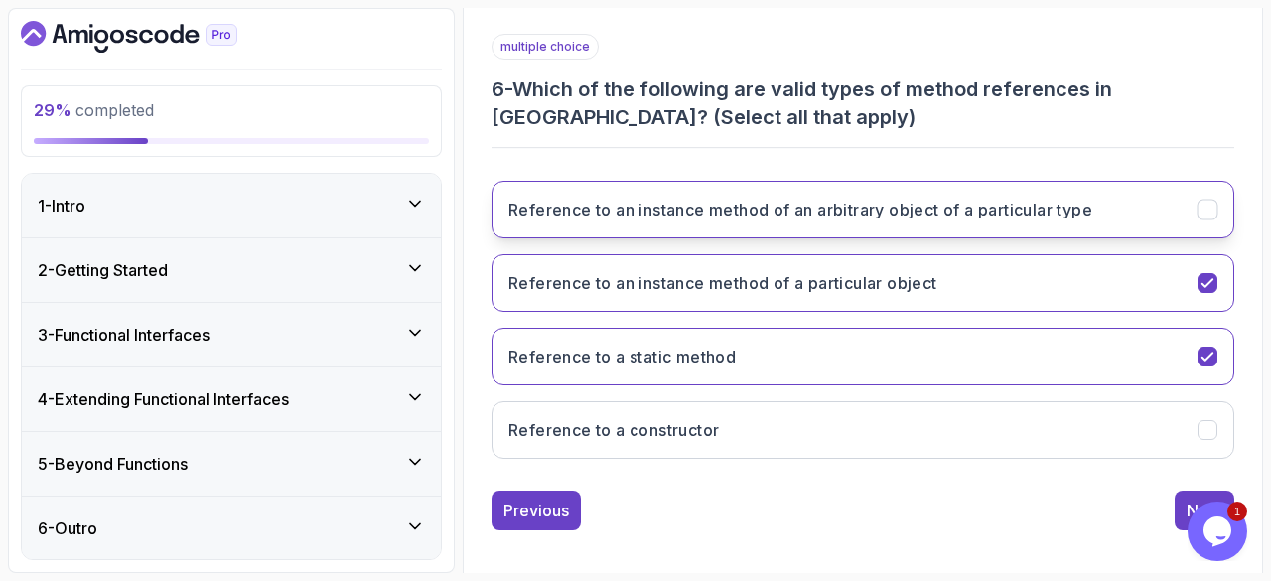
click at [1199, 206] on icon "Reference to an instance method of an arbitrary object of a particular type" at bounding box center [1207, 210] width 19 height 19
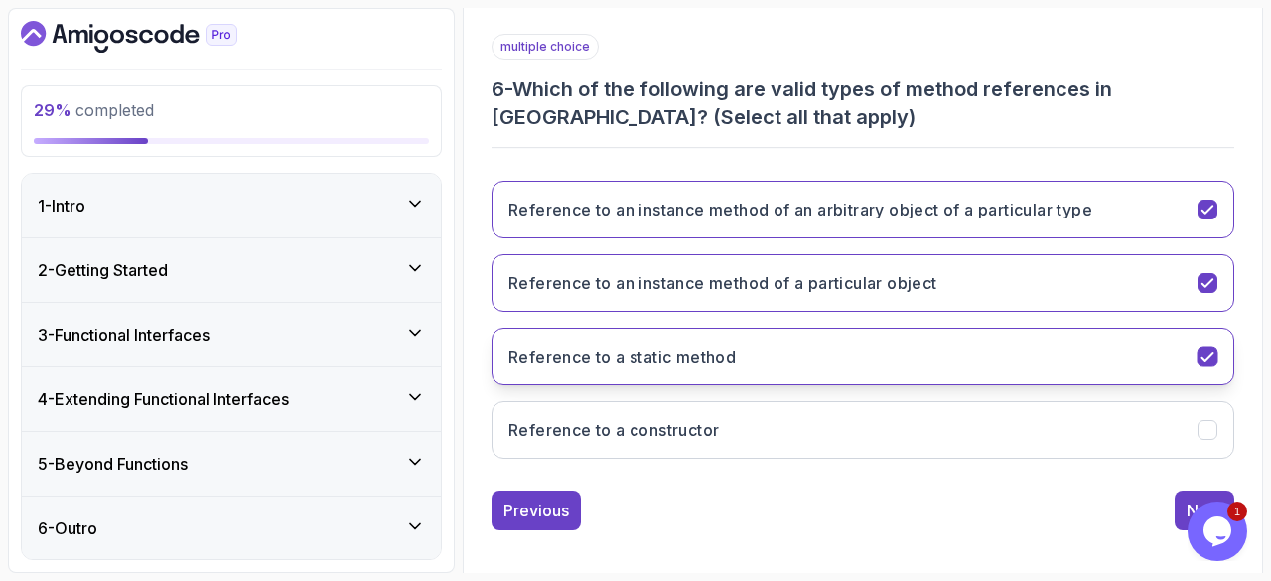
click at [1215, 350] on icon "Reference to a static method" at bounding box center [1207, 356] width 19 height 19
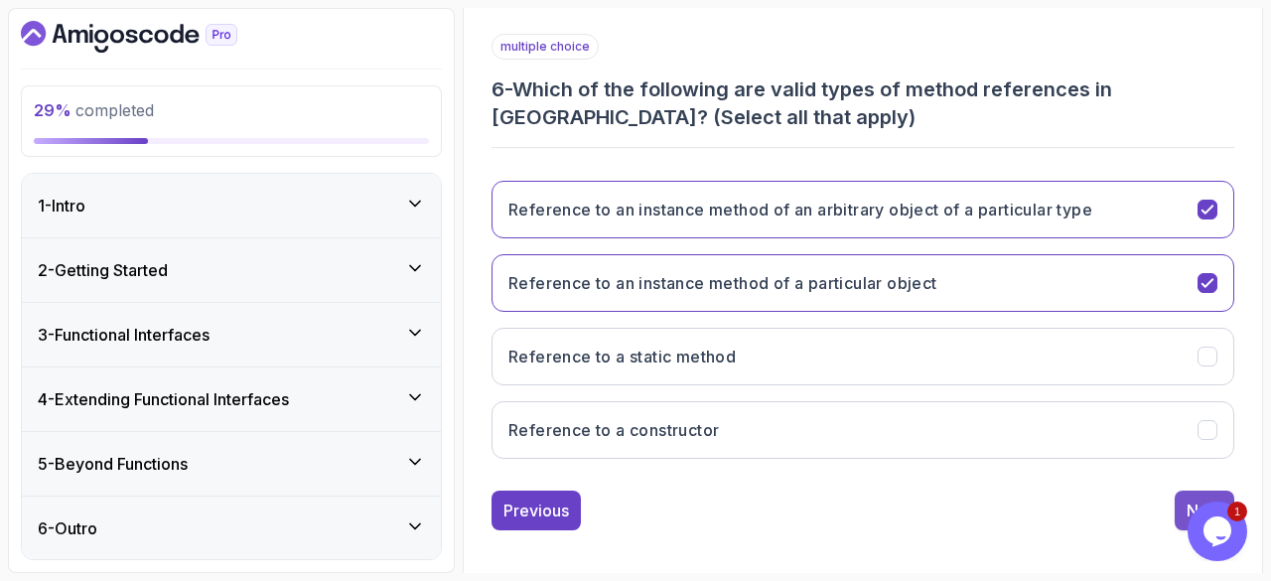
click at [1180, 494] on button "Next" at bounding box center [1204, 510] width 60 height 40
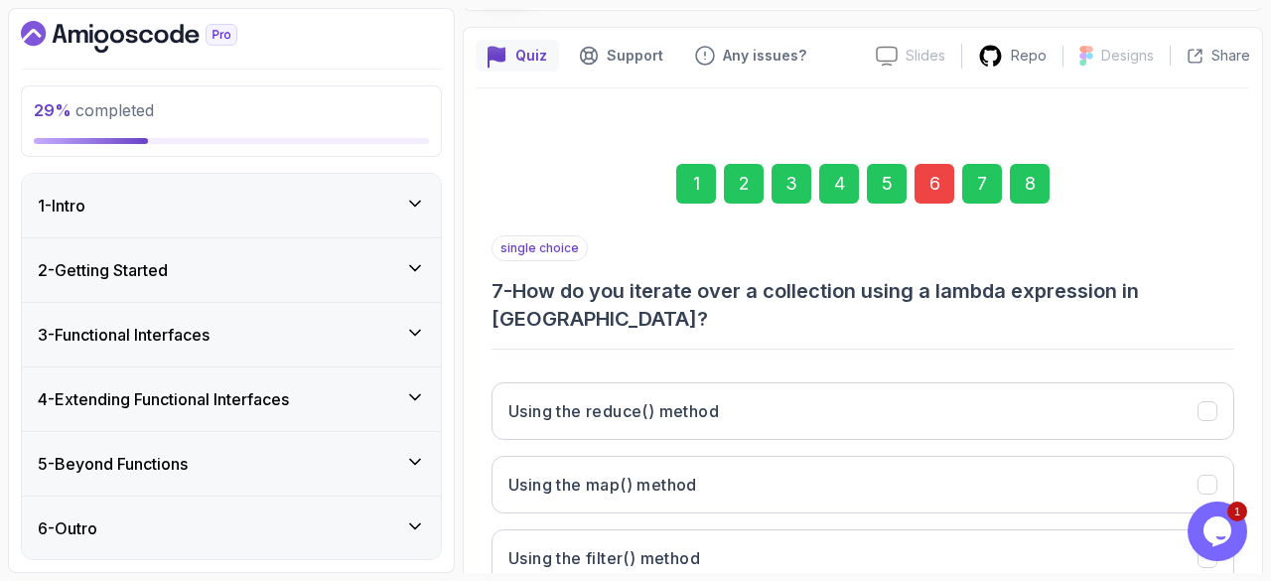
scroll to position [333, 0]
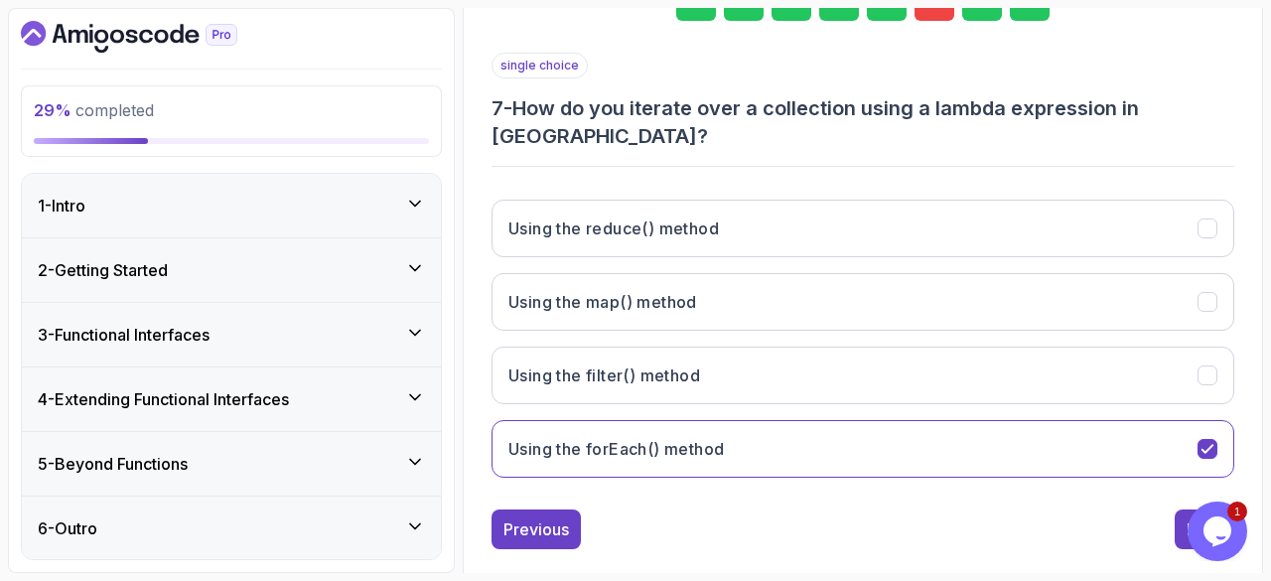
click at [1031, 14] on div "8" at bounding box center [1029, 1] width 40 height 40
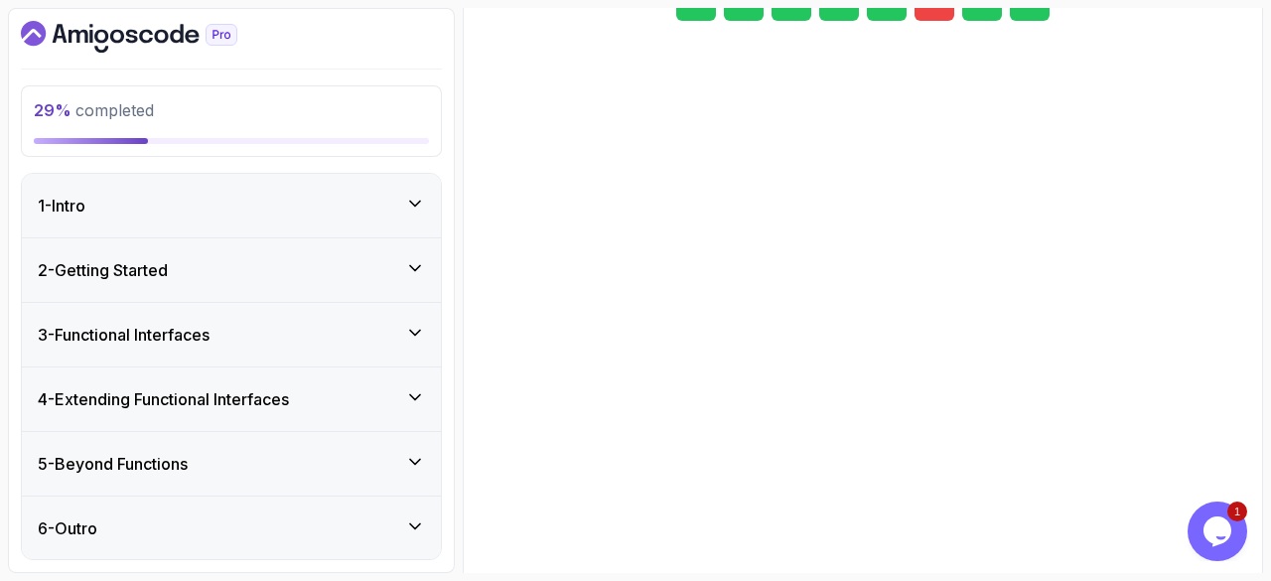
scroll to position [356, 0]
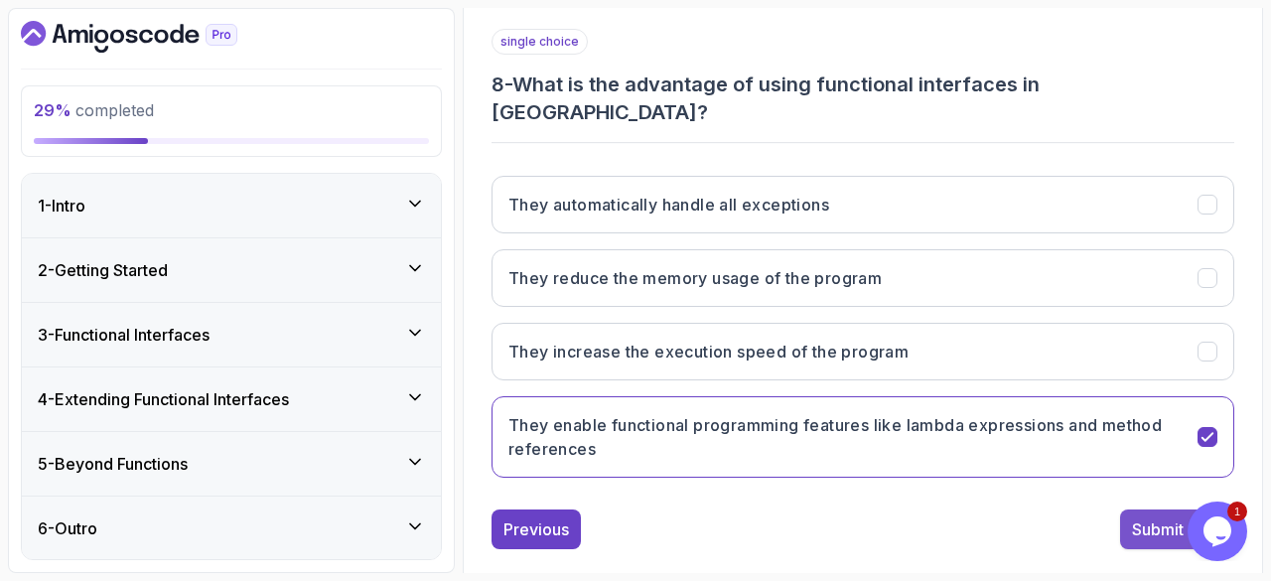
click at [1163, 517] on div "Submit Quiz" at bounding box center [1177, 529] width 90 height 24
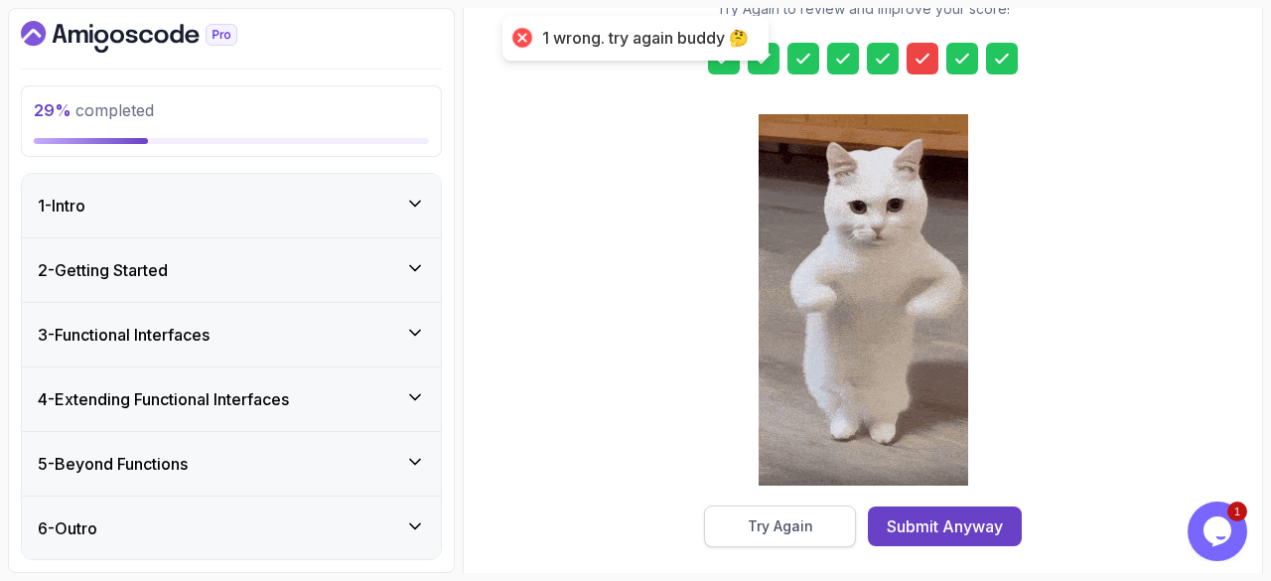
click at [816, 506] on button "Try Again" at bounding box center [780, 526] width 152 height 42
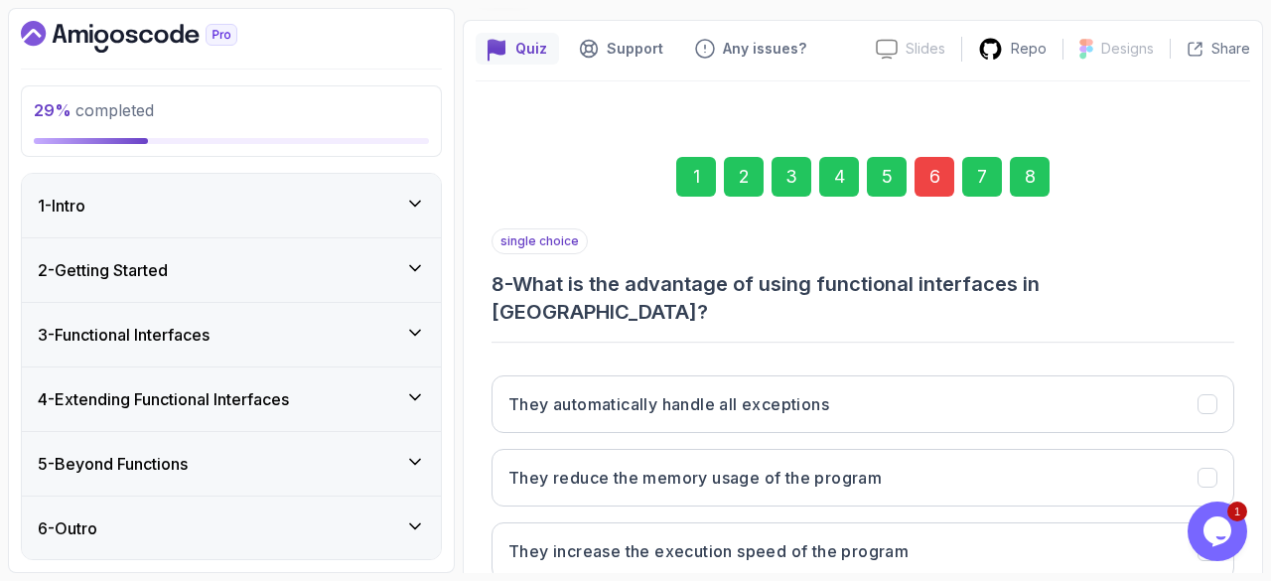
scroll to position [156, 0]
click at [923, 168] on div "6" at bounding box center [934, 178] width 40 height 40
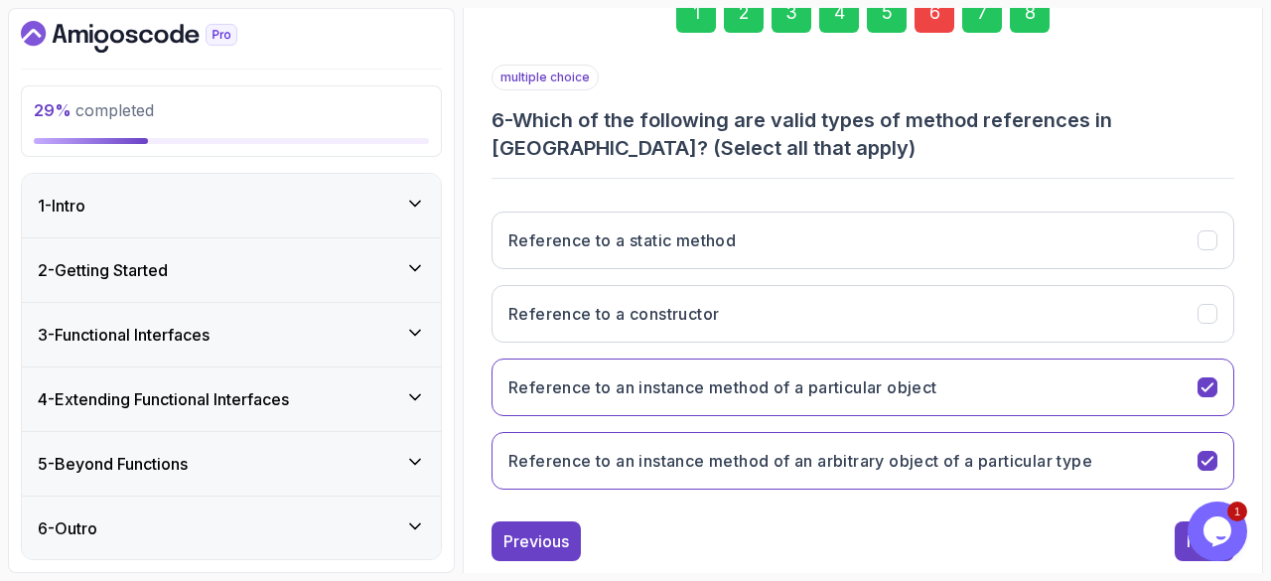
scroll to position [325, 0]
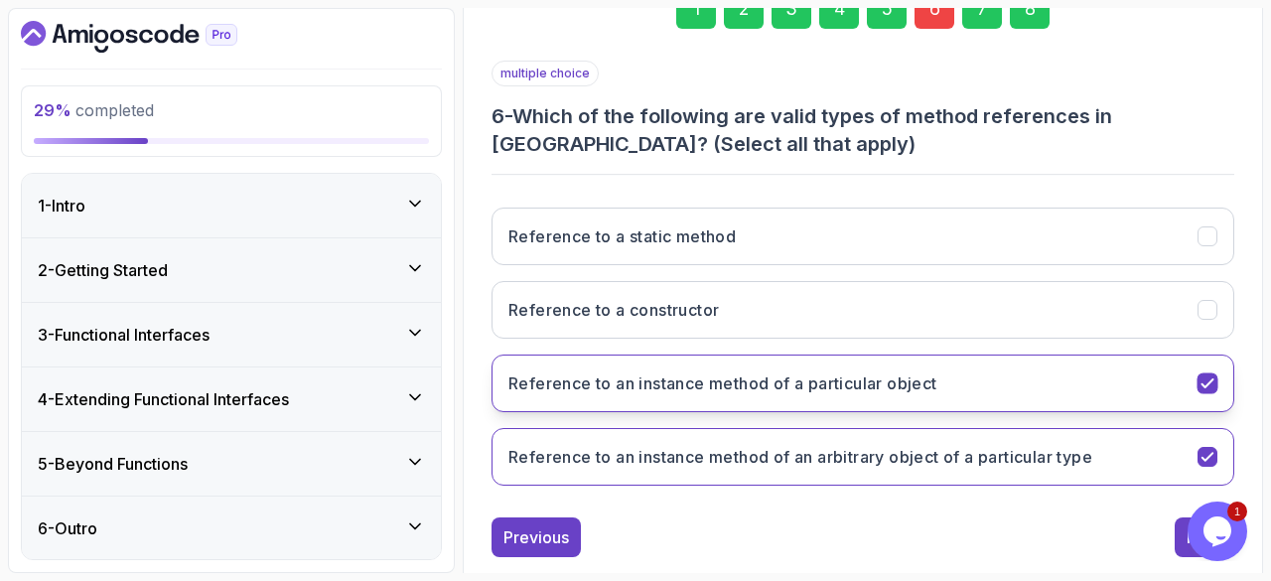
click at [1201, 383] on icon "Reference to an instance method of a particular object" at bounding box center [1207, 383] width 19 height 19
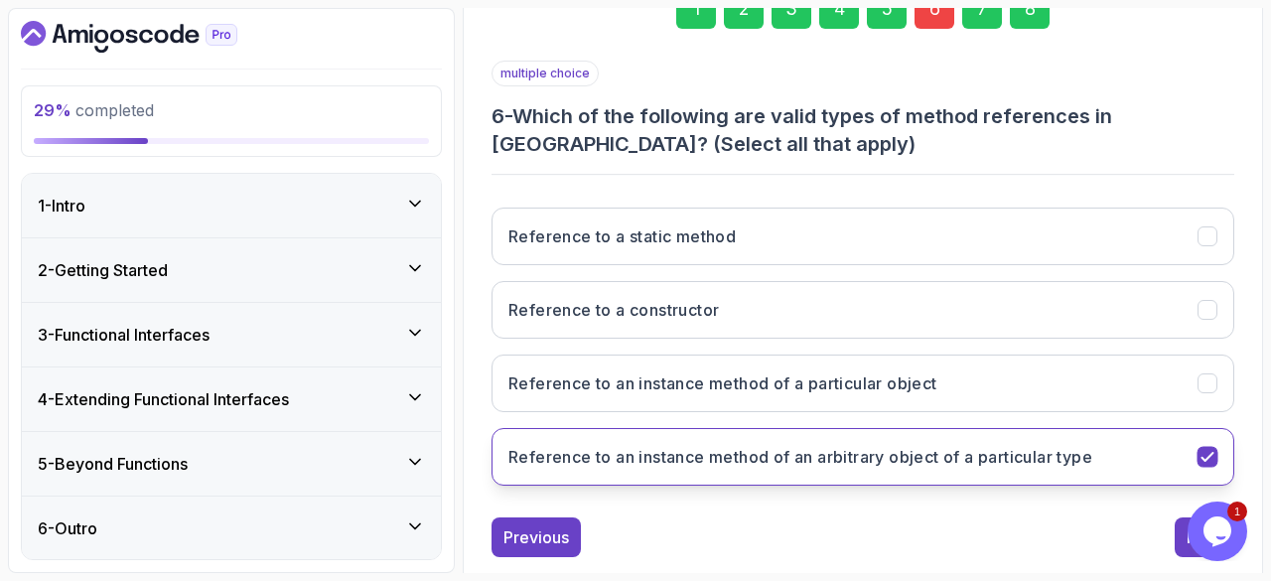
click at [1213, 464] on button "Reference to an instance method of an arbitrary object of a particular type" at bounding box center [862, 457] width 742 height 58
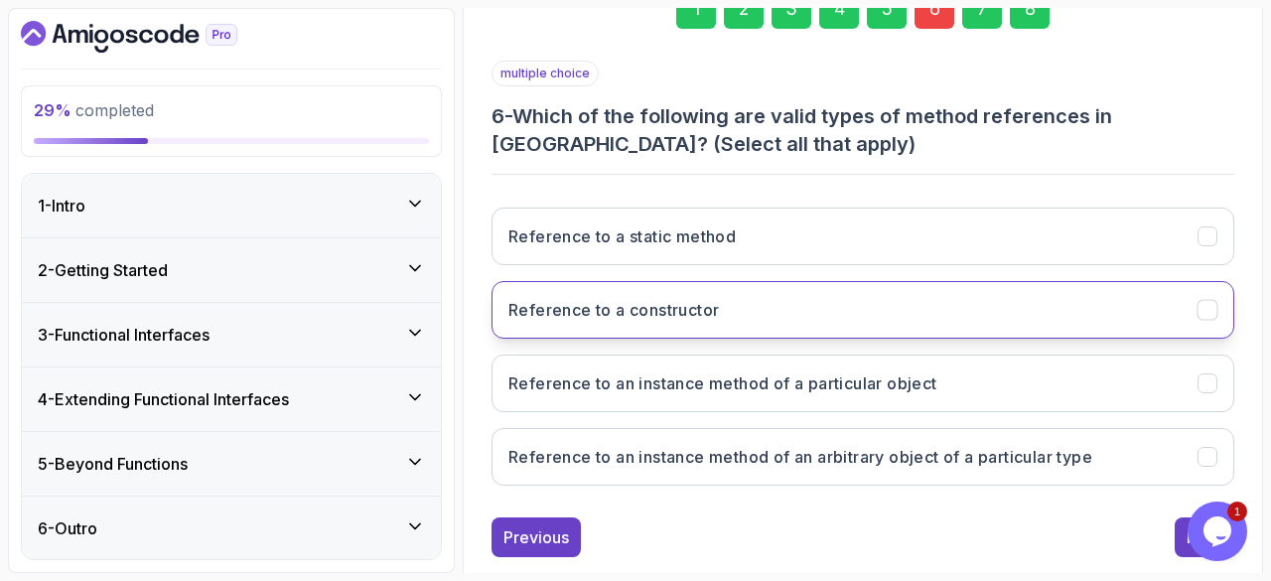
click at [1209, 306] on icon "Reference to a constructor" at bounding box center [1206, 310] width 11 height 8
click at [1207, 305] on icon "Reference to a constructor" at bounding box center [1207, 310] width 19 height 19
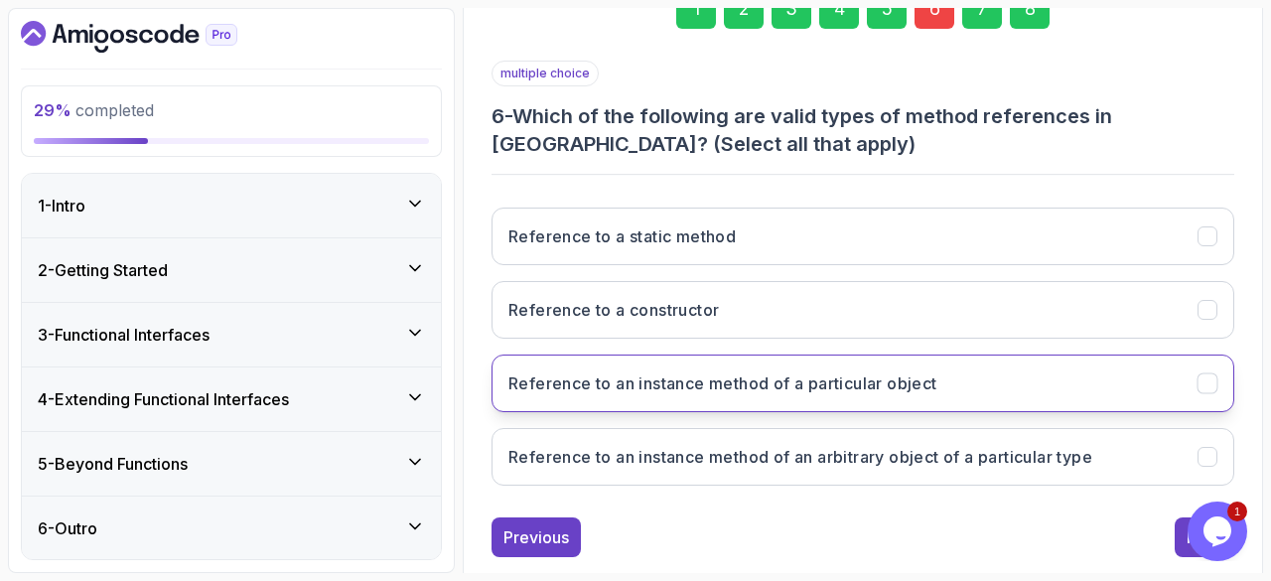
click at [1202, 381] on icon "Reference to an instance method of a particular object" at bounding box center [1206, 383] width 11 height 8
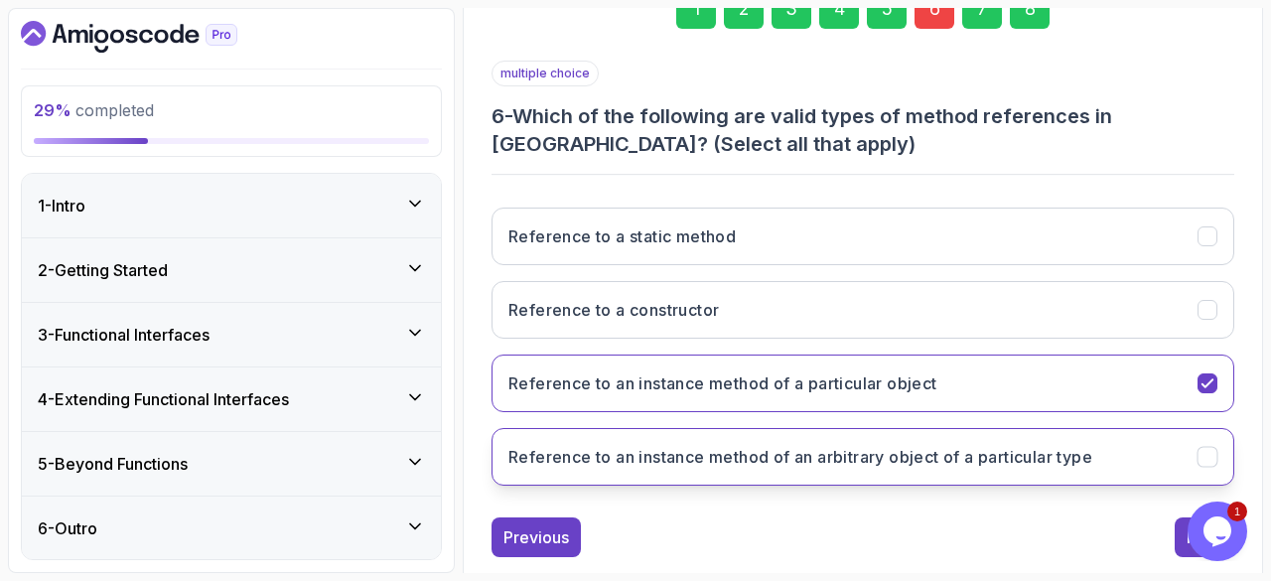
click at [1193, 446] on button "Reference to an instance method of an arbitrary object of a particular type" at bounding box center [862, 457] width 742 height 58
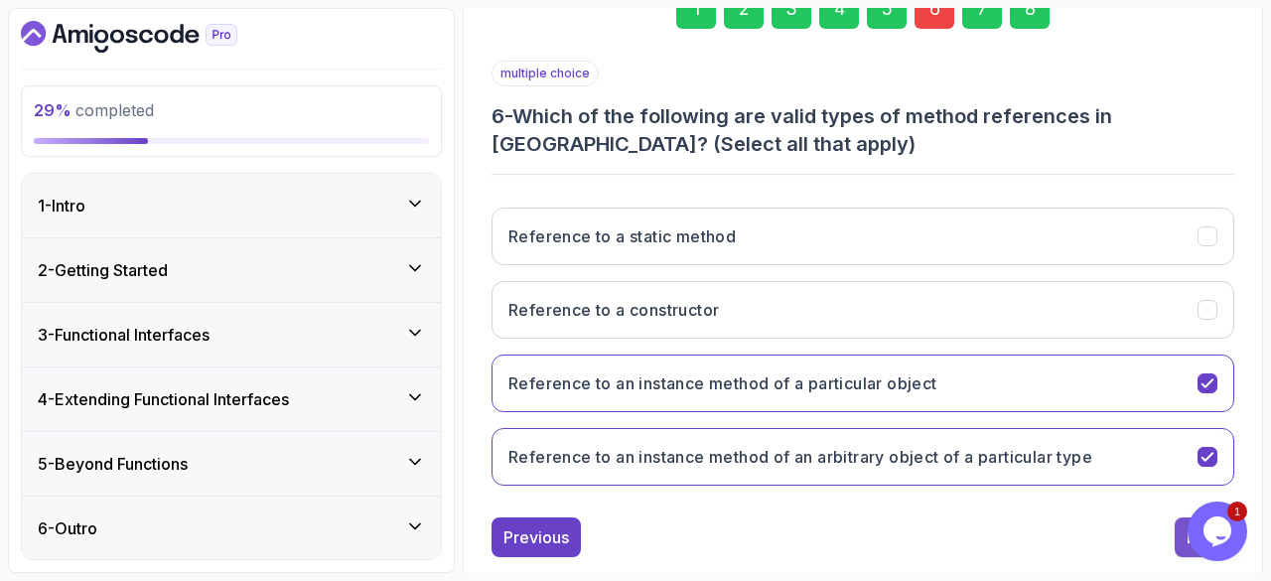
click at [1179, 535] on button "Next" at bounding box center [1204, 537] width 60 height 40
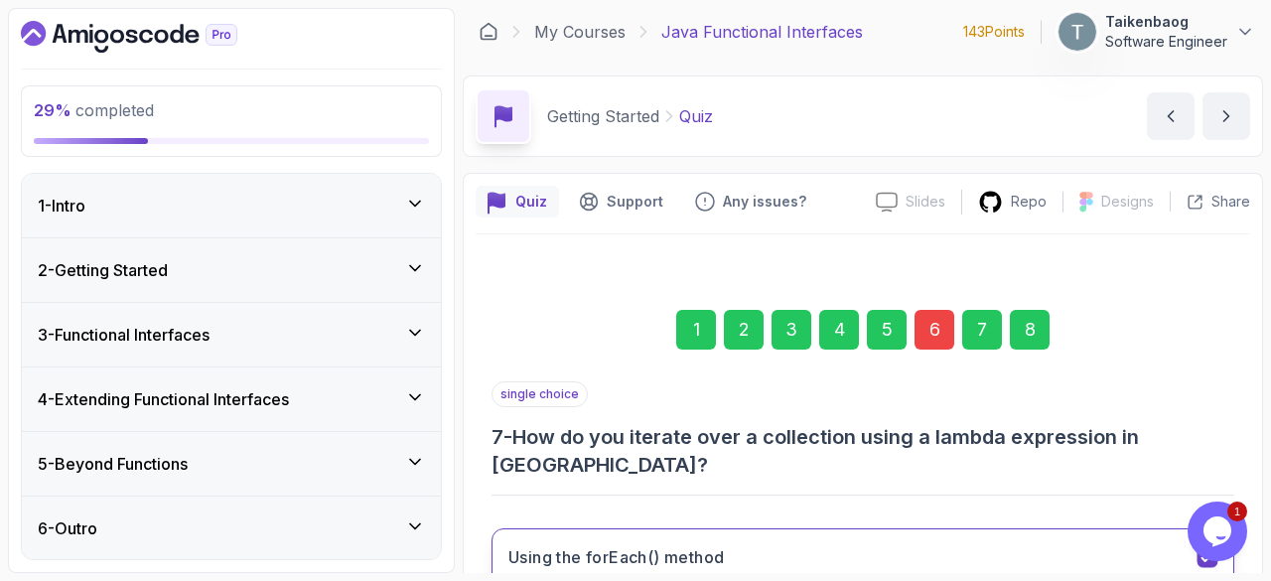
scroll to position [1, 0]
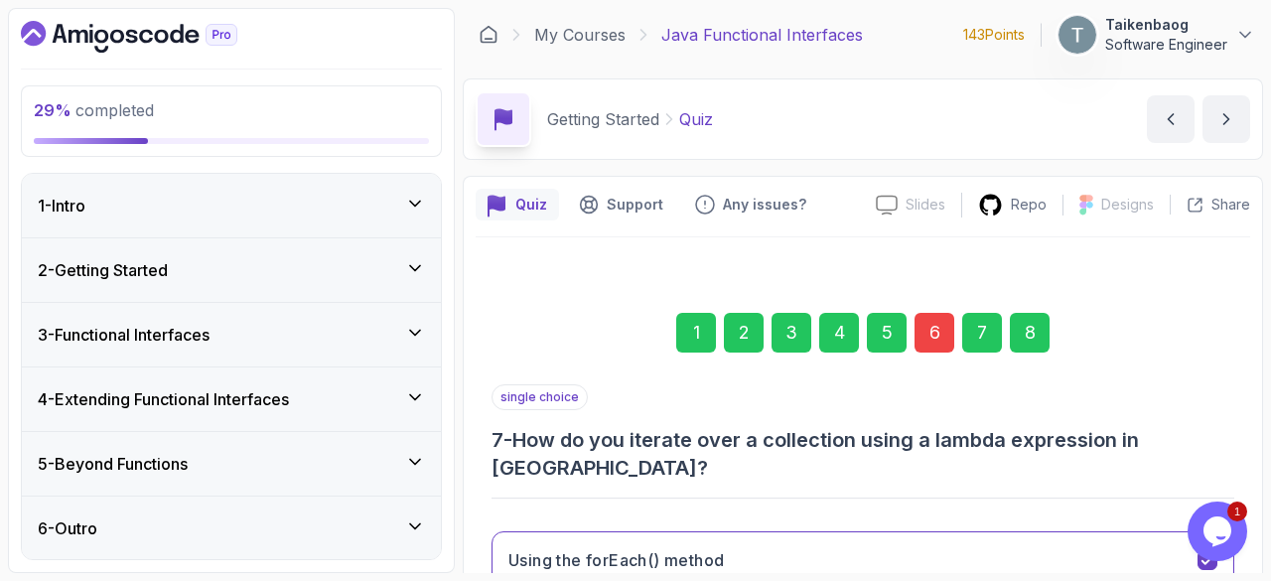
click at [1023, 335] on div "8" at bounding box center [1029, 333] width 40 height 40
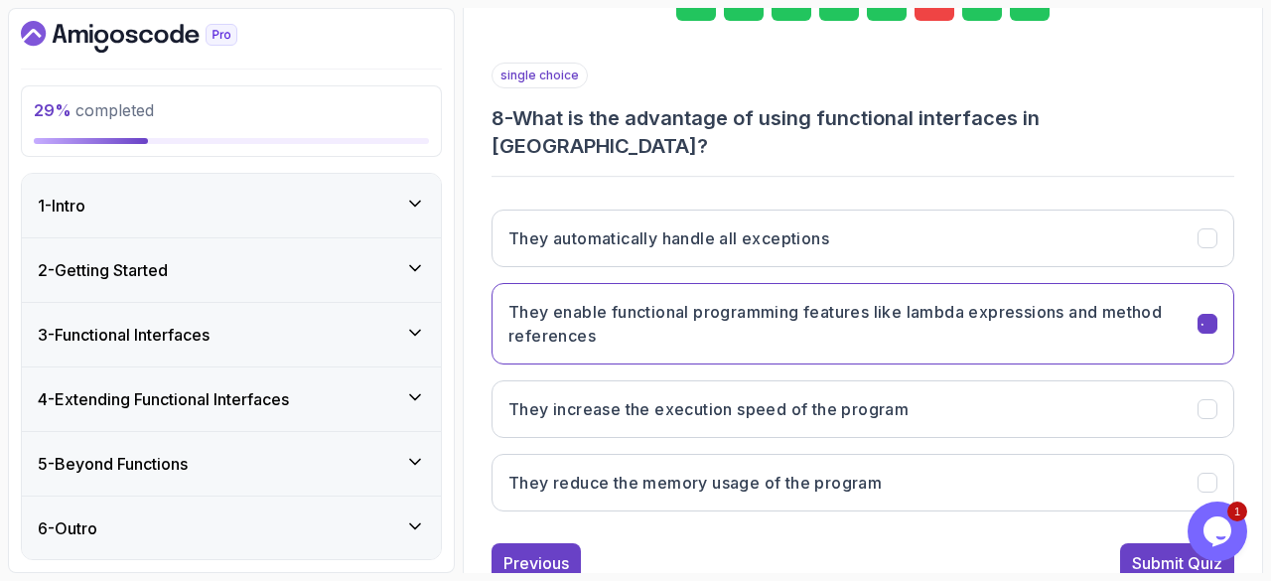
scroll to position [356, 0]
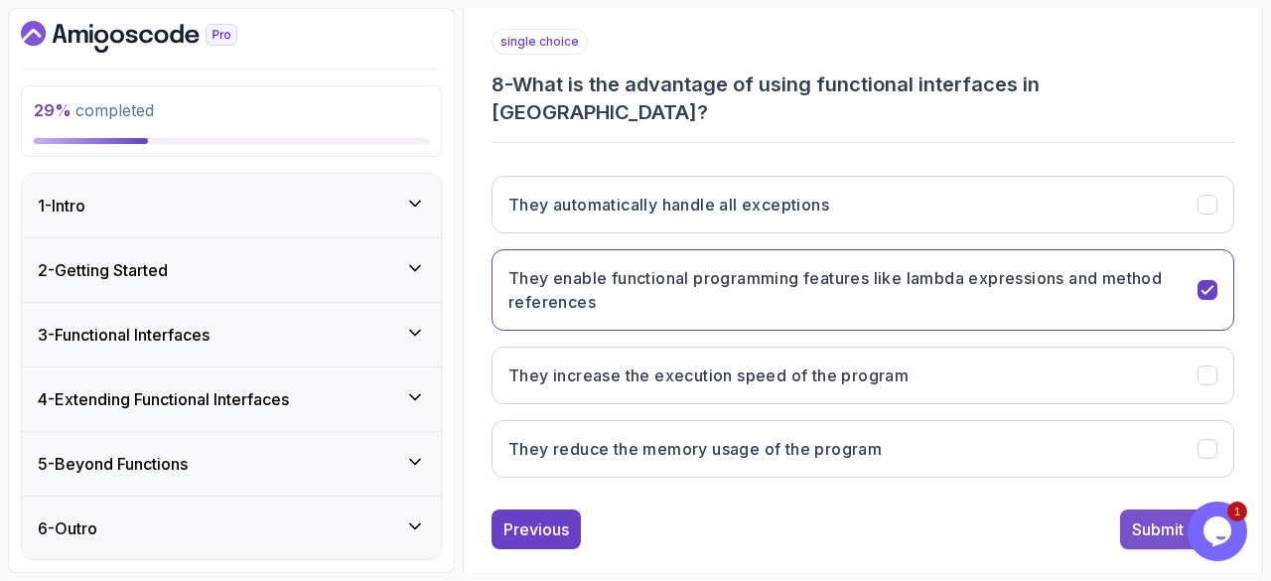
click at [1139, 517] on div "Submit Quiz" at bounding box center [1177, 529] width 90 height 24
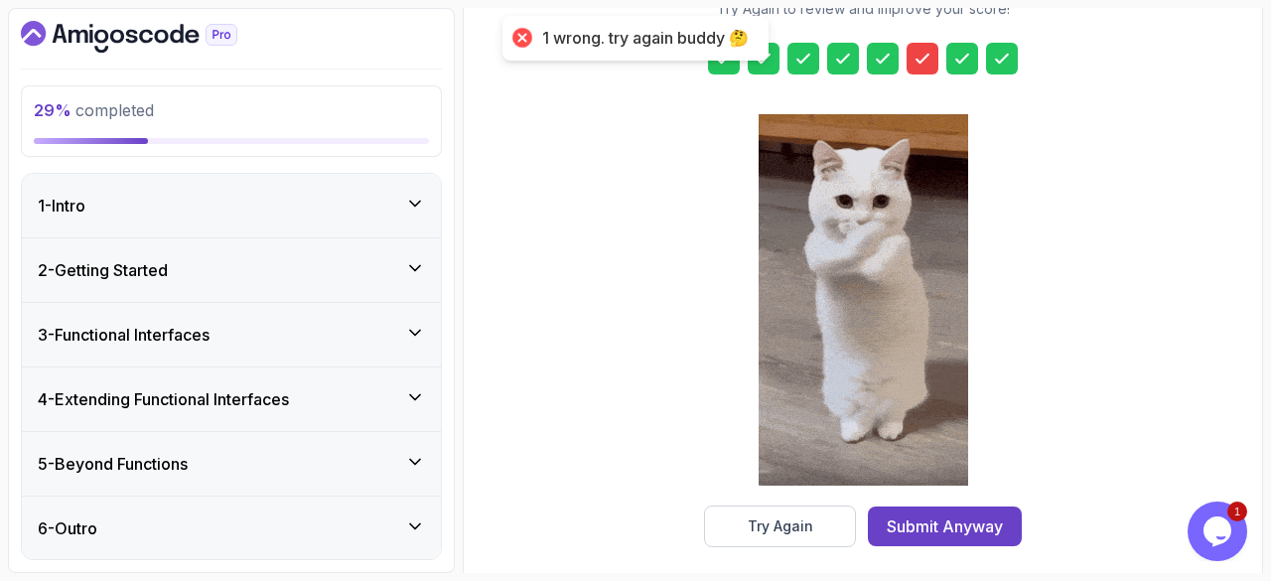
click at [925, 55] on icon at bounding box center [922, 59] width 12 height 8
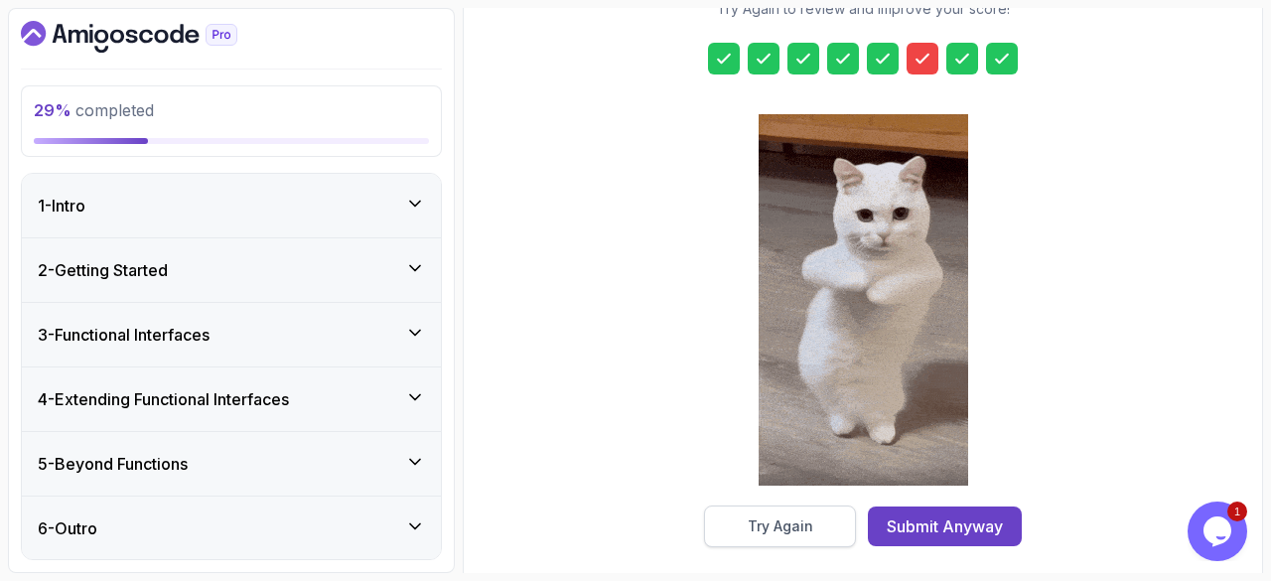
click at [786, 524] on div "Try Again" at bounding box center [780, 526] width 66 height 20
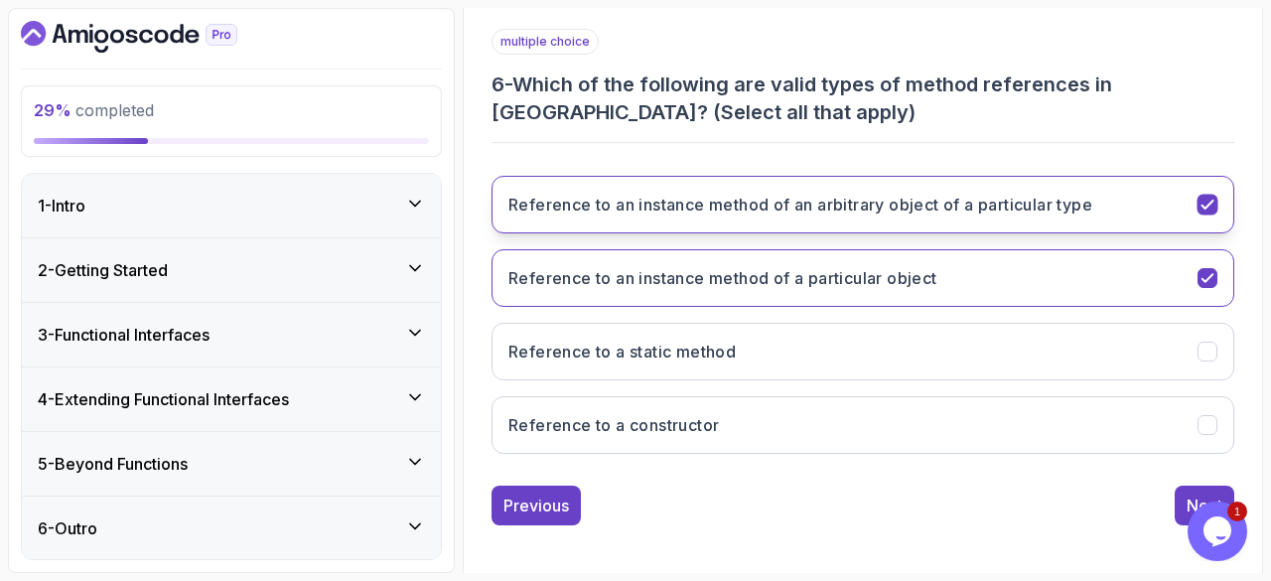
click at [1207, 200] on icon "Reference to an instance method of an arbitrary object of a particular type" at bounding box center [1207, 205] width 19 height 19
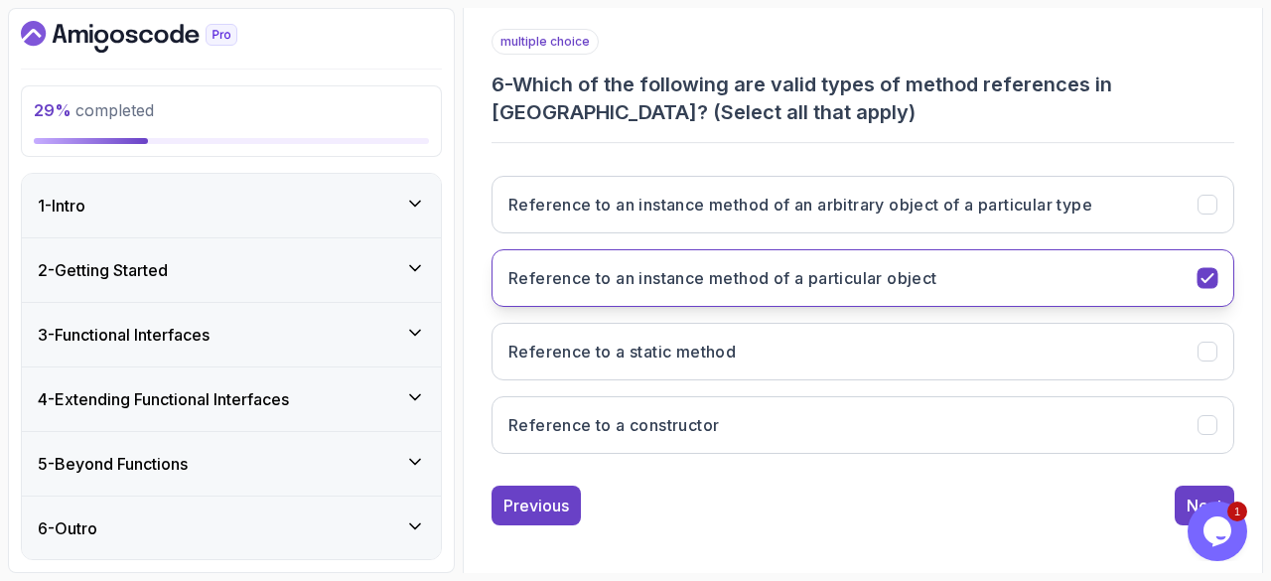
click at [1203, 274] on icon "Reference to an instance method of a particular object" at bounding box center [1207, 278] width 19 height 19
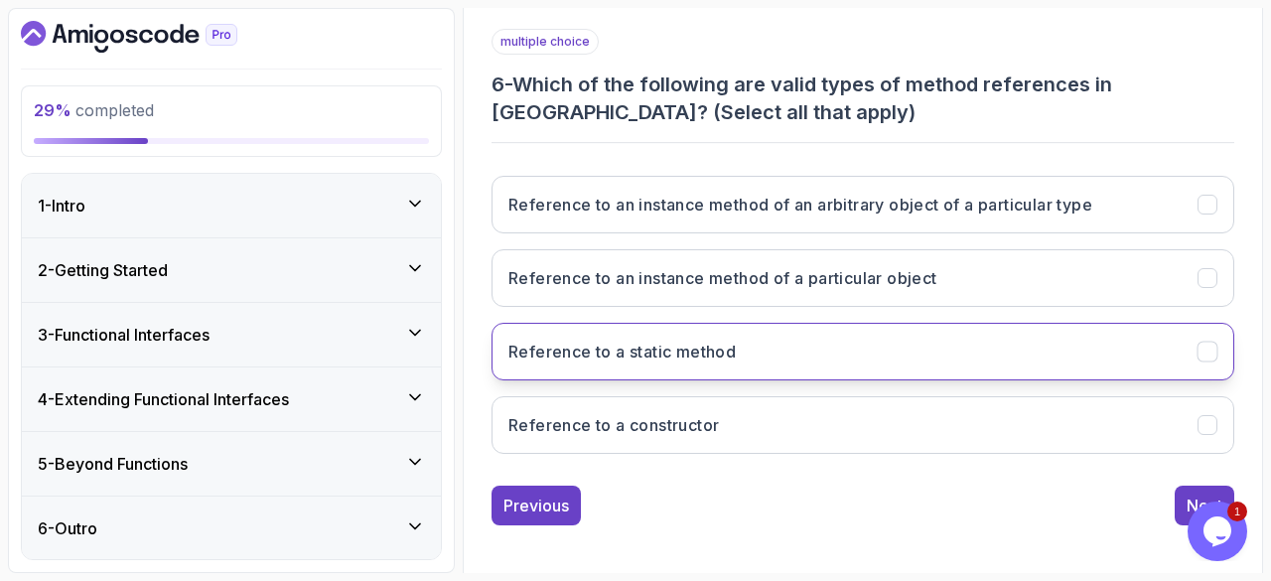
click at [1204, 342] on icon "Reference to a static method" at bounding box center [1207, 351] width 19 height 19
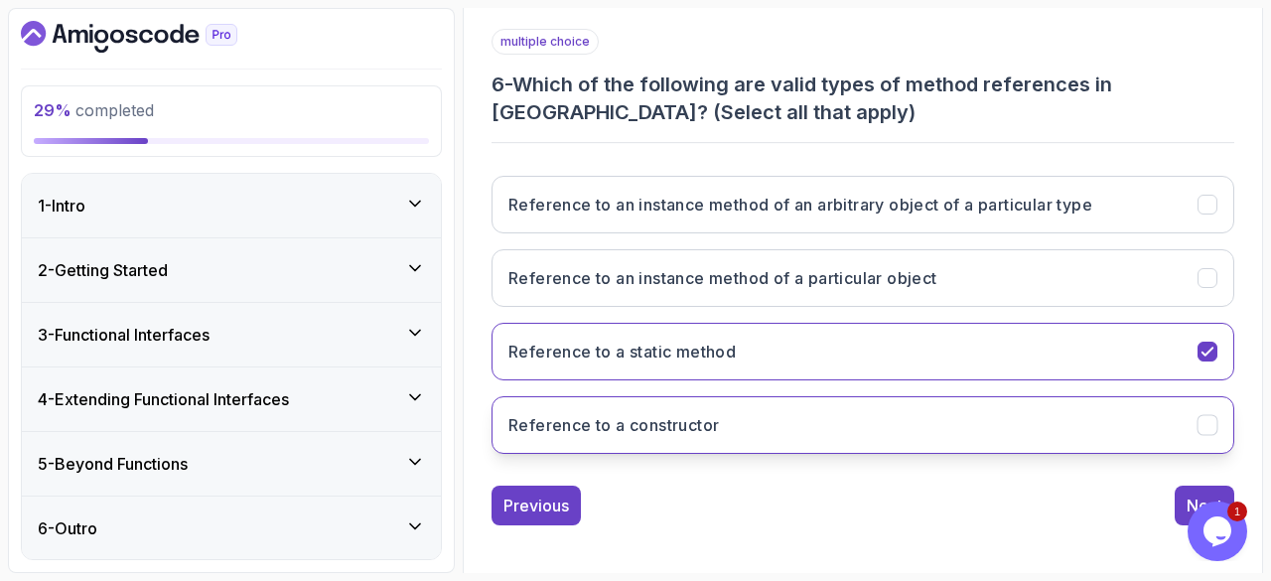
click at [1205, 426] on icon "Reference to a constructor" at bounding box center [1206, 425] width 11 height 8
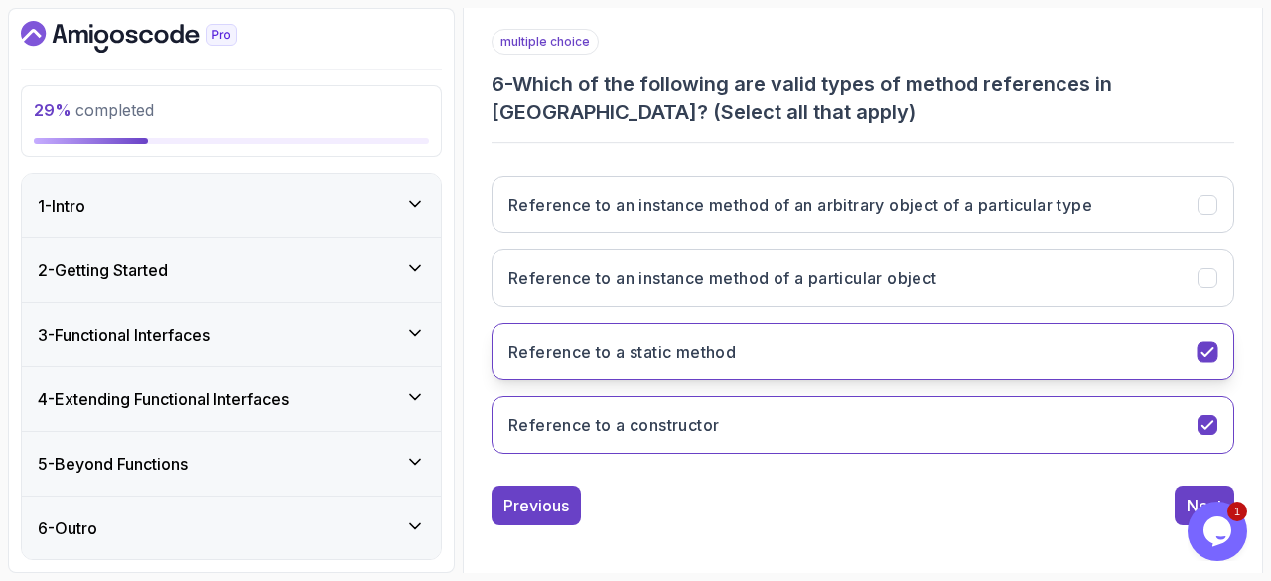
scroll to position [0, 0]
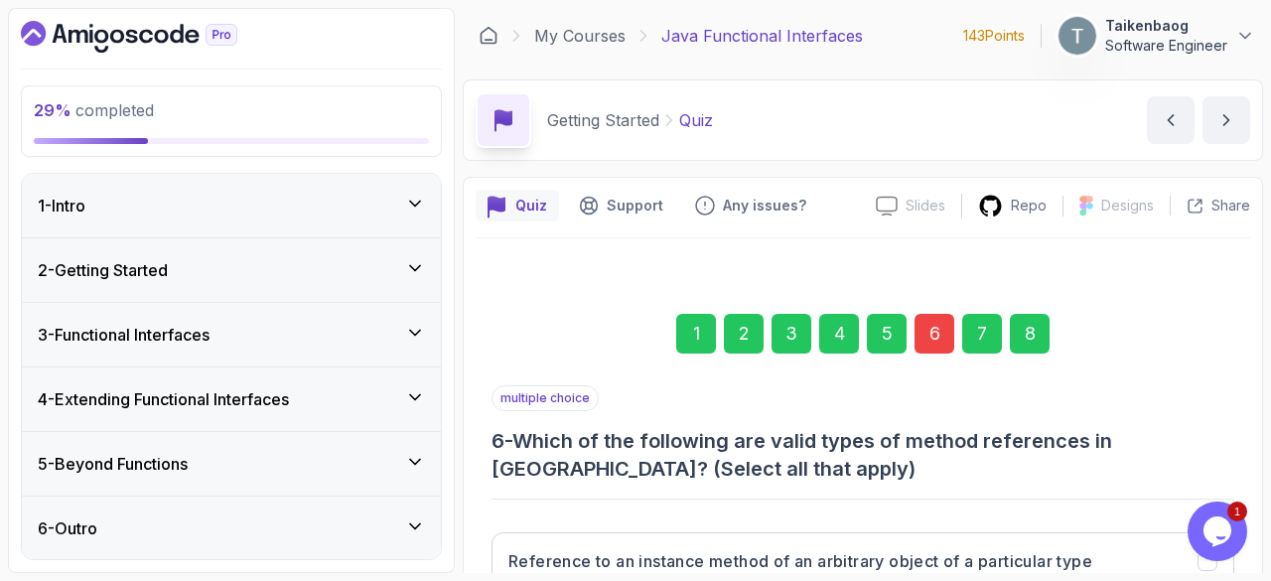
click at [1035, 335] on div "8" at bounding box center [1029, 334] width 40 height 40
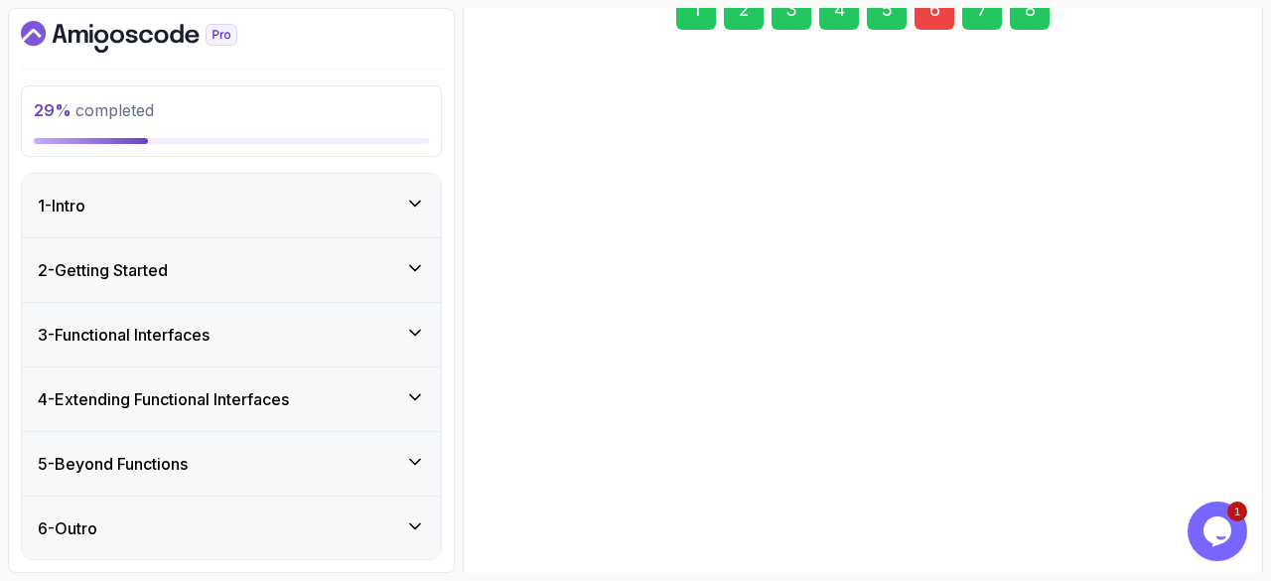
scroll to position [325, 0]
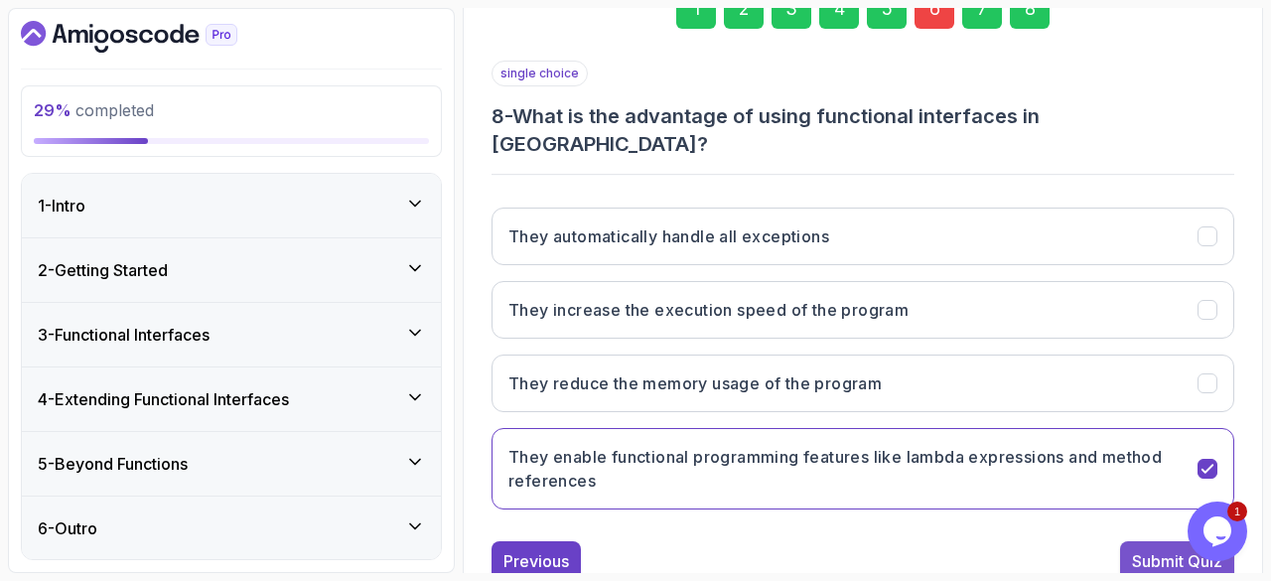
click at [1151, 549] on div "Submit Quiz" at bounding box center [1177, 561] width 90 height 24
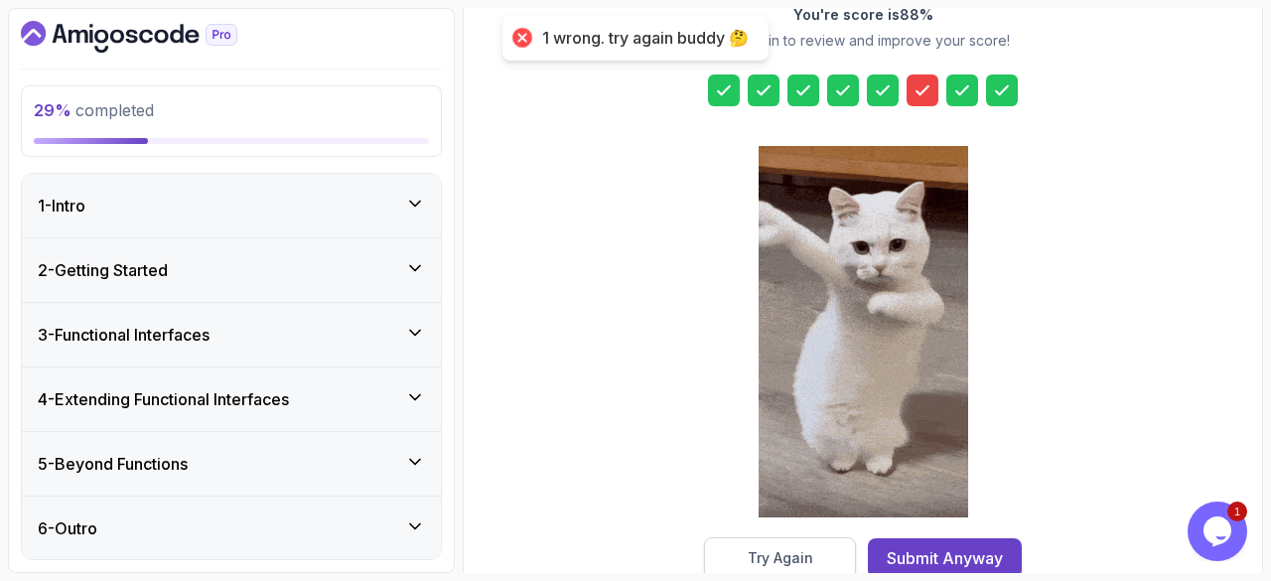
click at [820, 553] on button "Try Again" at bounding box center [780, 558] width 152 height 42
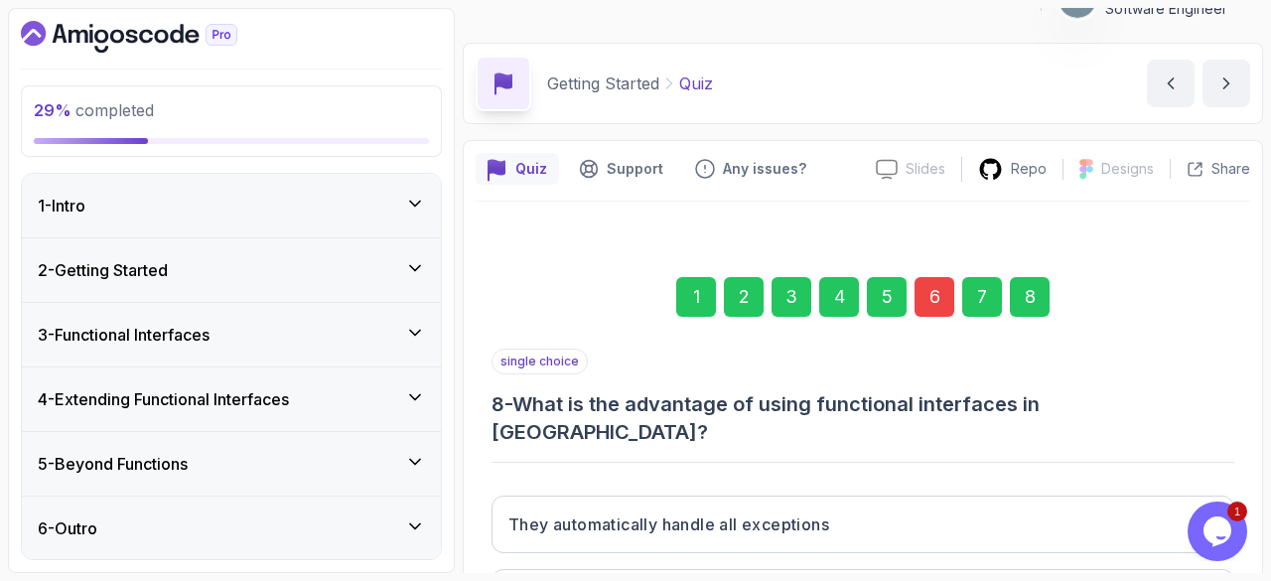
scroll to position [36, 0]
click at [927, 288] on div "6" at bounding box center [934, 298] width 40 height 40
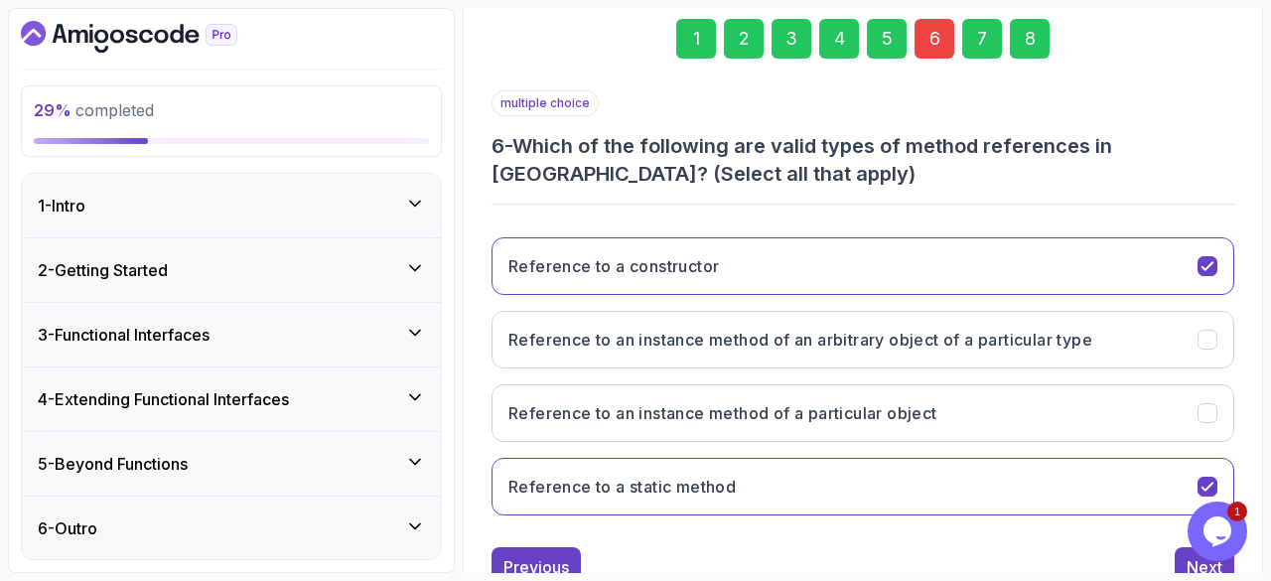
scroll to position [360, 0]
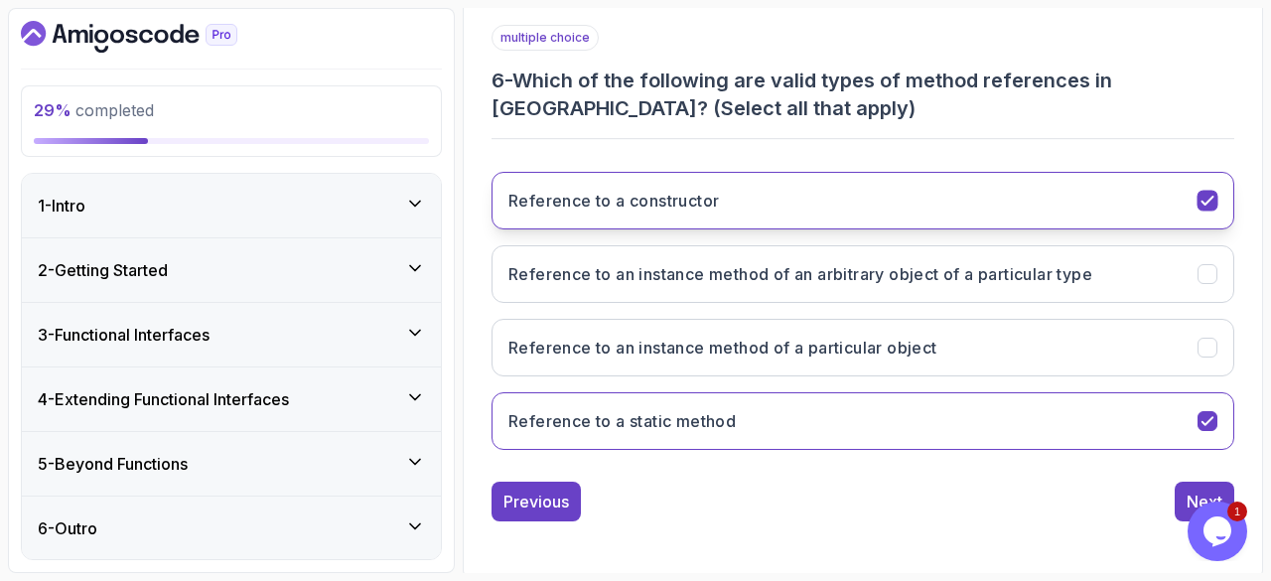
click at [1203, 196] on icon "Reference to a constructor" at bounding box center [1207, 201] width 19 height 19
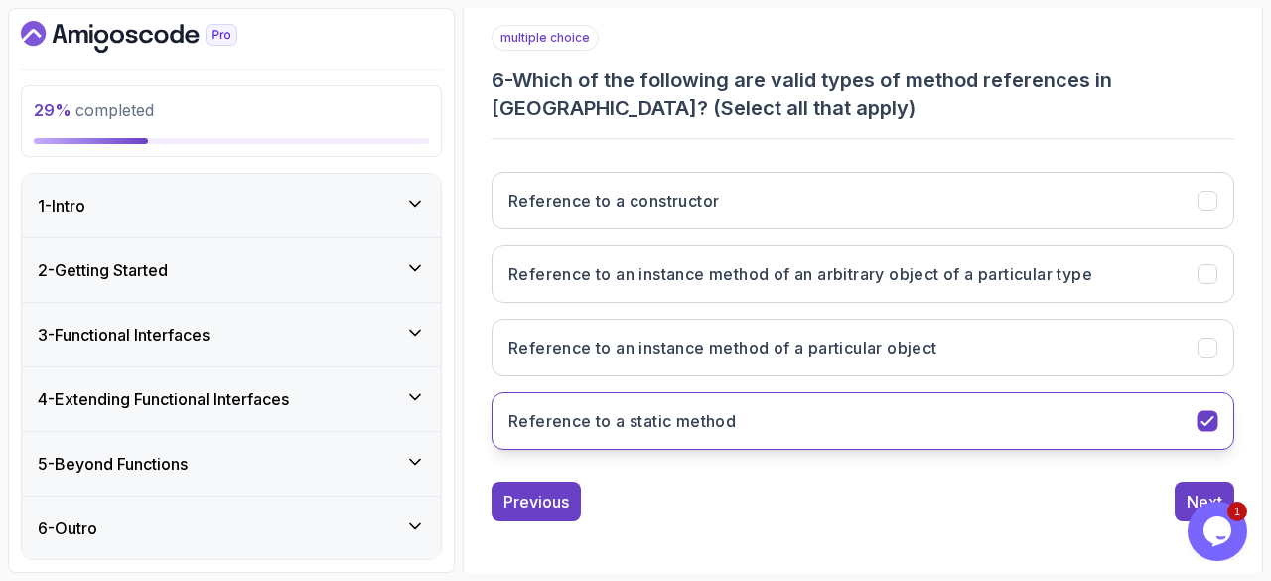
click at [1208, 415] on icon "Reference to a static method" at bounding box center [1207, 421] width 19 height 19
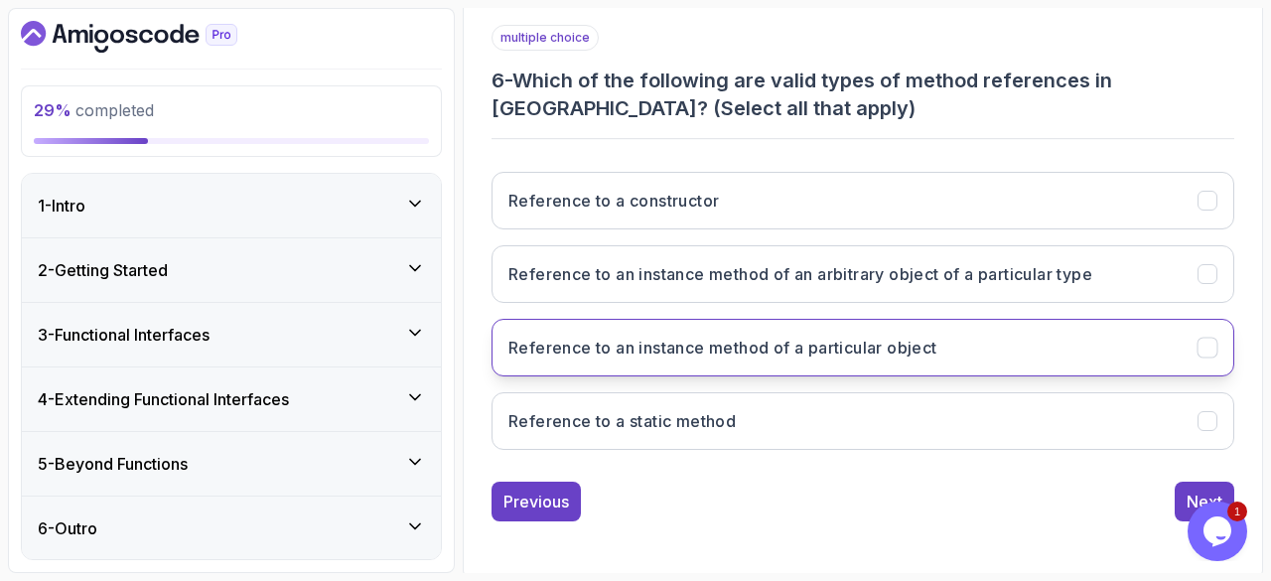
click at [1219, 329] on button "Reference to an instance method of a particular object" at bounding box center [862, 348] width 742 height 58
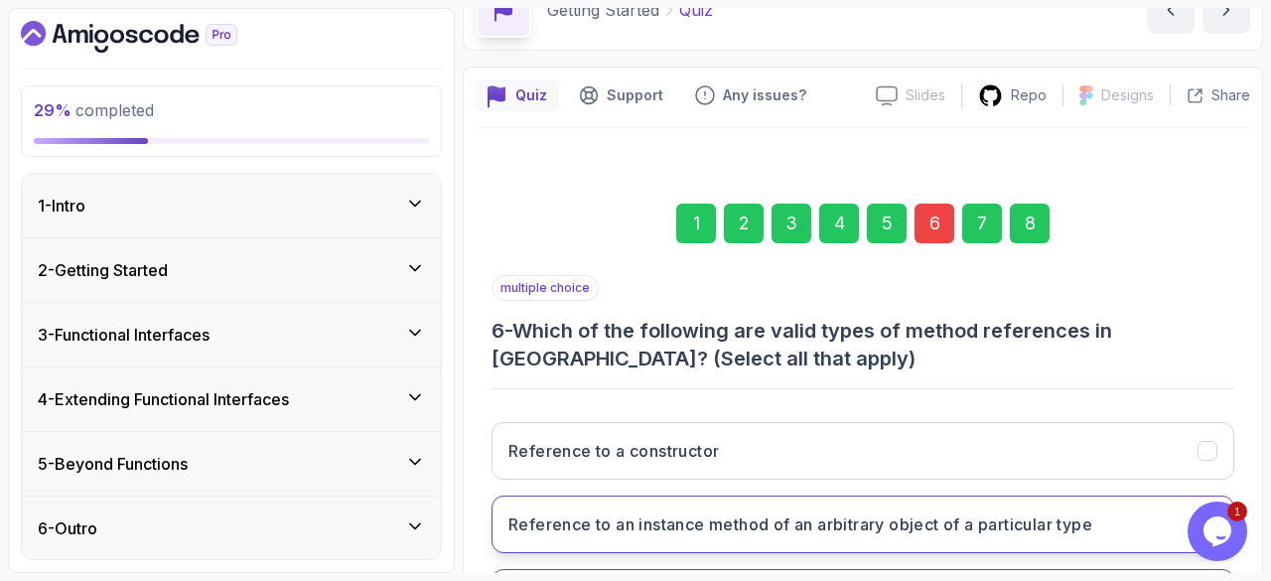
scroll to position [107, 0]
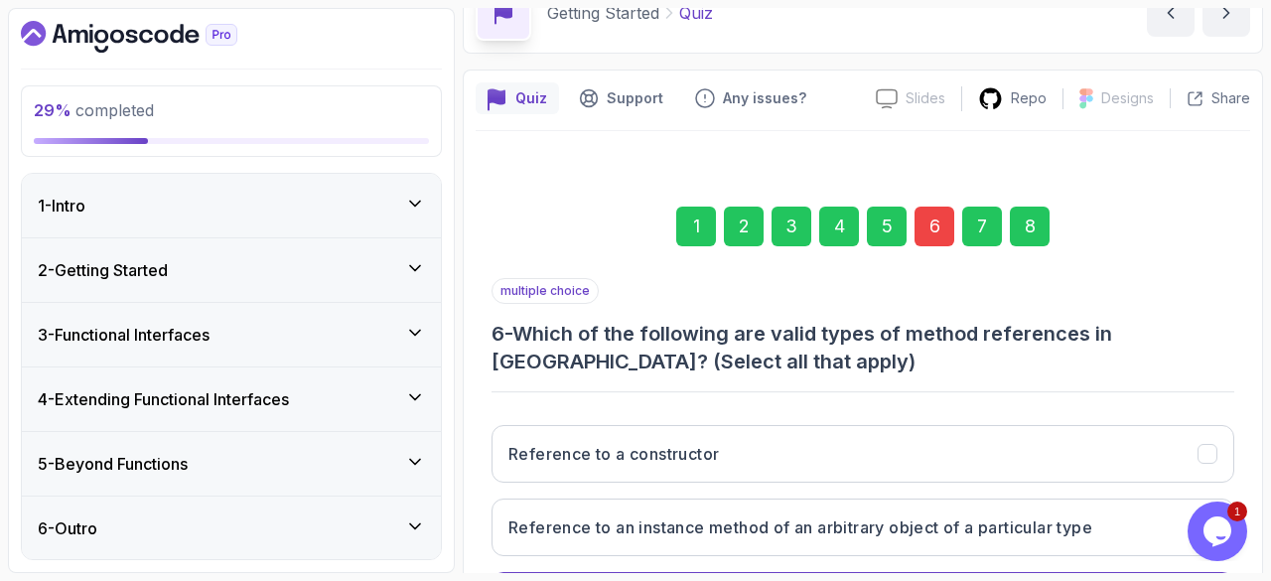
click at [1036, 219] on div "8" at bounding box center [1029, 226] width 40 height 40
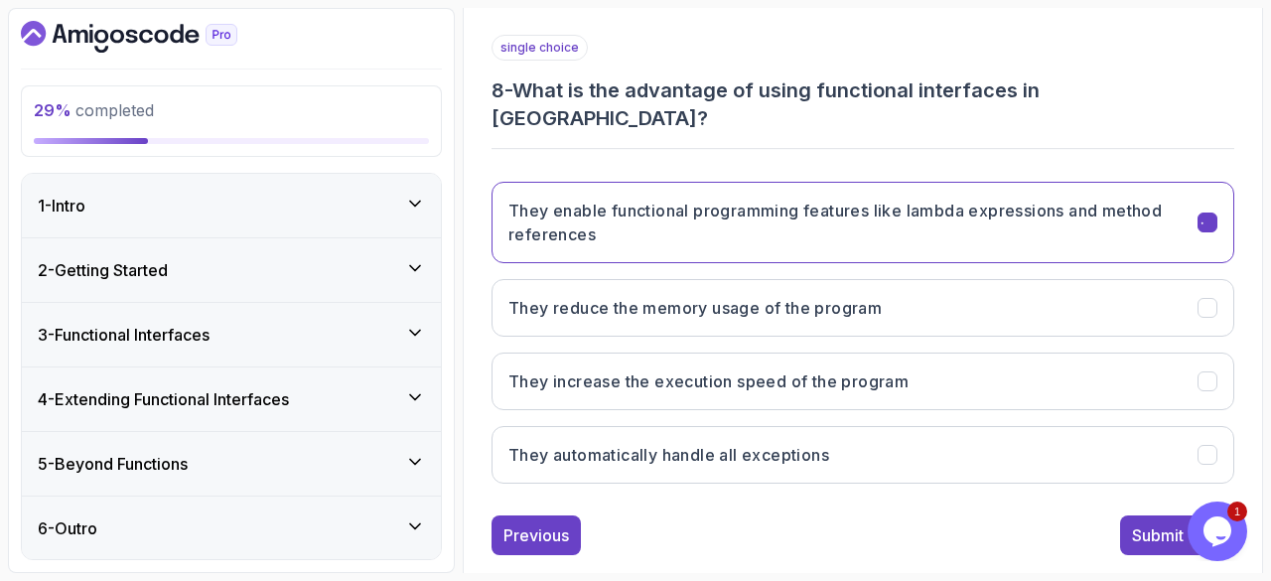
scroll to position [356, 0]
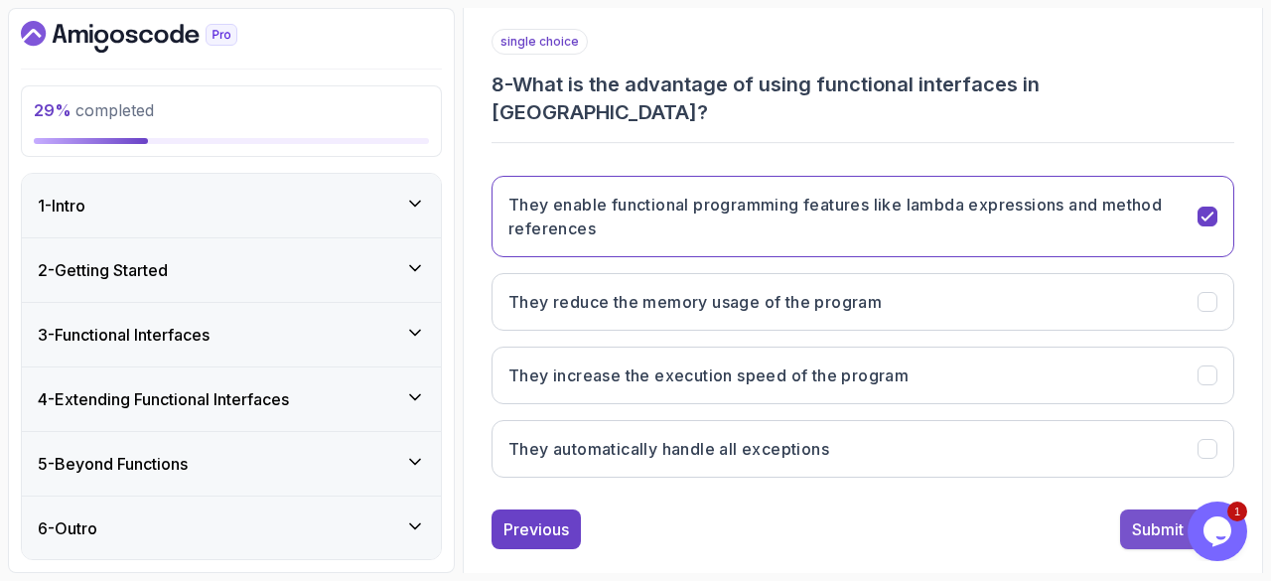
click at [1134, 517] on div "Submit Quiz" at bounding box center [1177, 529] width 90 height 24
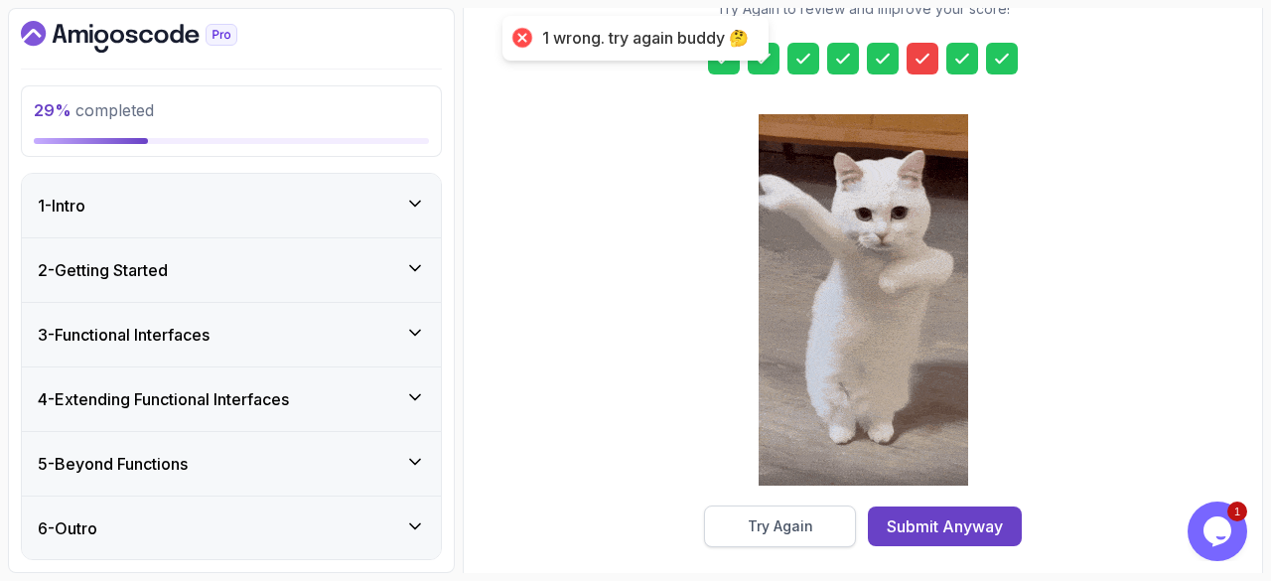
click at [782, 520] on div "Try Again" at bounding box center [780, 526] width 66 height 20
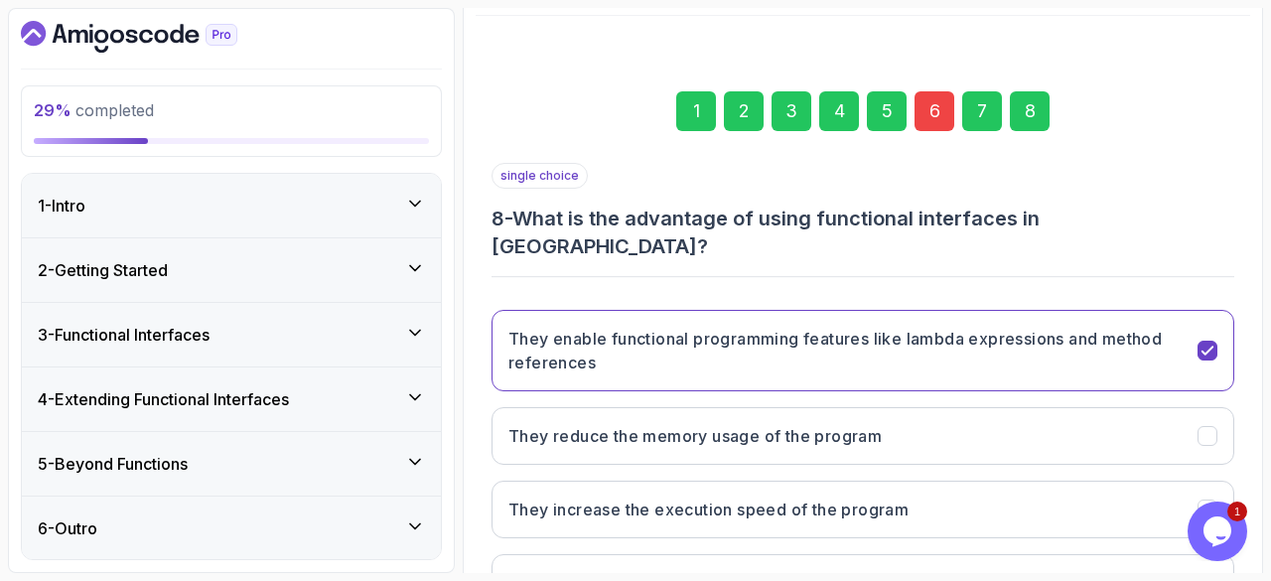
scroll to position [188, 0]
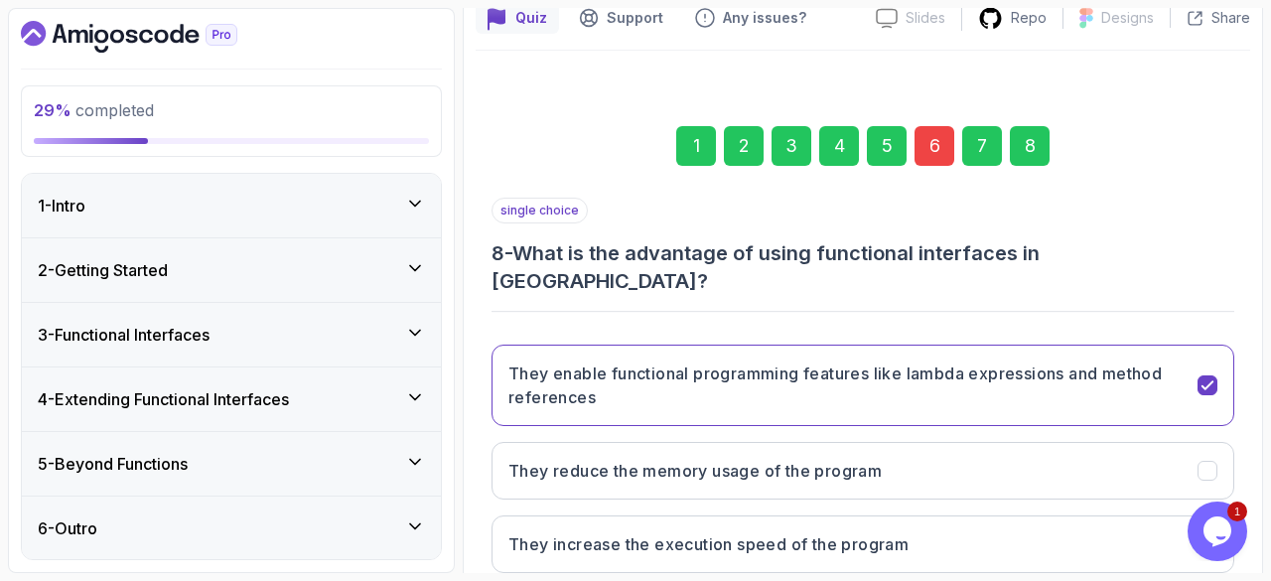
click at [938, 152] on div "6" at bounding box center [934, 146] width 40 height 40
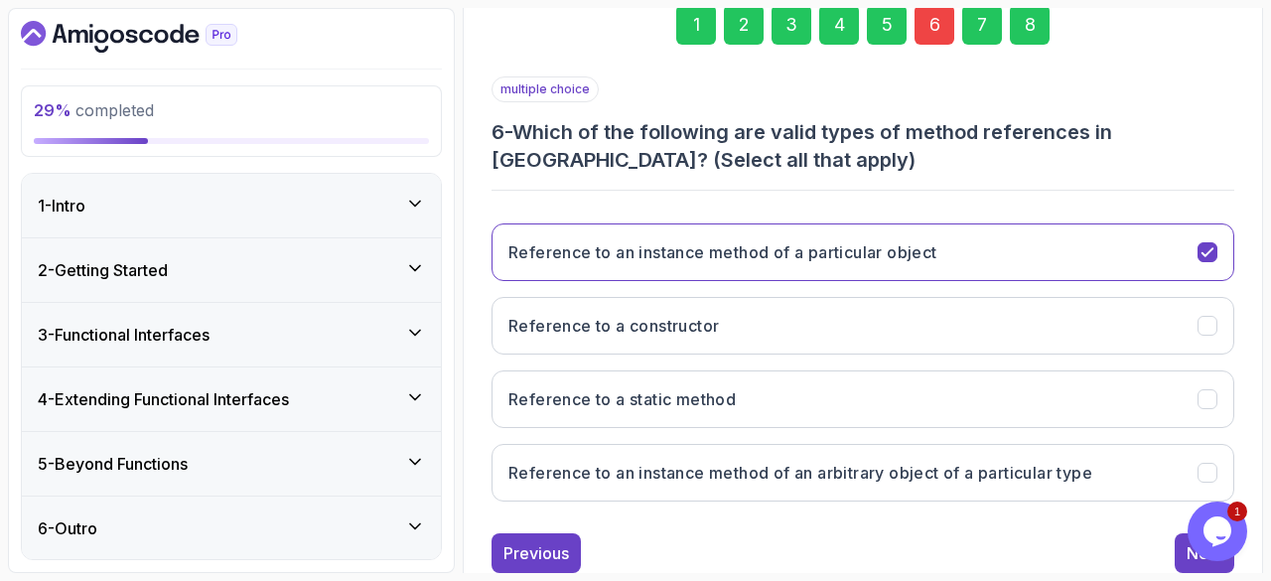
scroll to position [311, 0]
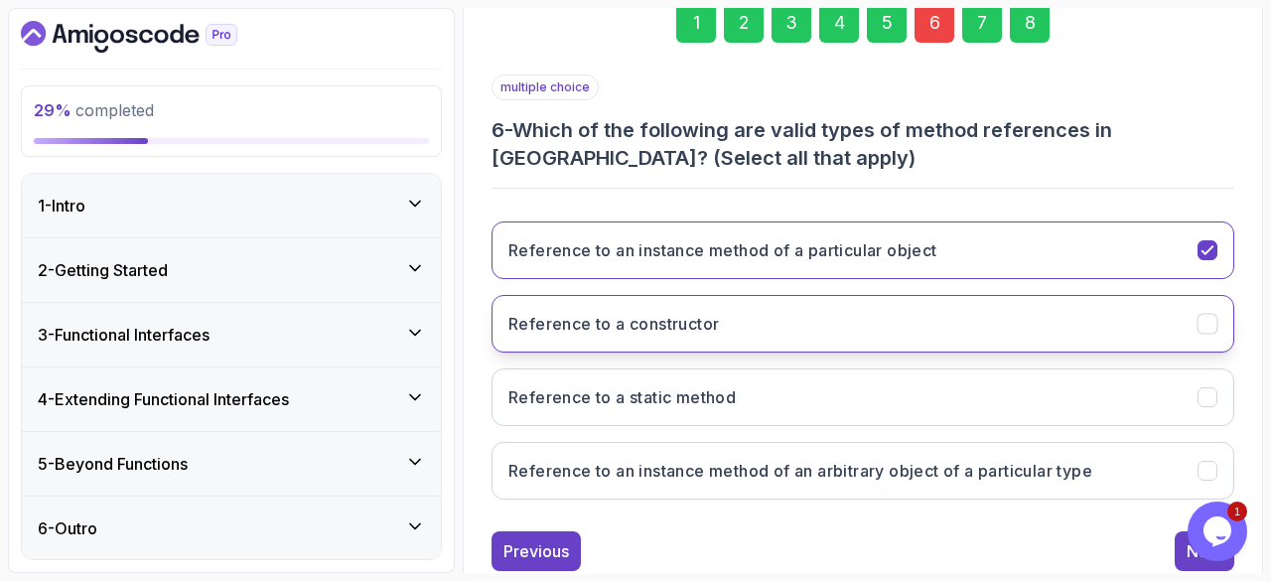
click at [875, 318] on button "Reference to a constructor" at bounding box center [862, 324] width 742 height 58
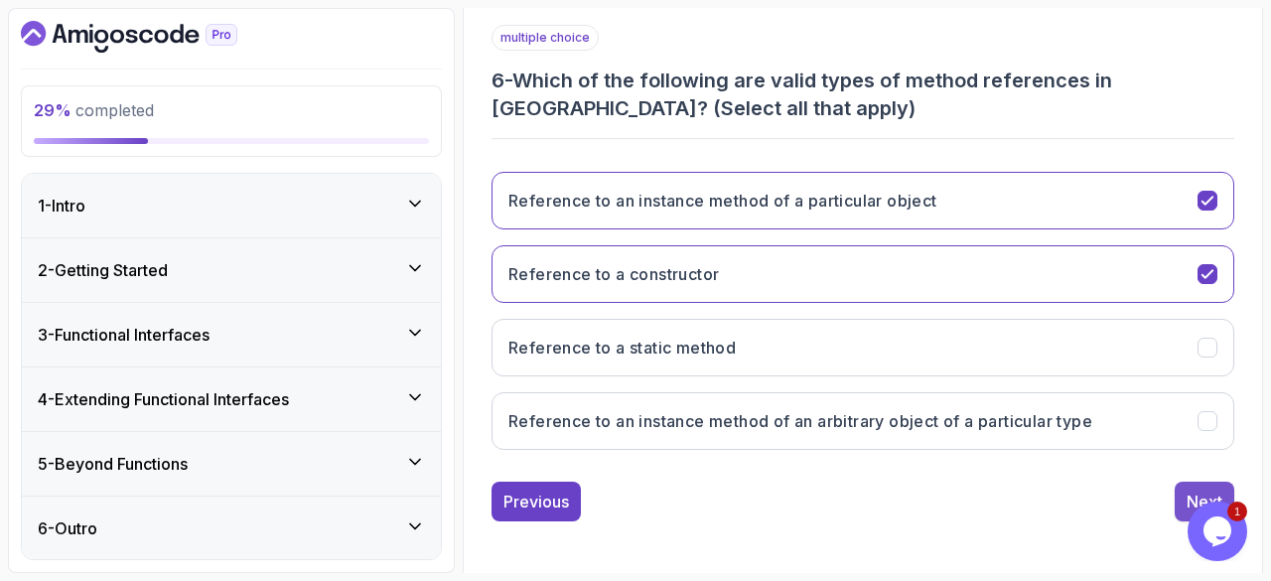
click at [1185, 499] on button "Next" at bounding box center [1204, 501] width 60 height 40
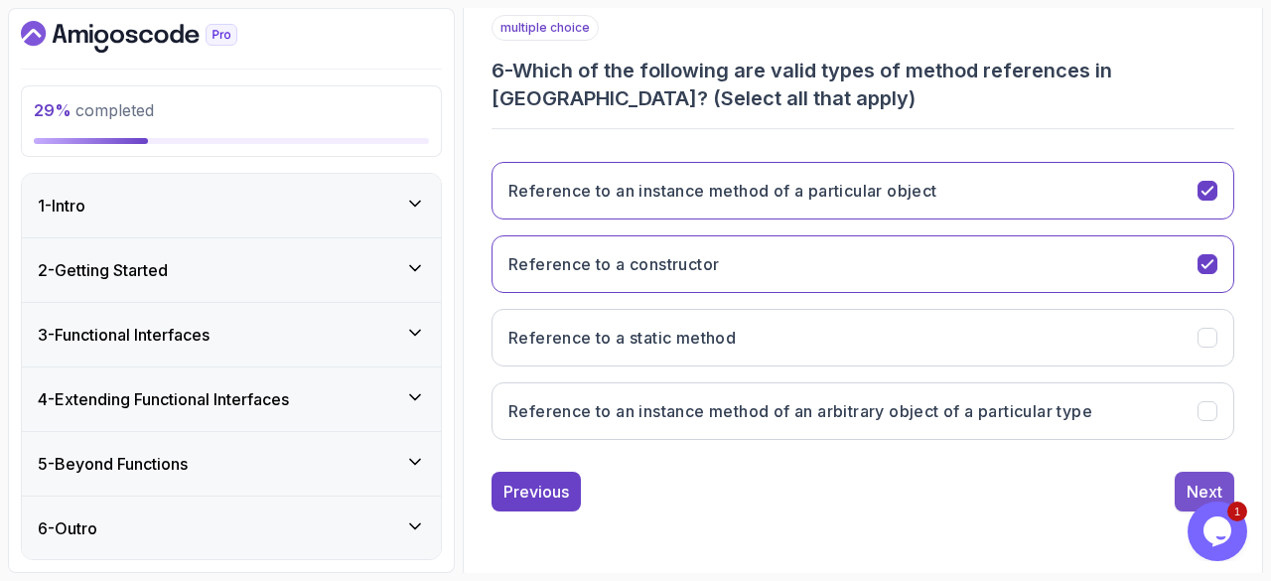
scroll to position [333, 0]
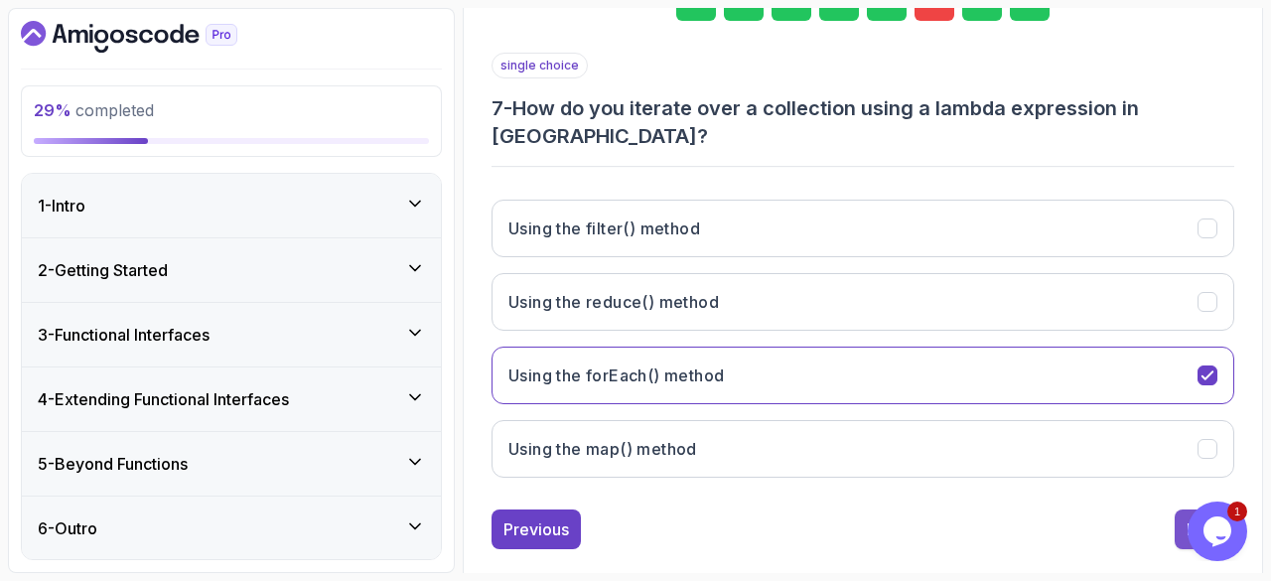
click at [1202, 517] on div "Next" at bounding box center [1204, 529] width 36 height 24
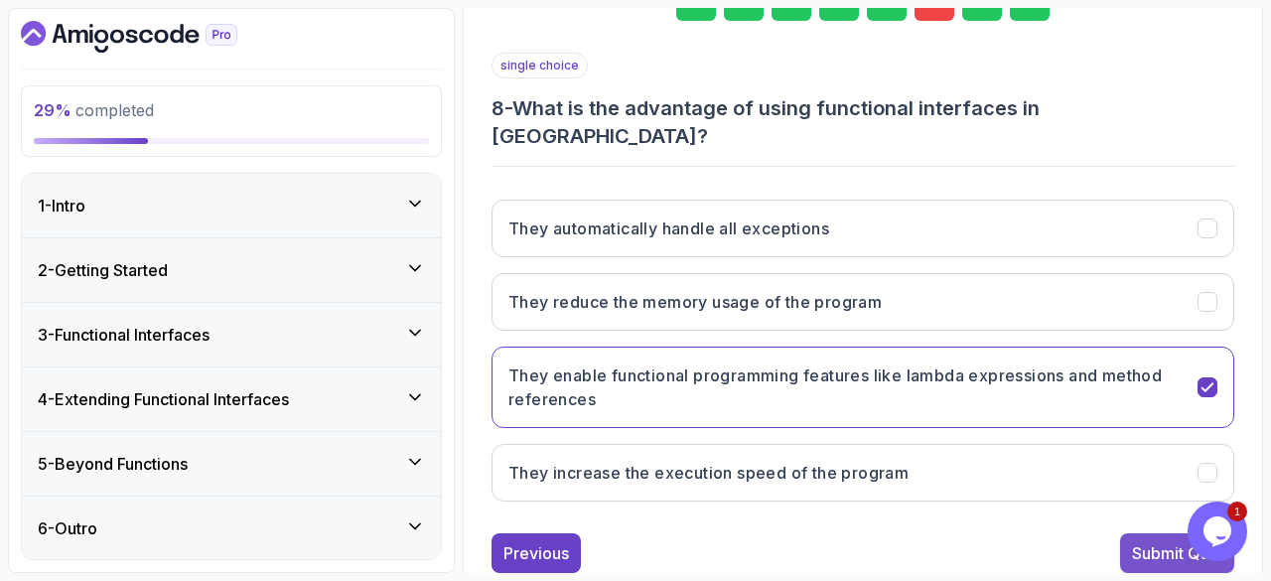
click at [1145, 541] on div "Submit Quiz" at bounding box center [1177, 553] width 90 height 24
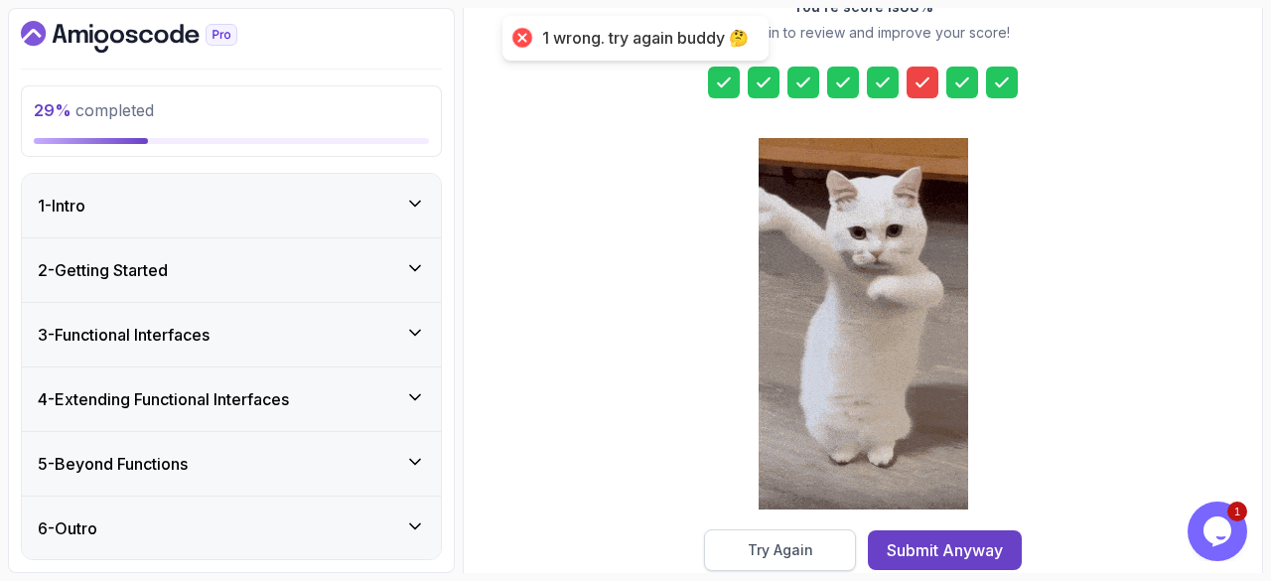
drag, startPoint x: 770, startPoint y: 525, endPoint x: 762, endPoint y: 557, distance: 32.7
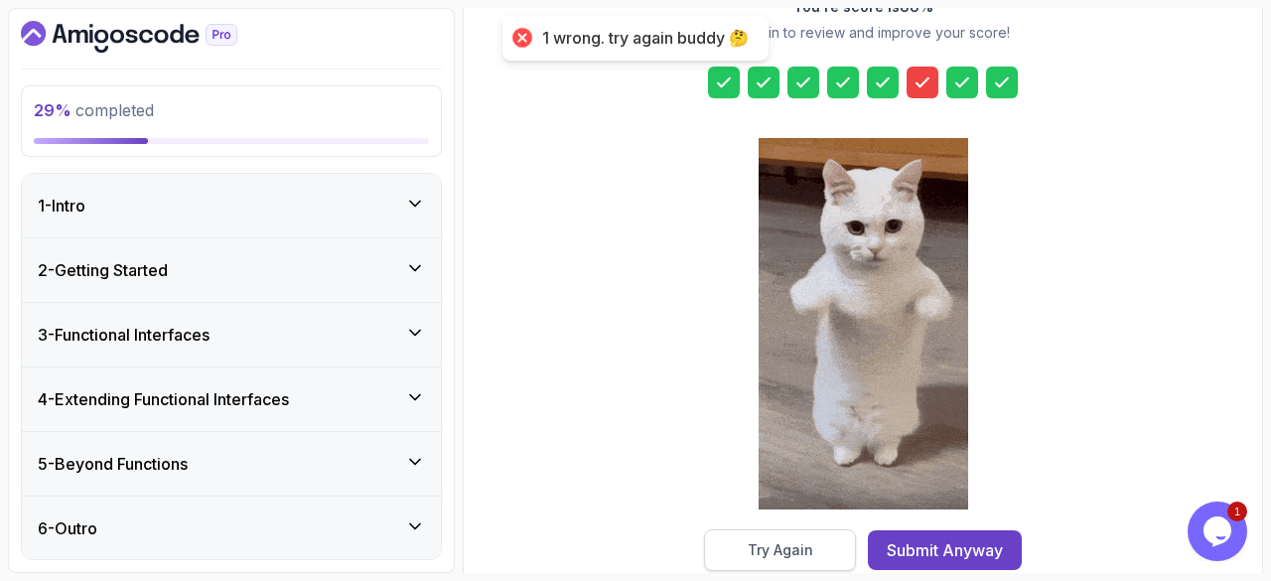
click at [762, 557] on div "You're score is 88 % Try Again to review and improve your score! Try Again Subm…" at bounding box center [862, 251] width 381 height 637
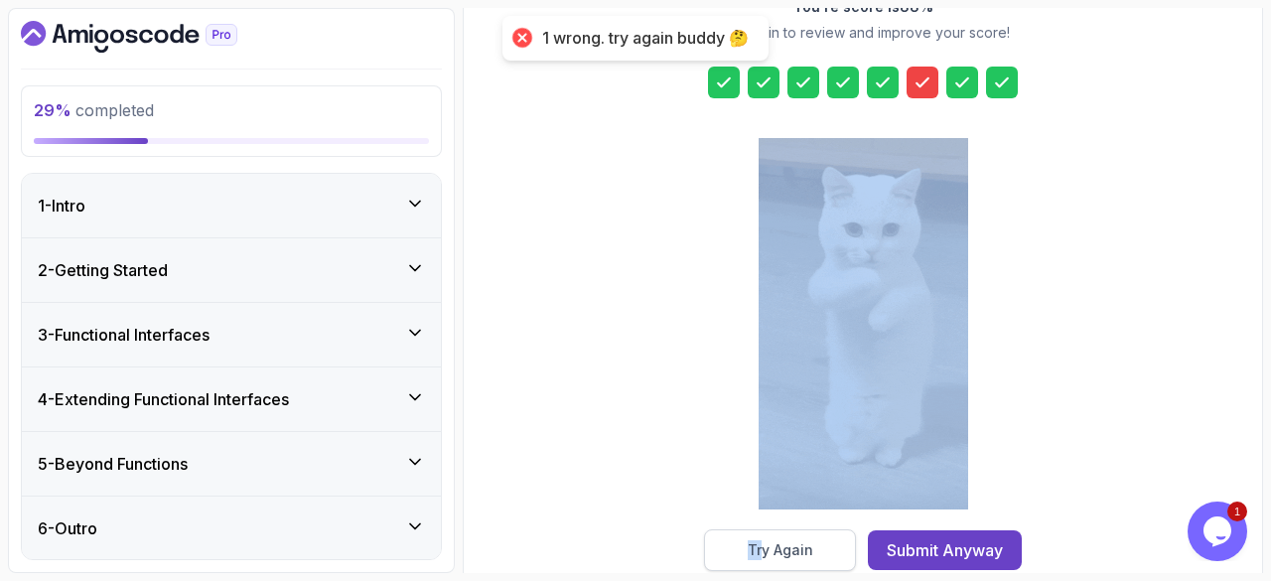
click at [762, 557] on div "Try Again" at bounding box center [780, 550] width 66 height 20
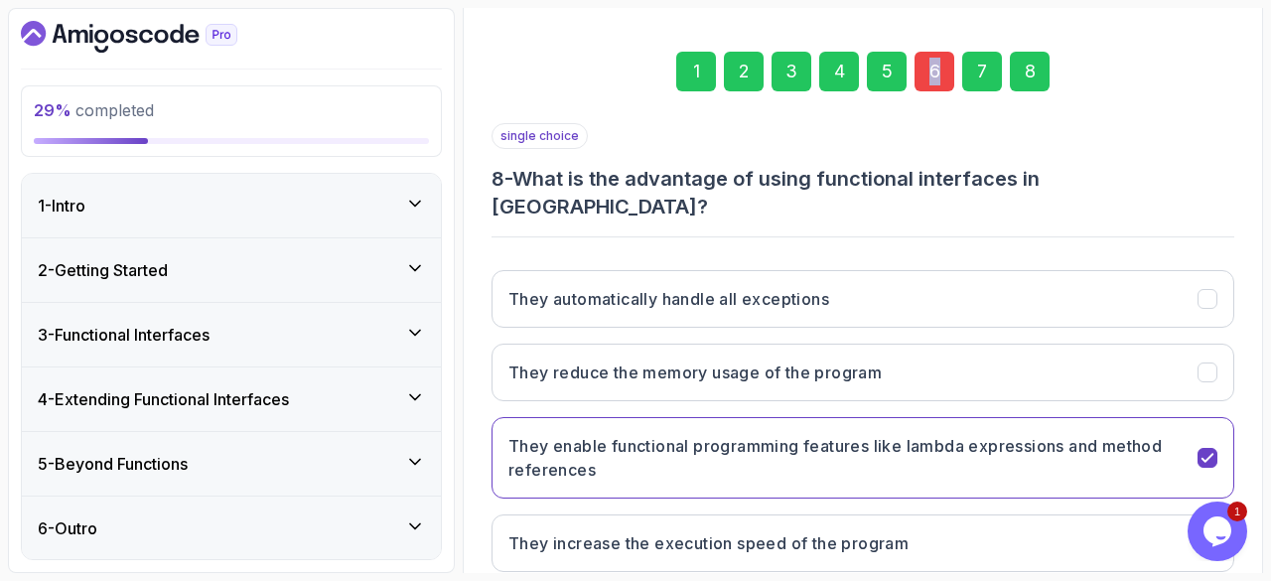
click at [937, 18] on div "1 2 3 4 5 6 7 8 single choice 8 - What is the advantage of using functional int…" at bounding box center [862, 331] width 774 height 711
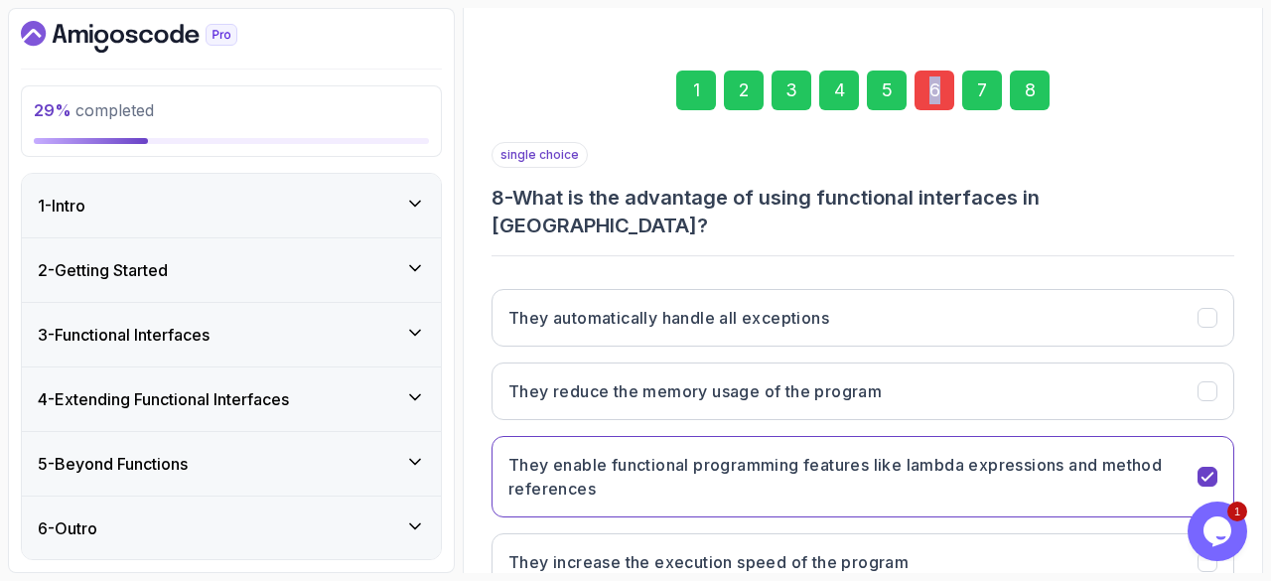
click at [927, 85] on div "6" at bounding box center [934, 90] width 40 height 40
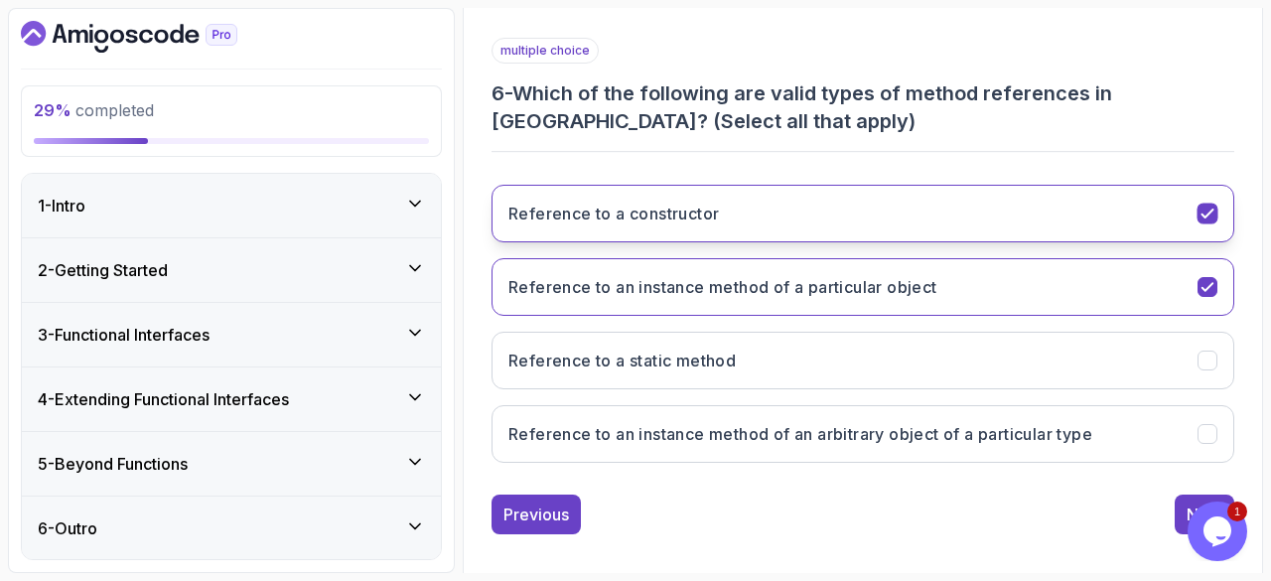
scroll to position [350, 0]
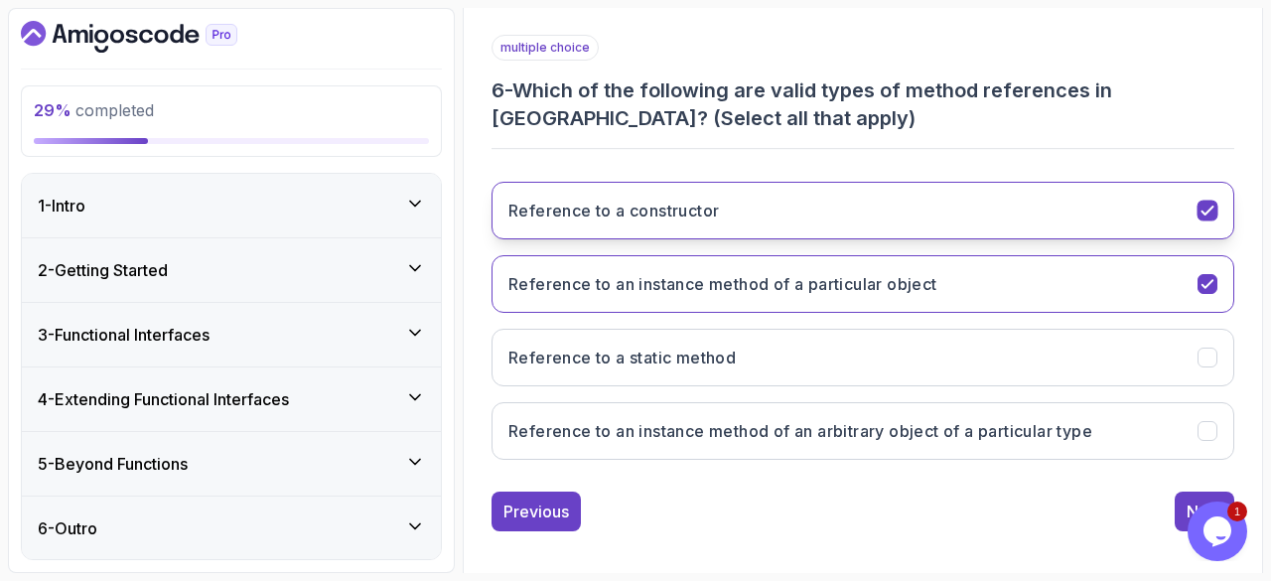
click at [1199, 205] on icon "Reference to a constructor" at bounding box center [1207, 210] width 19 height 19
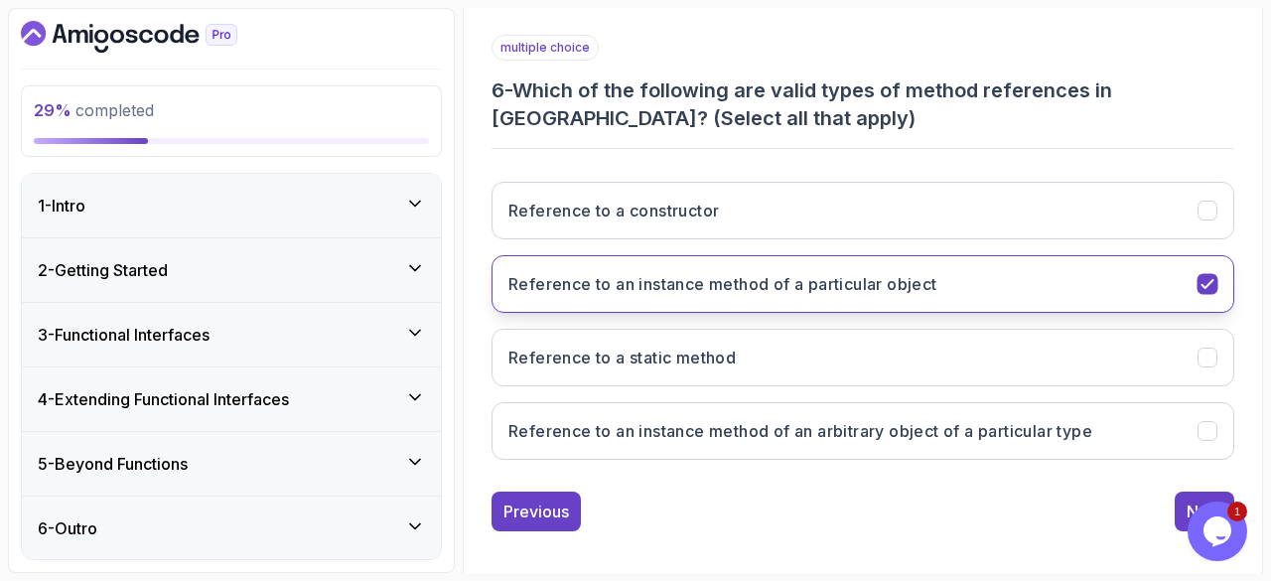
click at [1205, 284] on icon "Reference to an instance method of a particular object" at bounding box center [1206, 284] width 11 height 8
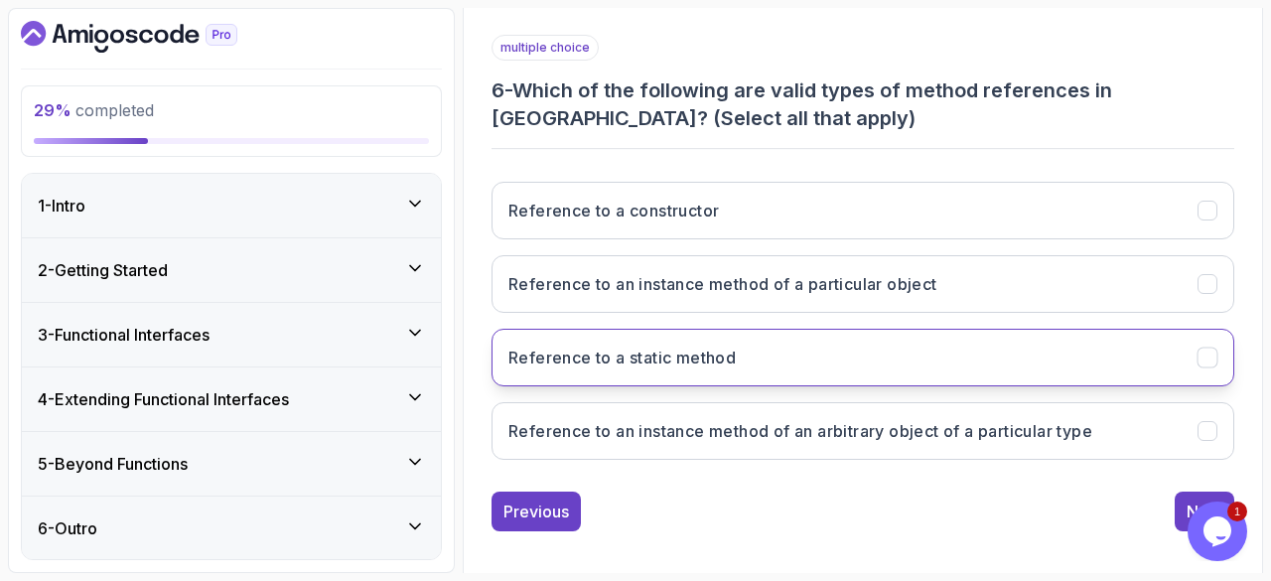
click at [1036, 348] on button "Reference to a static method" at bounding box center [862, 358] width 742 height 58
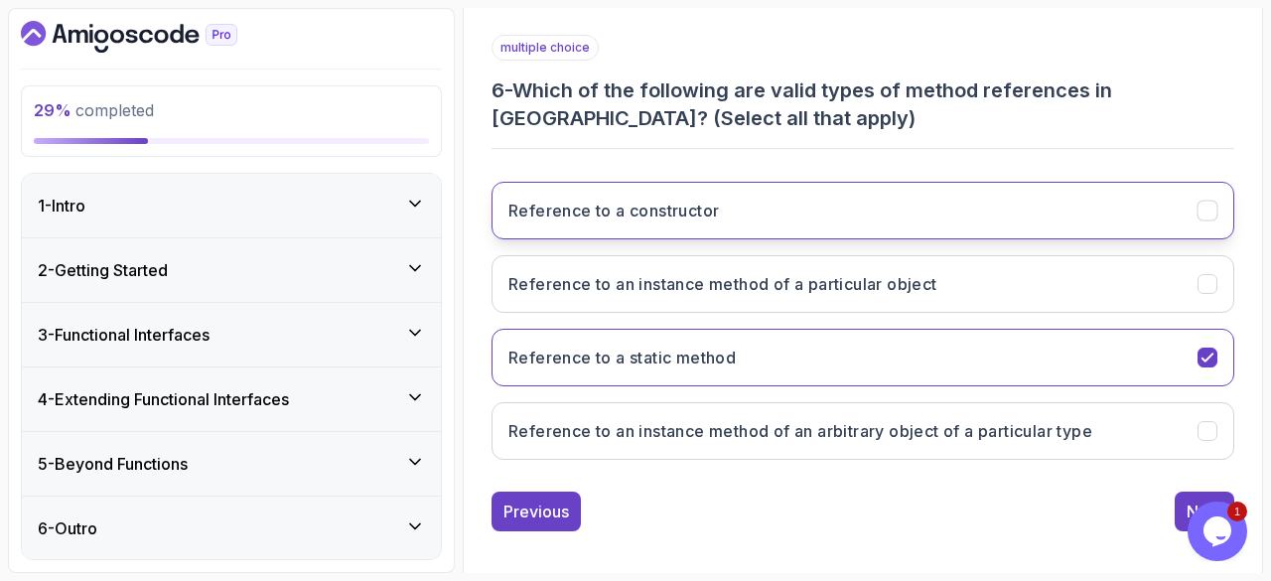
click at [1209, 210] on icon "Reference to a constructor" at bounding box center [1207, 210] width 19 height 19
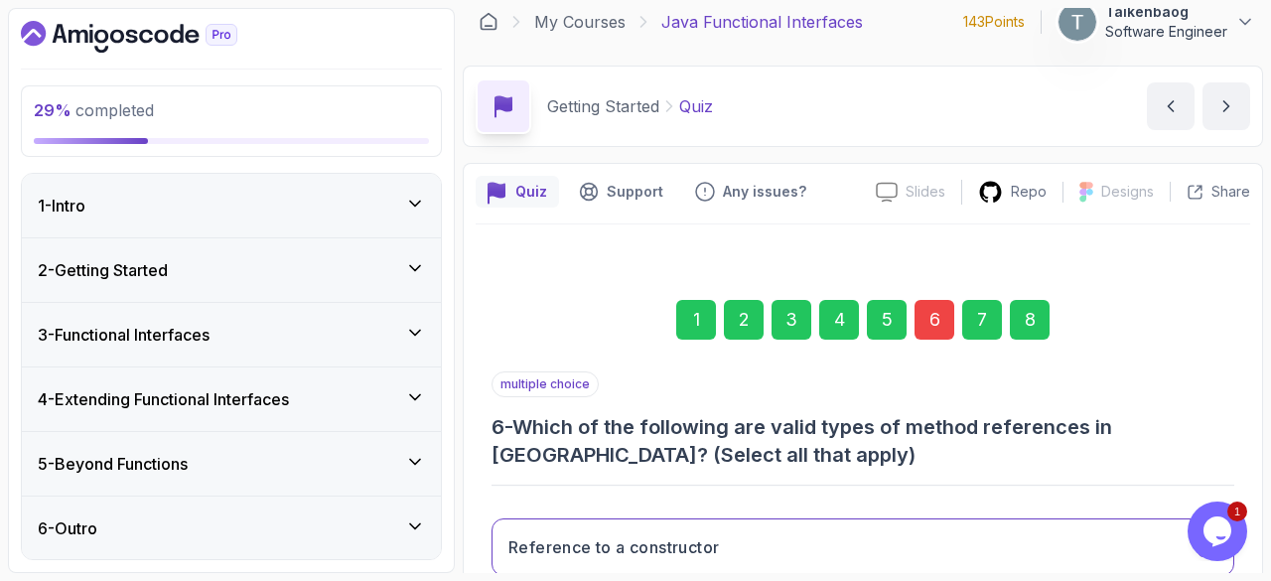
scroll to position [13, 0]
click at [1020, 318] on div "8" at bounding box center [1029, 321] width 40 height 40
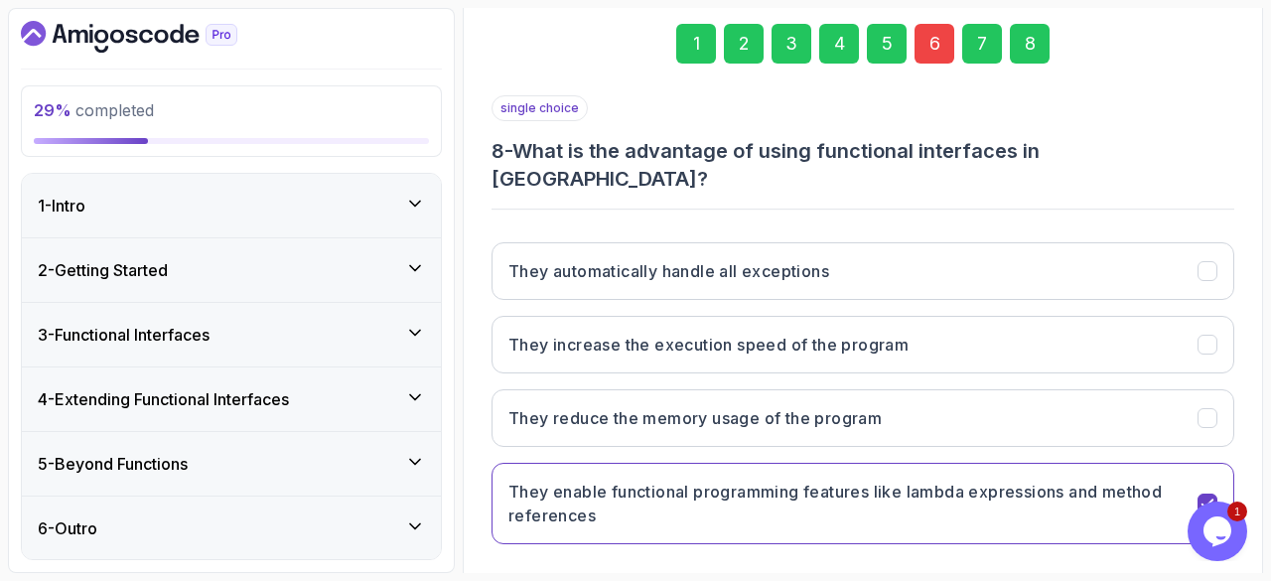
scroll to position [356, 0]
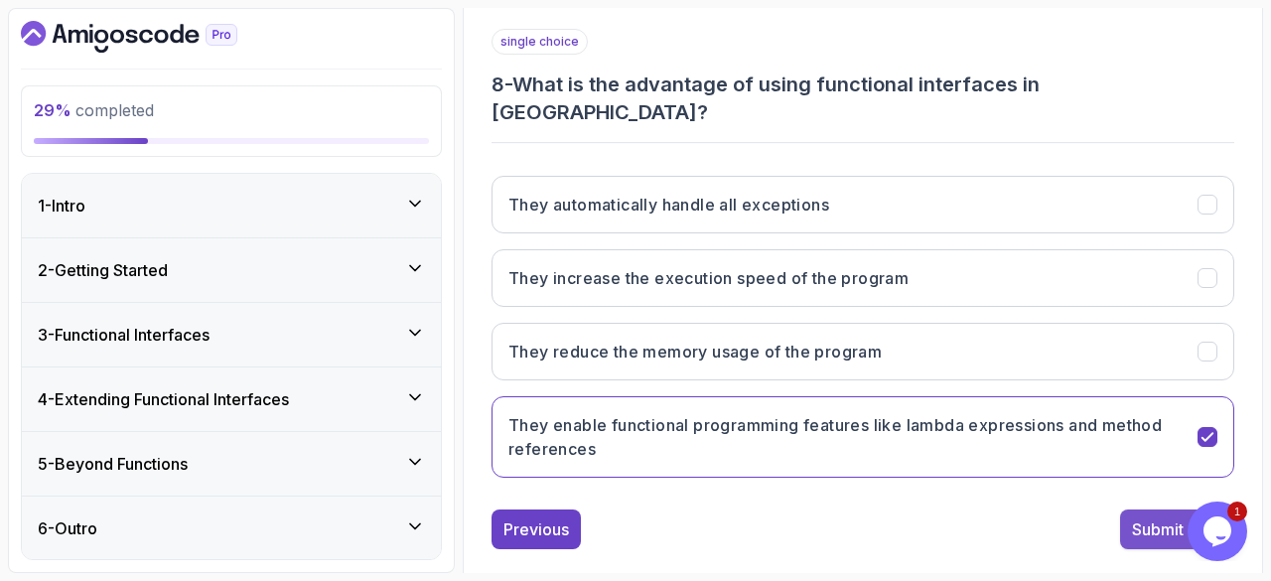
click at [1147, 517] on div "Submit Quiz" at bounding box center [1177, 529] width 90 height 24
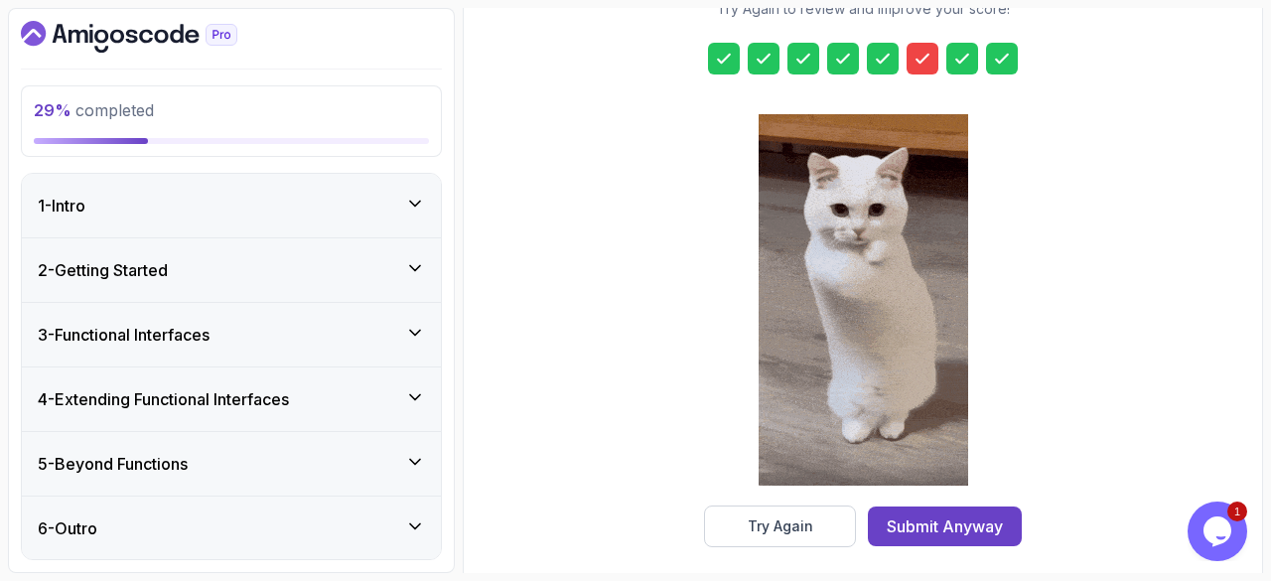
click at [923, 49] on icon at bounding box center [922, 59] width 20 height 20
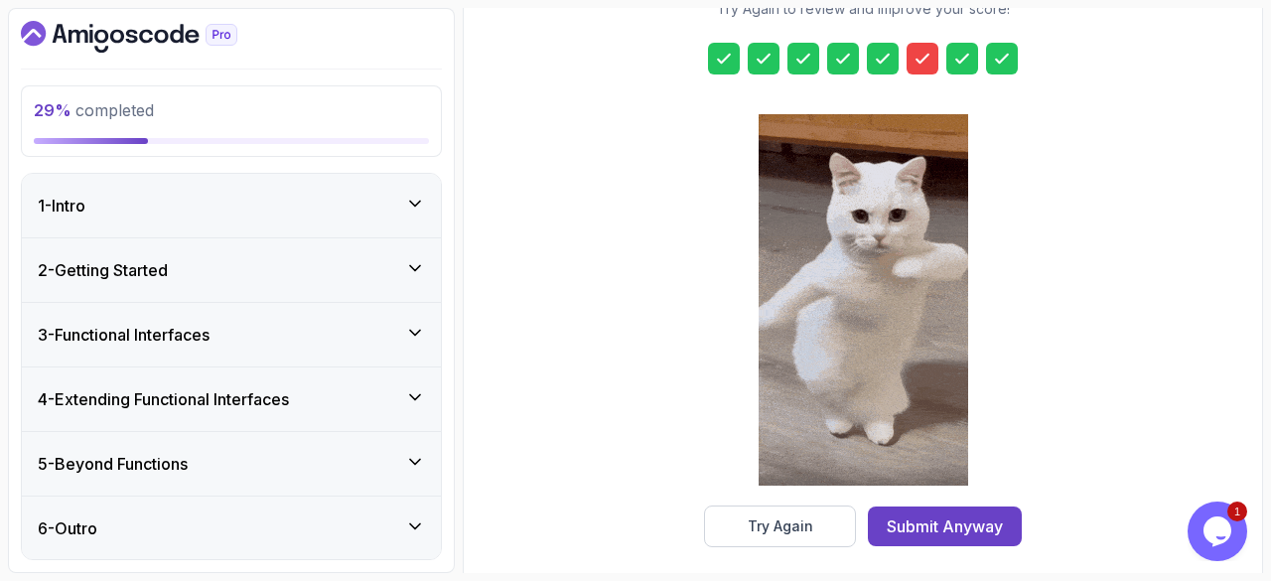
scroll to position [368, 0]
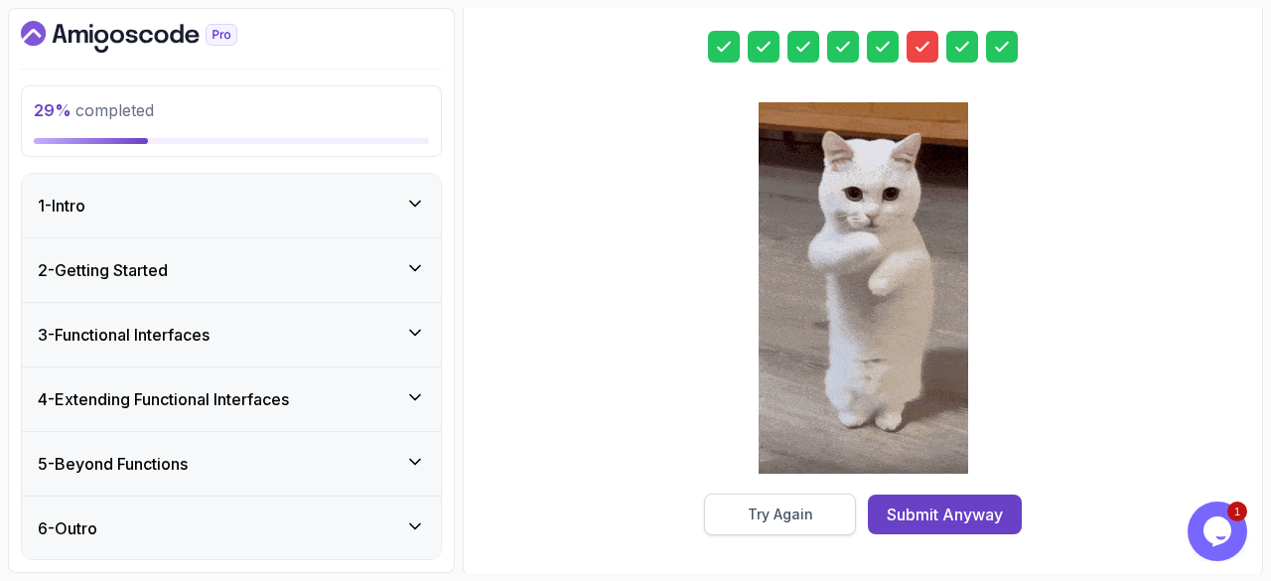
click at [731, 511] on button "Try Again" at bounding box center [780, 514] width 152 height 42
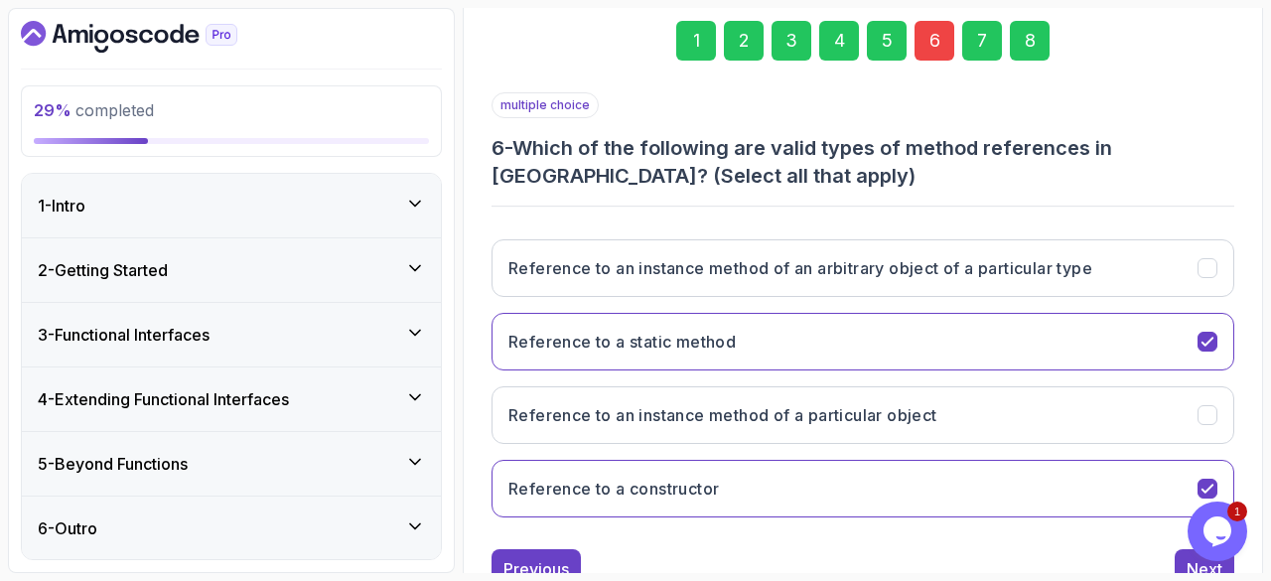
scroll to position [360, 0]
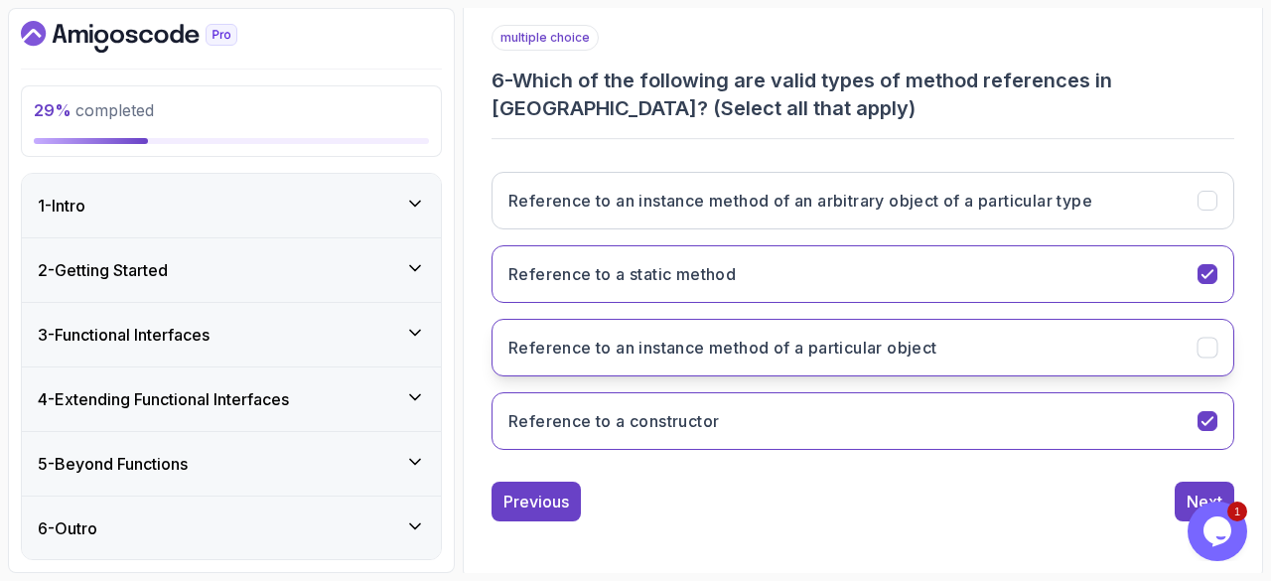
click at [1213, 342] on icon "Reference to an instance method of a particular object" at bounding box center [1207, 347] width 19 height 19
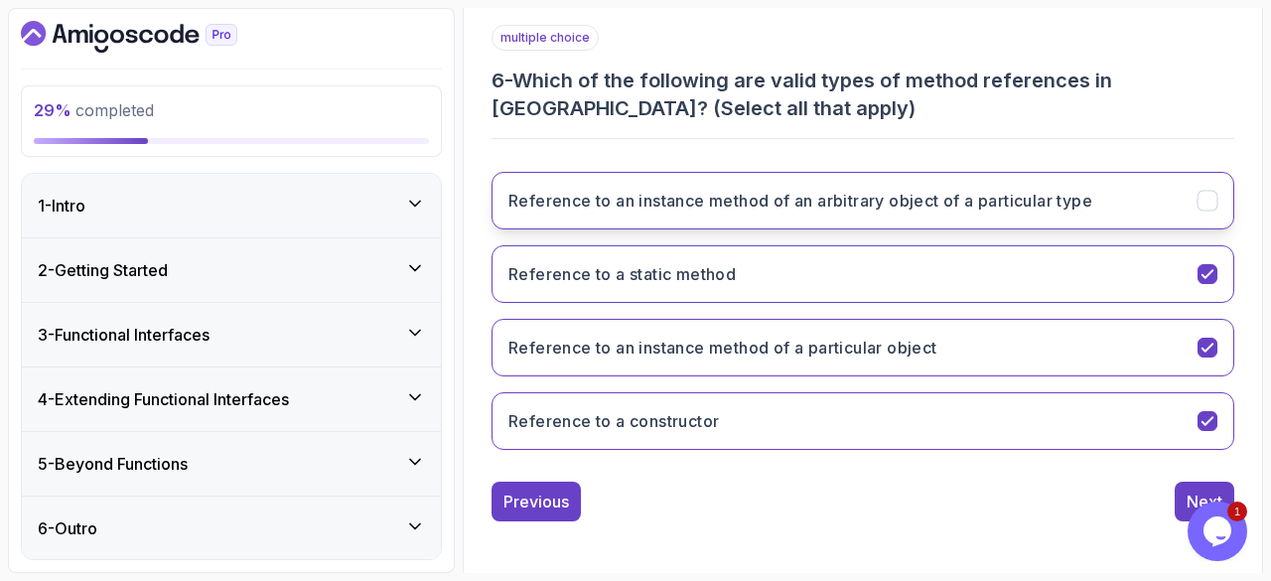
click at [1215, 207] on icon "Reference to an instance method of an arbitrary object of a particular type" at bounding box center [1207, 201] width 19 height 19
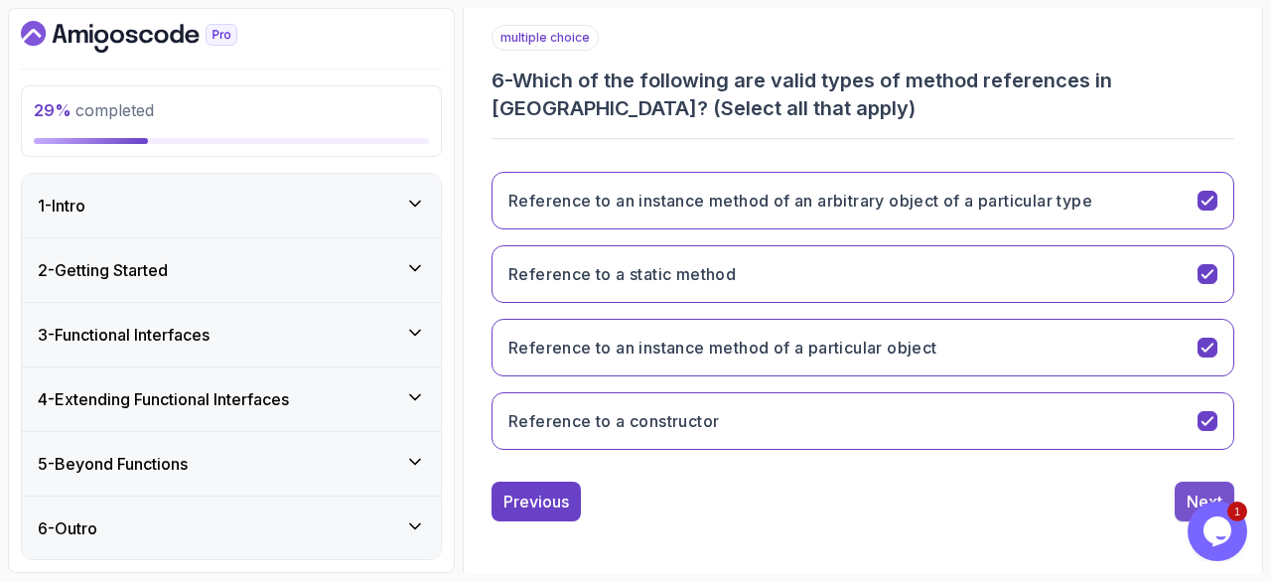
click at [1189, 499] on div "Next" at bounding box center [1204, 501] width 36 height 24
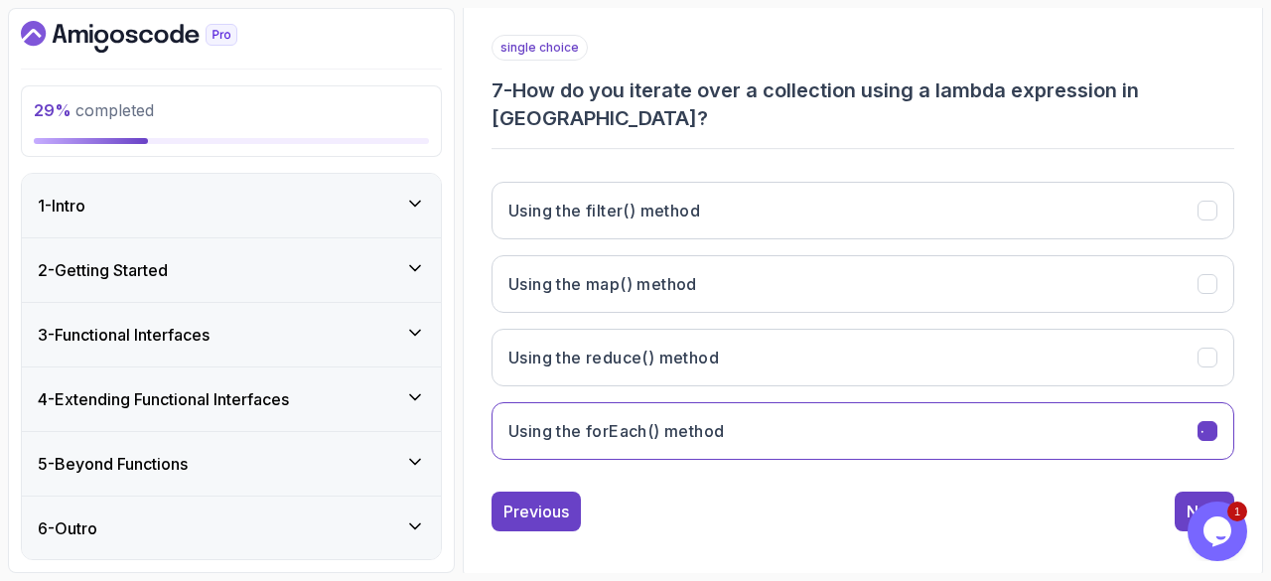
scroll to position [333, 0]
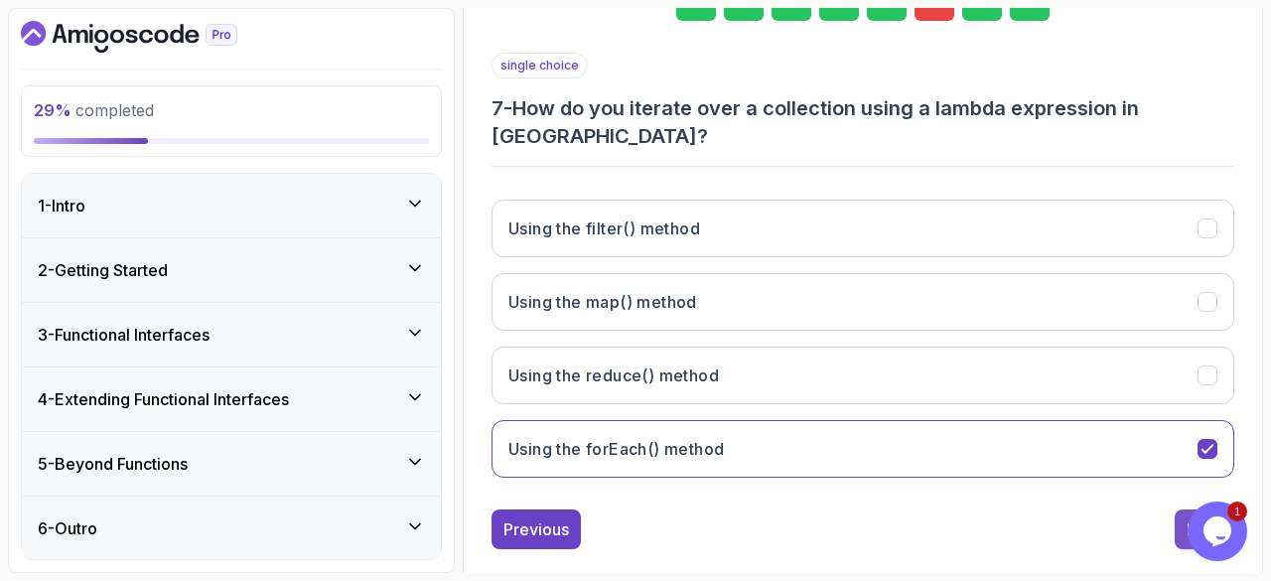
click at [1199, 517] on div "Next" at bounding box center [1204, 529] width 36 height 24
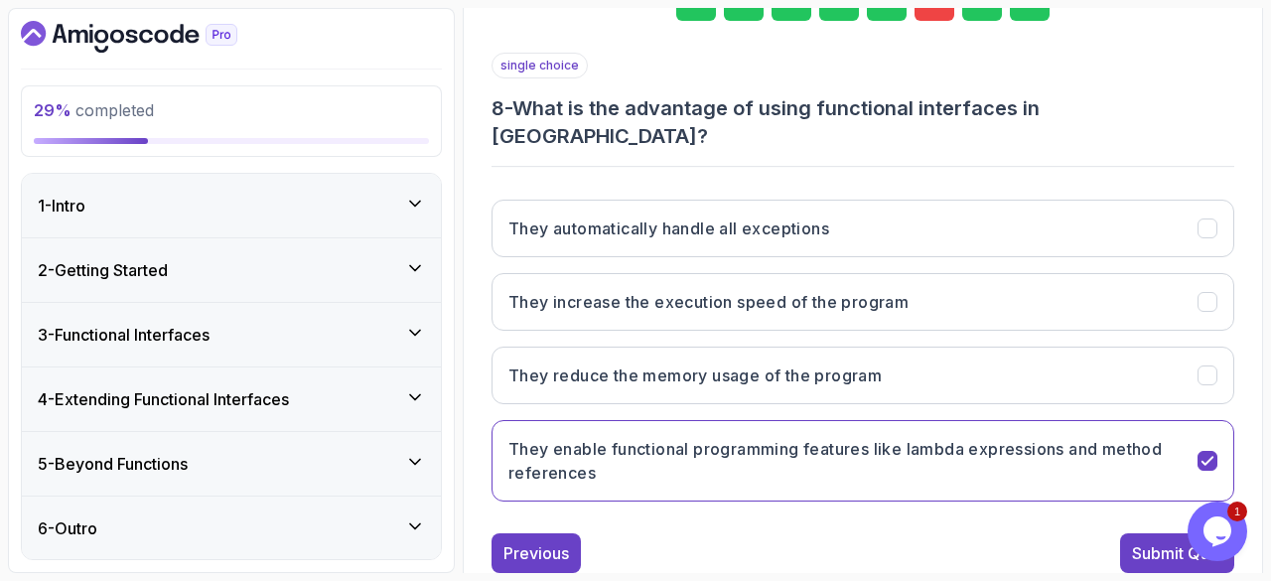
click at [1030, 19] on div "8" at bounding box center [1029, 1] width 40 height 40
click at [1151, 541] on div "Submit Quiz" at bounding box center [1177, 553] width 90 height 24
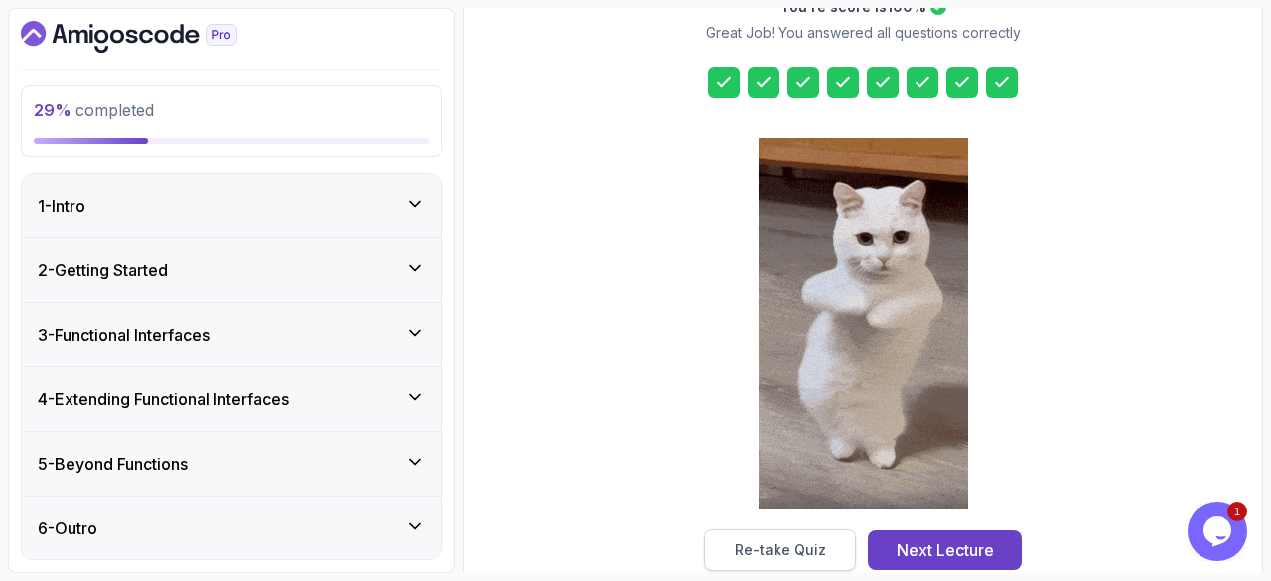
click at [784, 545] on div "Re-take Quiz" at bounding box center [780, 550] width 91 height 20
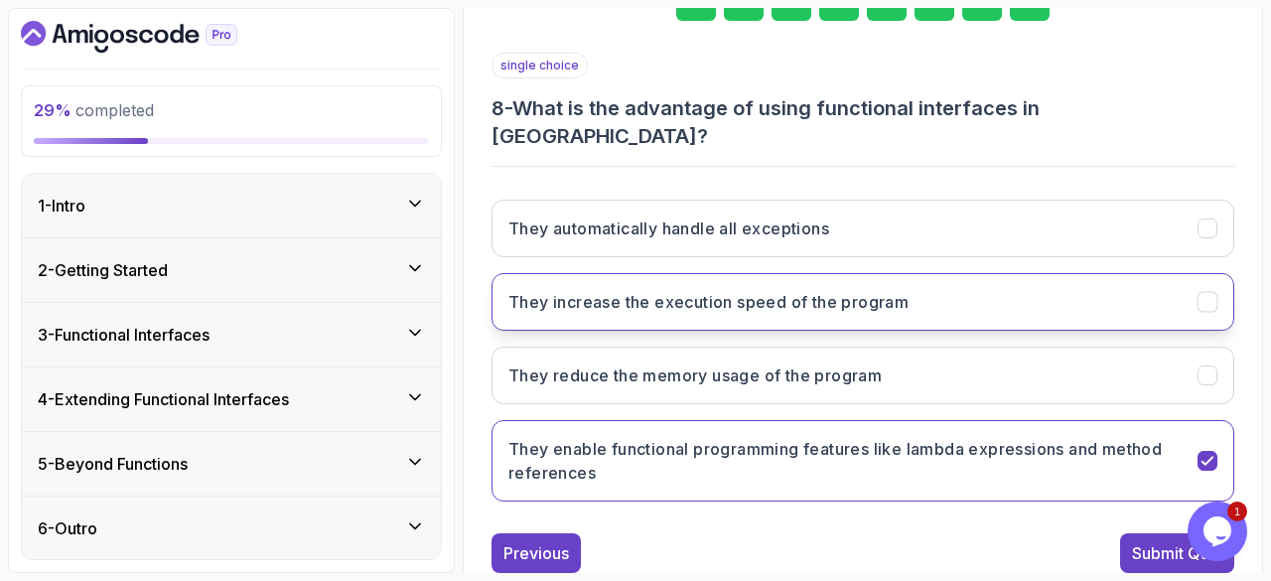
scroll to position [180, 0]
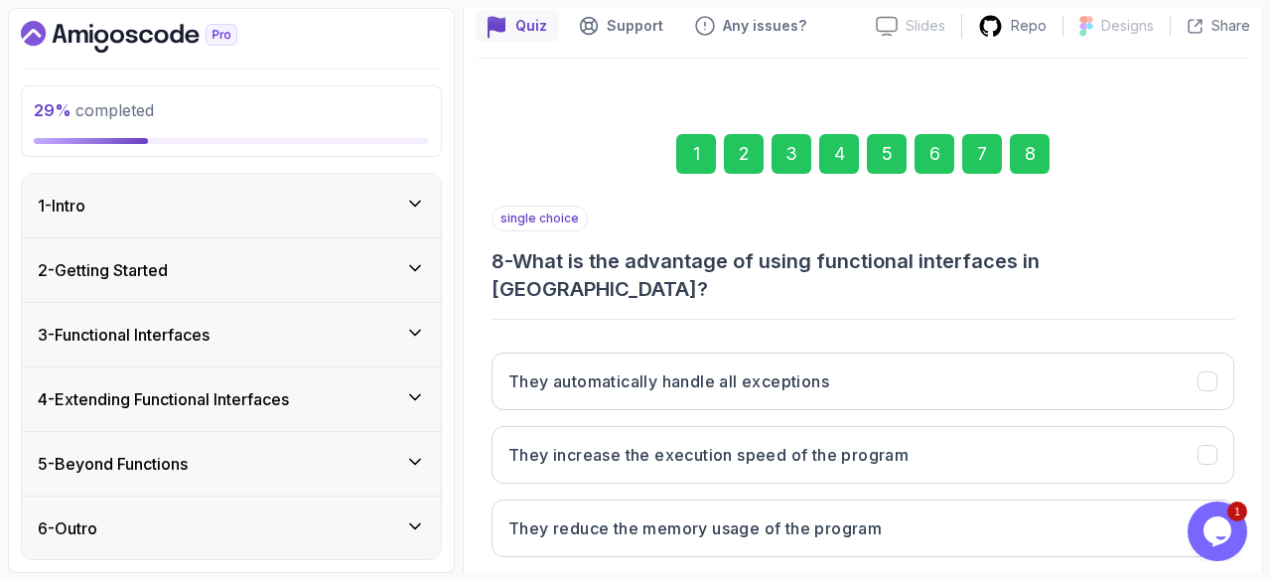
click at [940, 155] on div "6" at bounding box center [934, 154] width 40 height 40
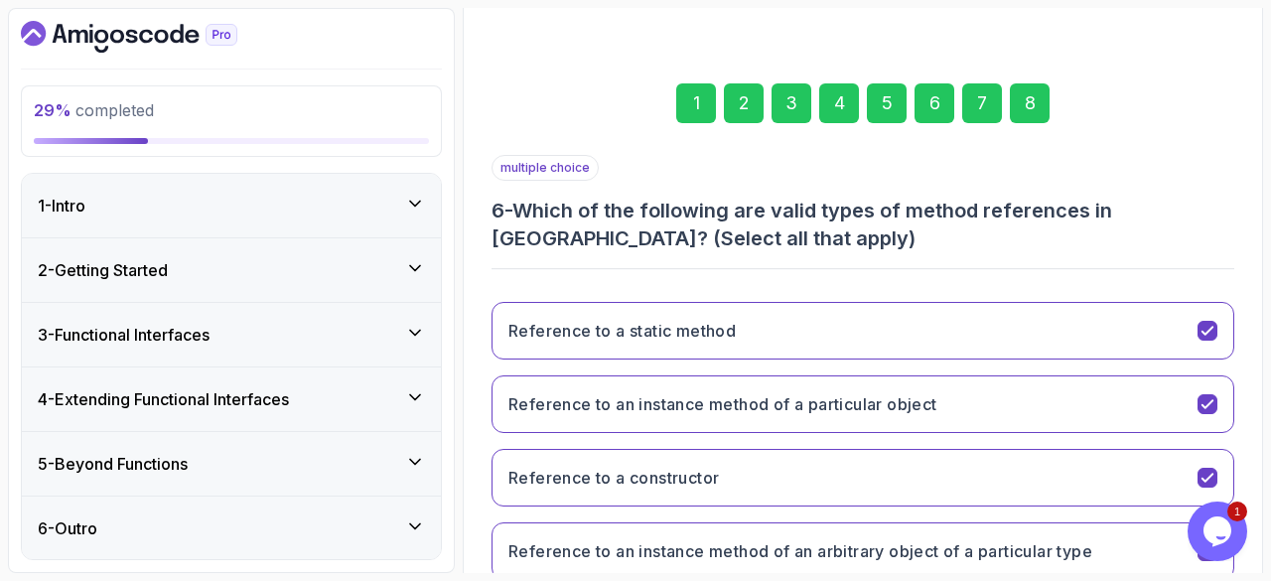
scroll to position [360, 0]
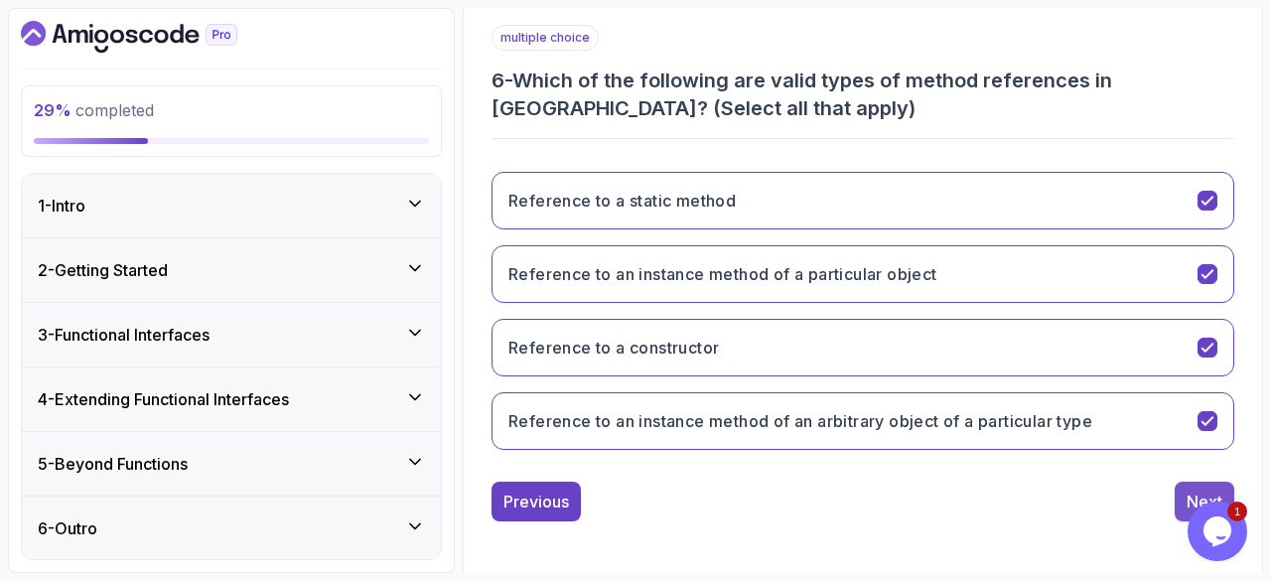
click at [1199, 489] on div "Next" at bounding box center [1204, 501] width 36 height 24
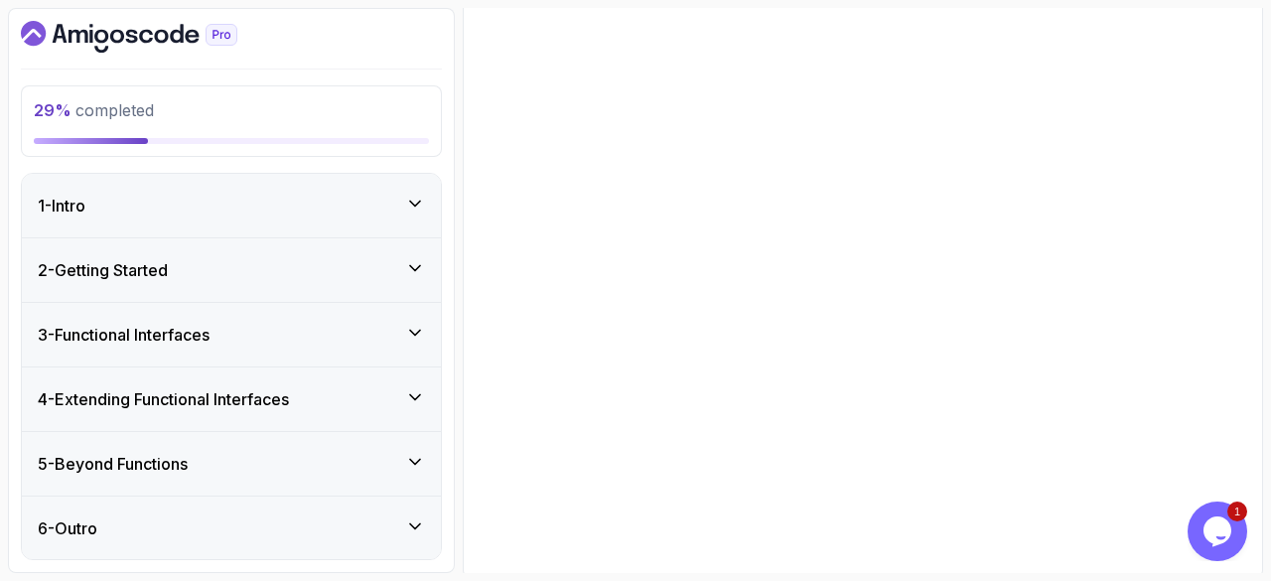
scroll to position [333, 0]
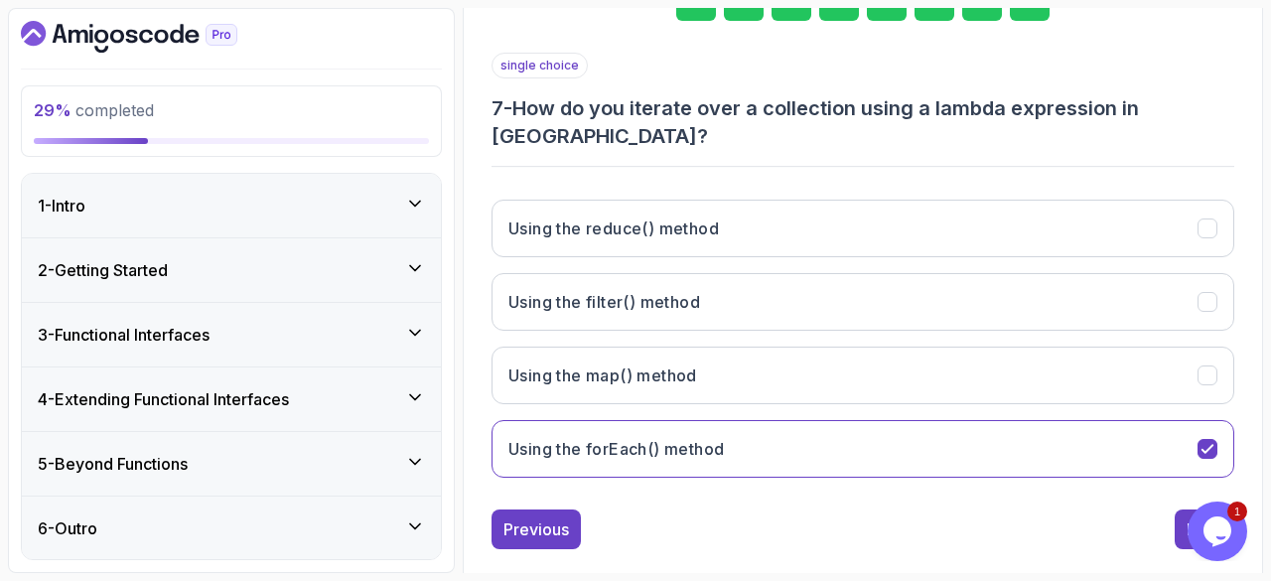
click at [378, 327] on div "3 - Functional Interfaces" at bounding box center [231, 335] width 387 height 24
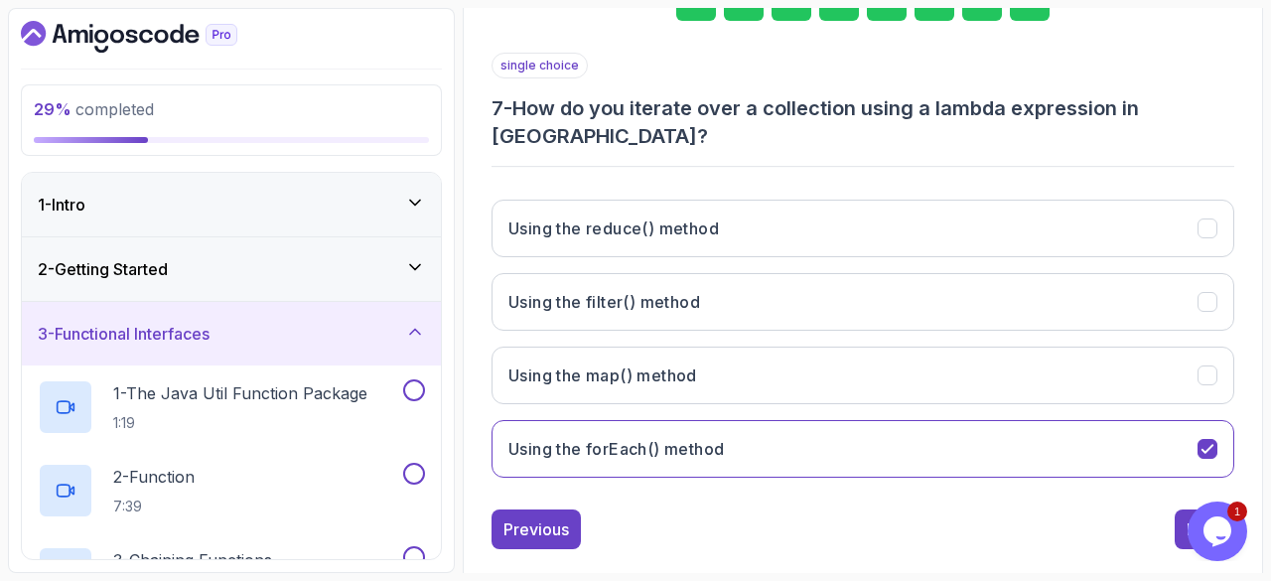
click at [378, 322] on div "3 - Functional Interfaces" at bounding box center [231, 334] width 387 height 24
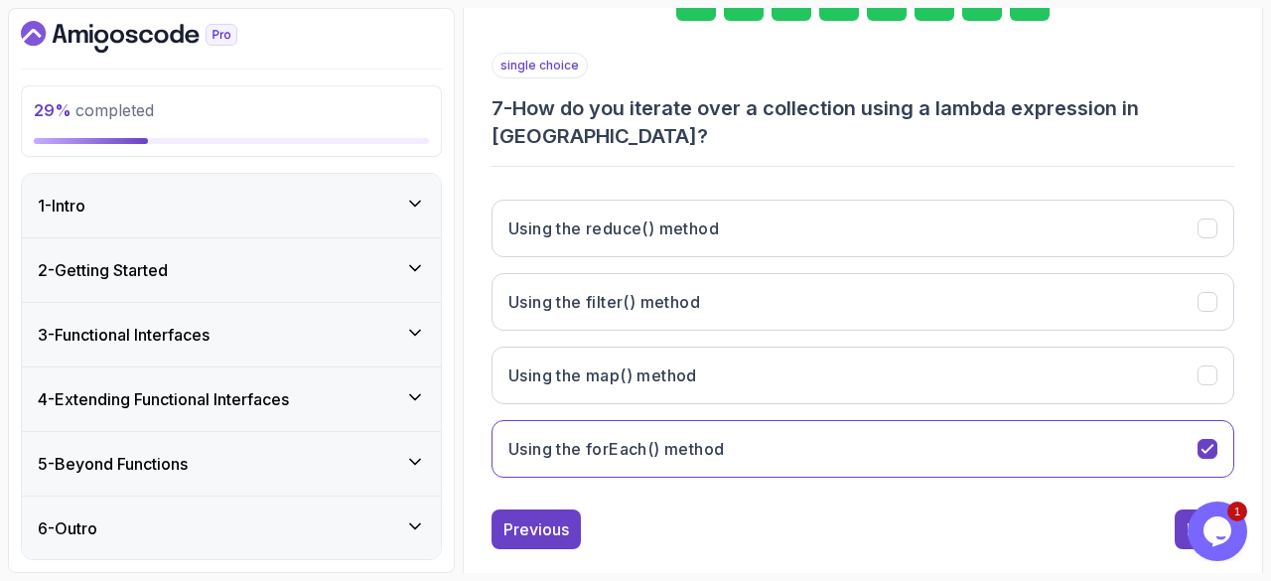
click at [392, 258] on div "2 - Getting Started" at bounding box center [231, 270] width 387 height 24
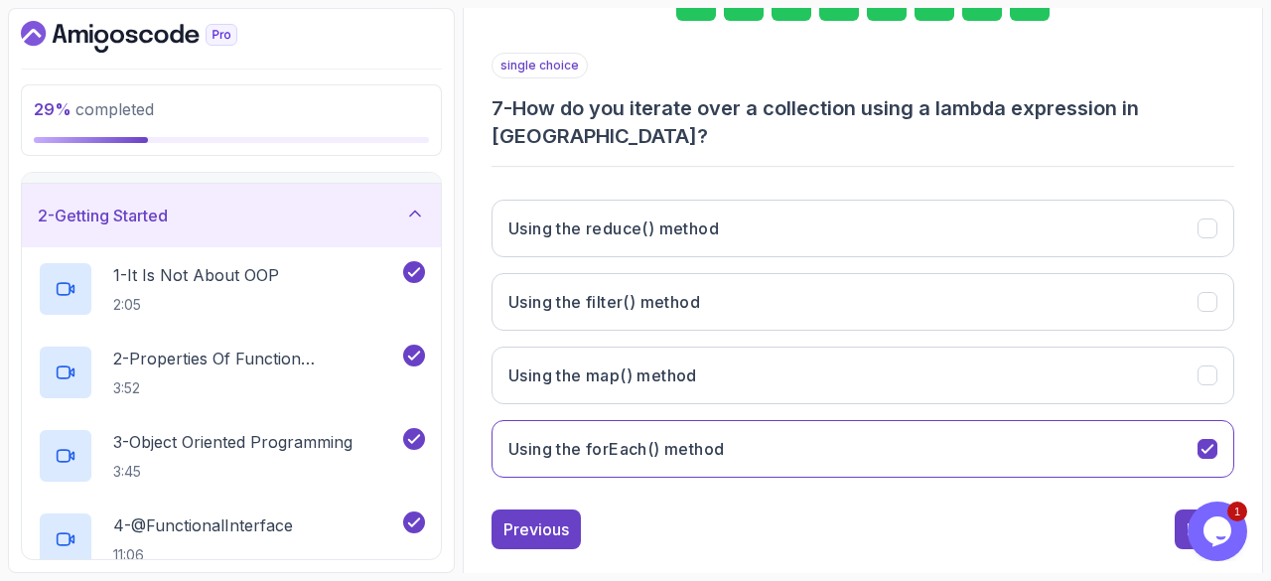
scroll to position [48, 0]
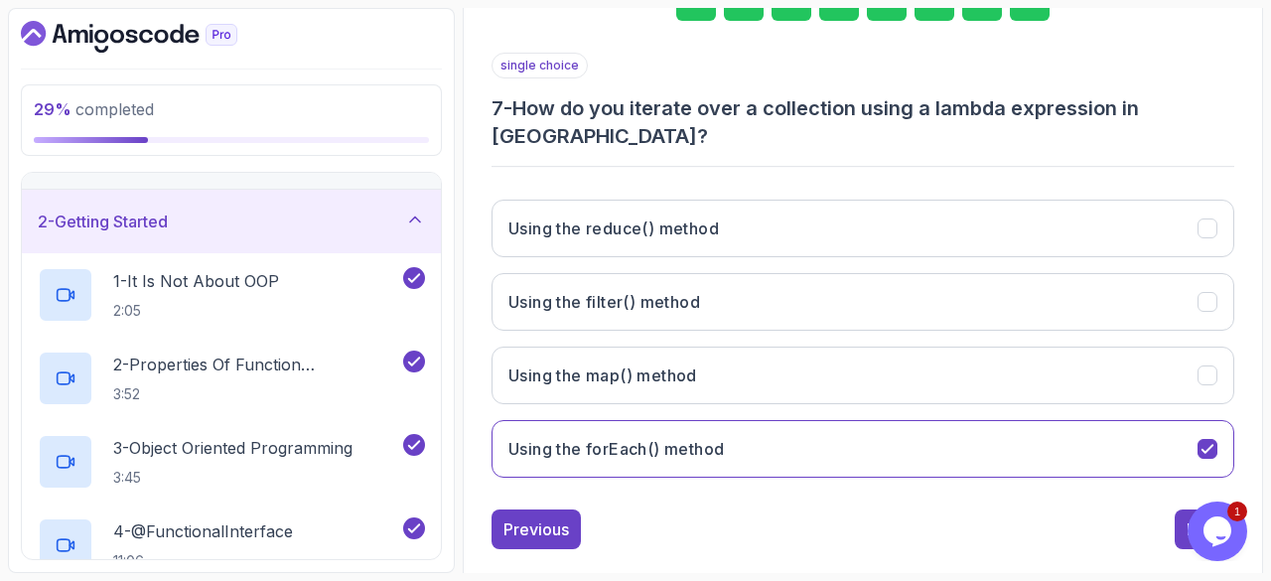
click at [414, 233] on div "2 - Getting Started" at bounding box center [231, 222] width 419 height 64
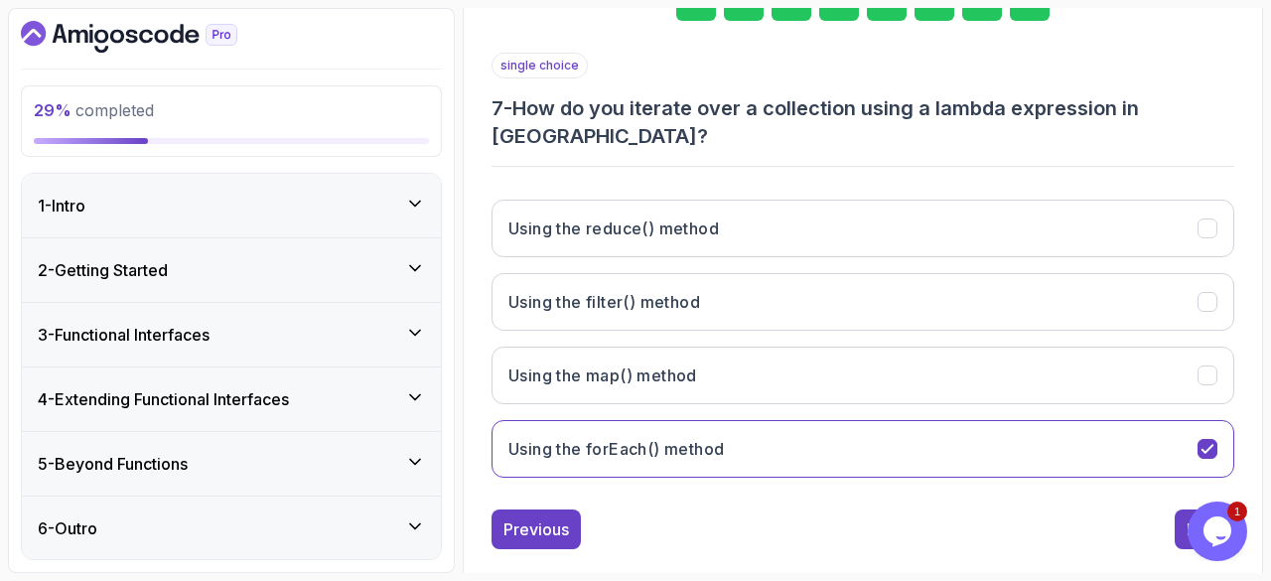
scroll to position [0, 0]
click at [406, 319] on div "3 - Functional Interfaces" at bounding box center [231, 335] width 419 height 64
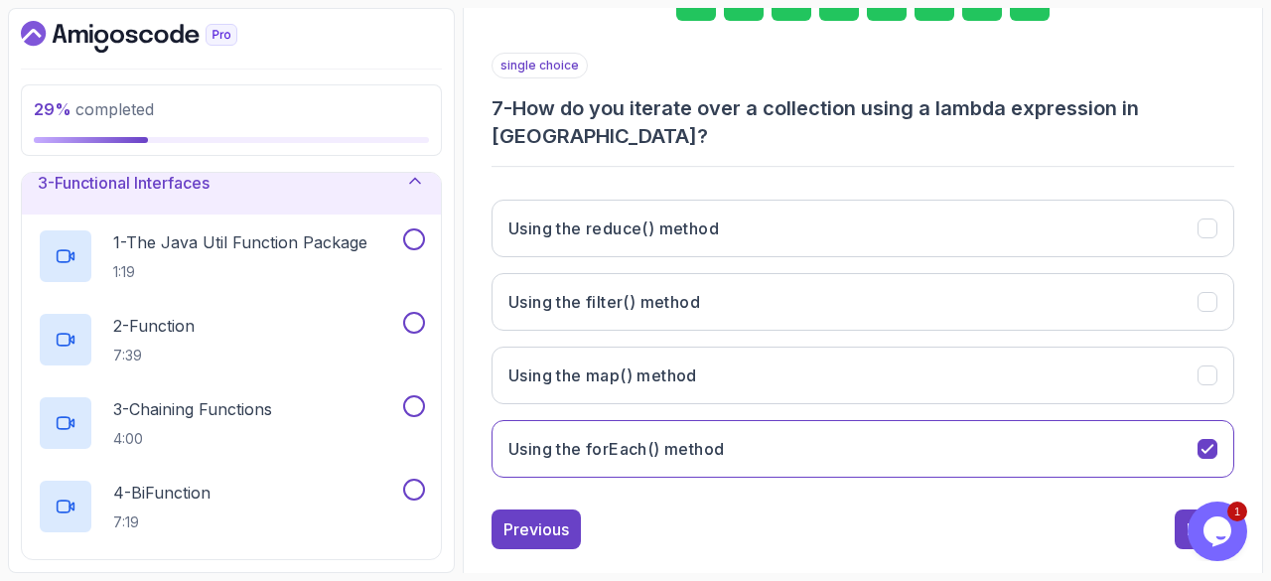
scroll to position [181, 0]
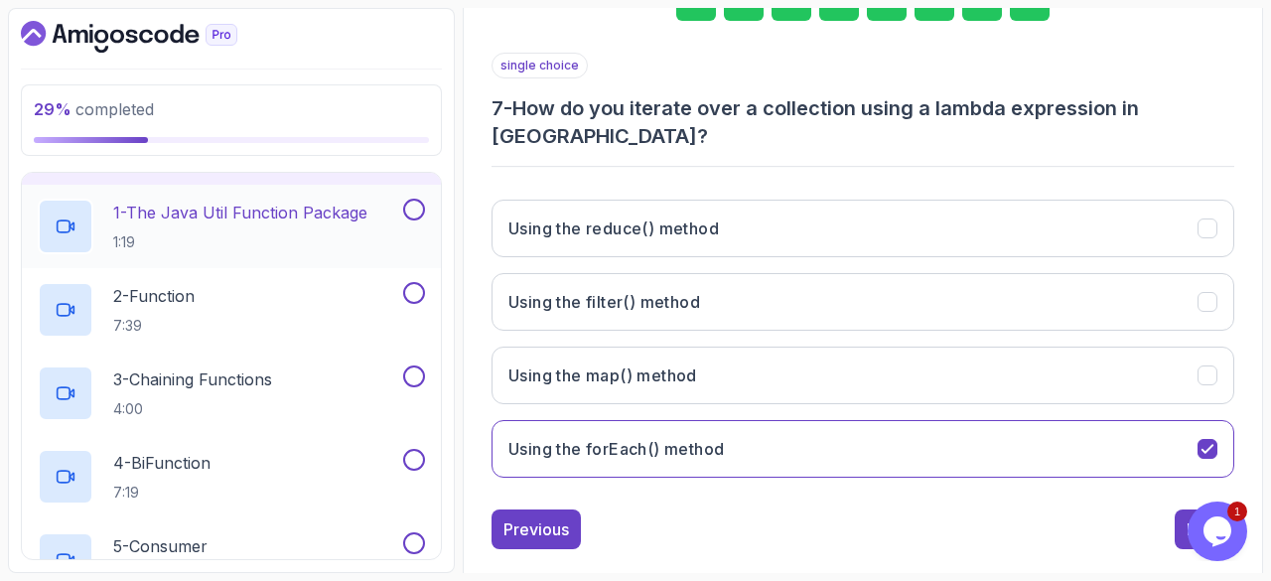
click at [413, 199] on button at bounding box center [414, 210] width 22 height 22
click at [311, 212] on p "1 - The Java Util Function Package" at bounding box center [240, 213] width 254 height 24
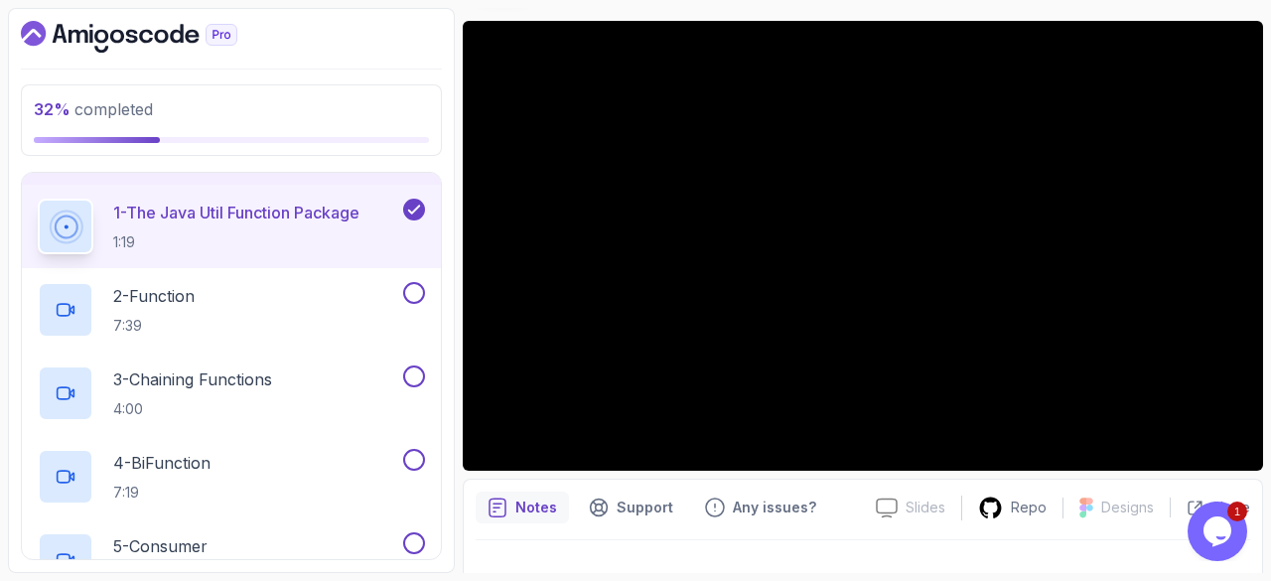
scroll to position [158, 0]
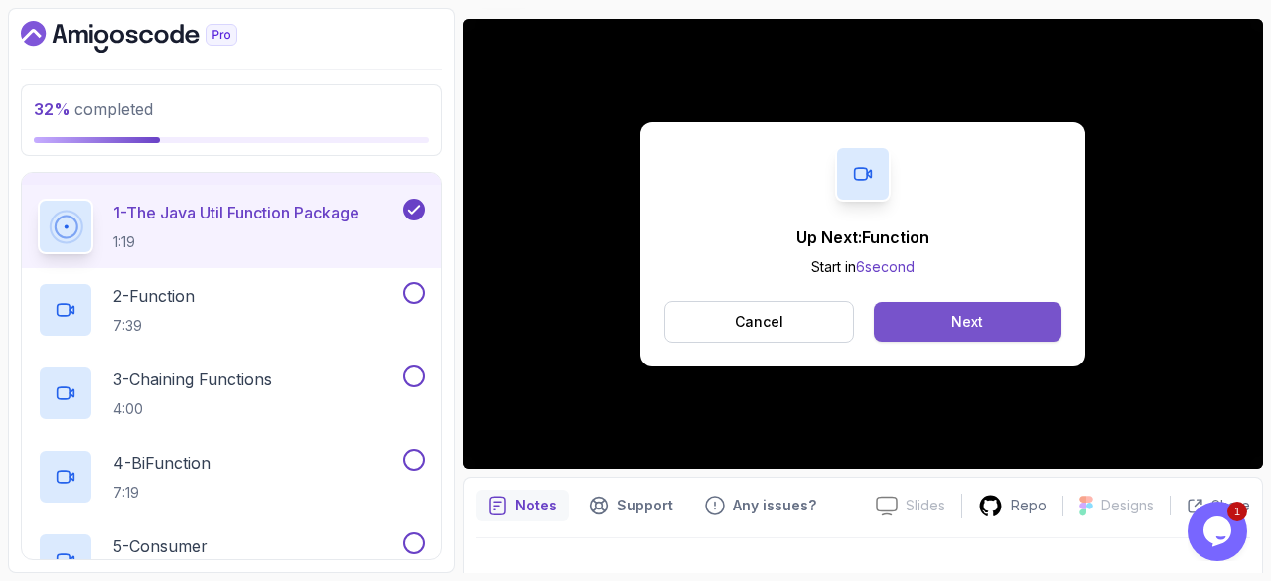
click at [934, 321] on button "Next" at bounding box center [967, 322] width 188 height 40
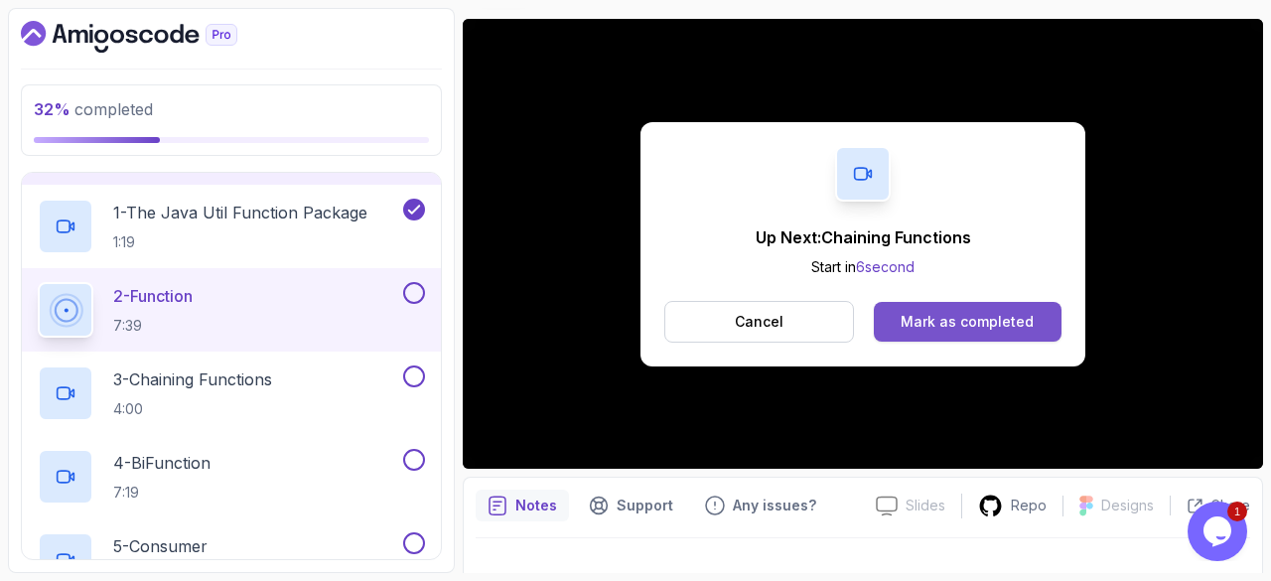
click at [905, 328] on div "Mark as completed" at bounding box center [966, 322] width 133 height 20
